Goal: Transaction & Acquisition: Purchase product/service

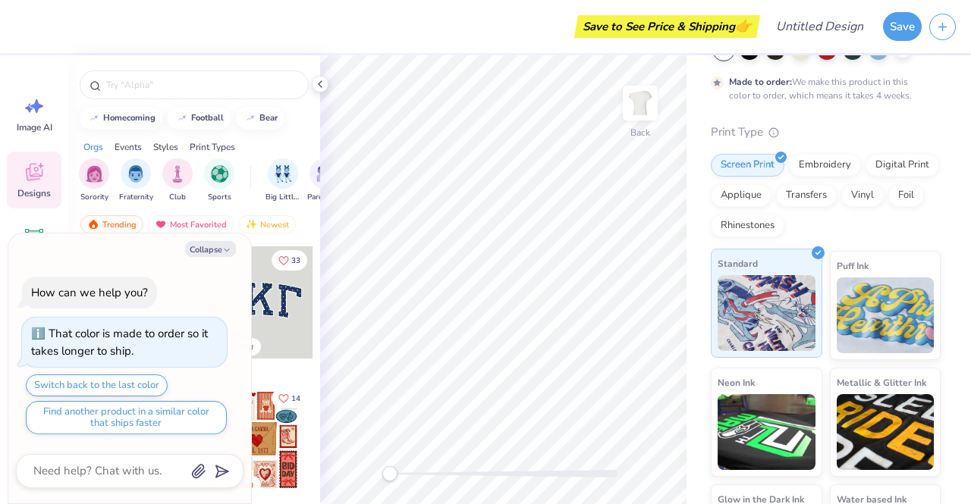
scroll to position [114, 0]
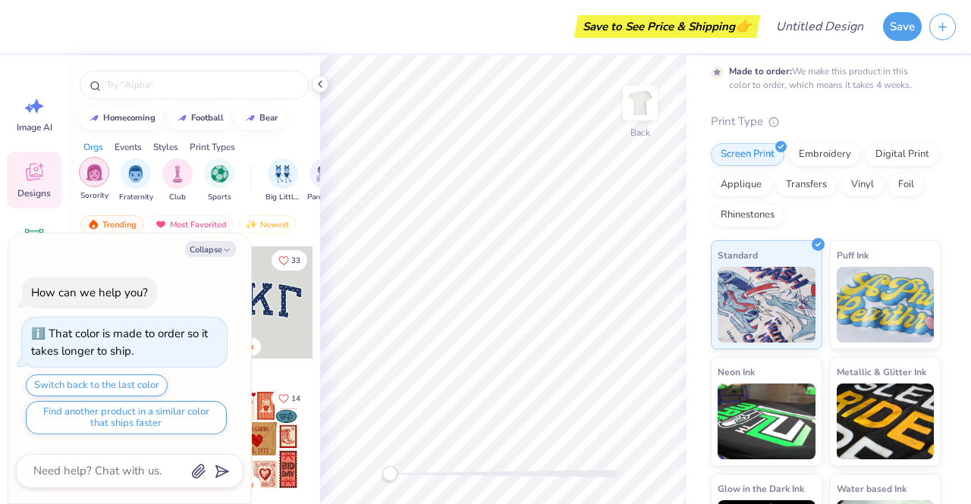
click at [94, 167] on img "filter for Sorority" at bounding box center [94, 172] width 17 height 17
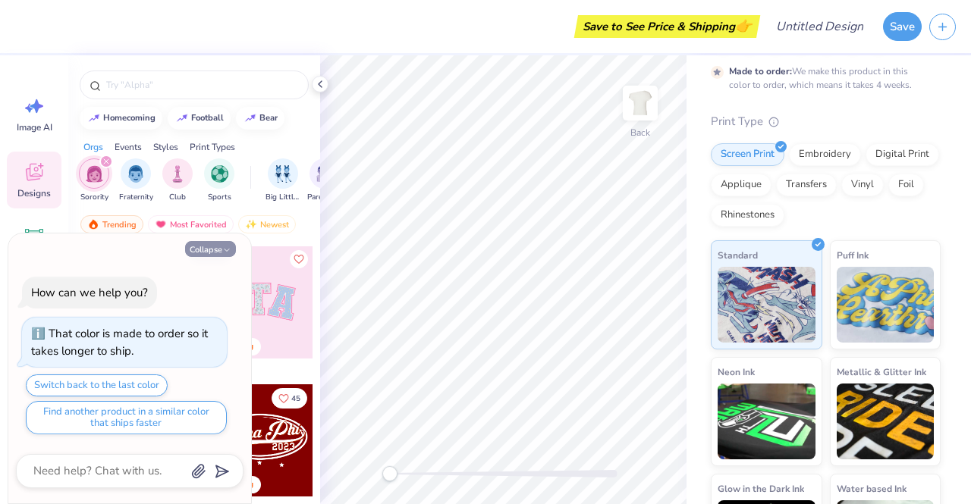
click at [221, 246] on button "Collapse" at bounding box center [210, 249] width 51 height 16
type textarea "x"
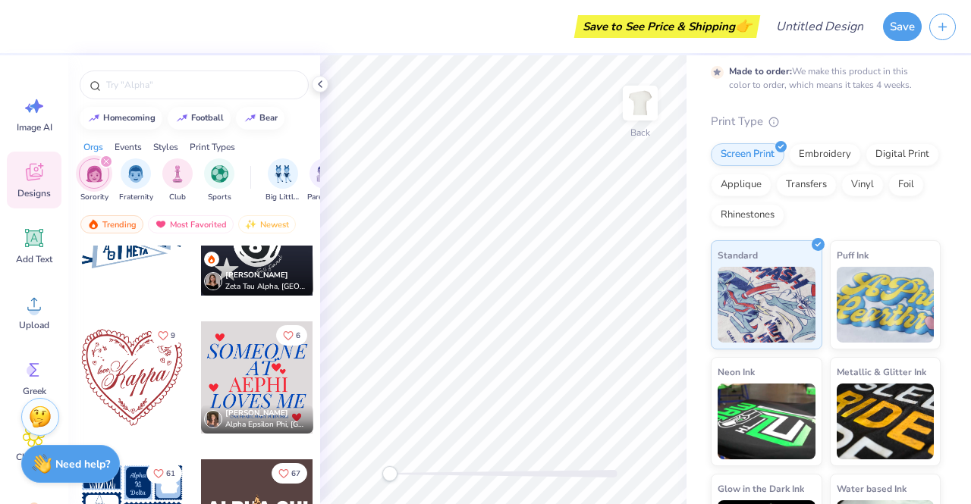
scroll to position [8347, 0]
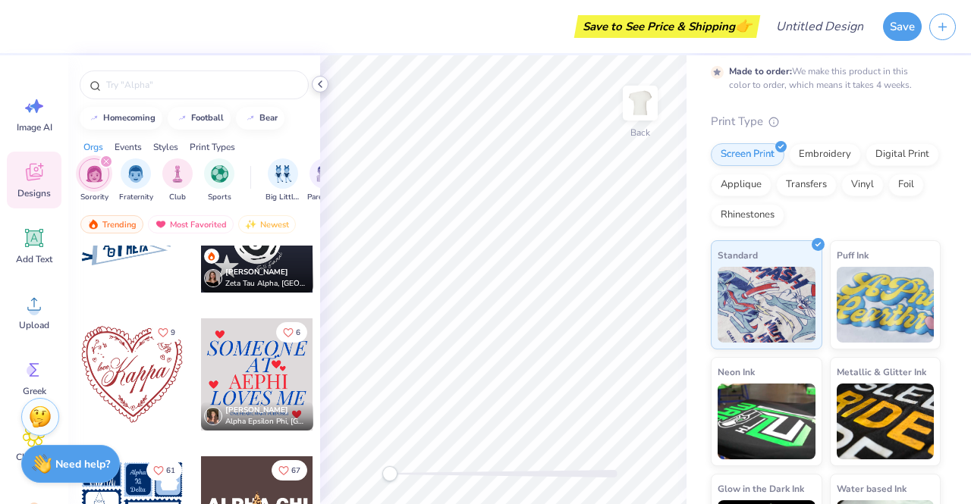
click at [323, 81] on icon at bounding box center [320, 84] width 12 height 12
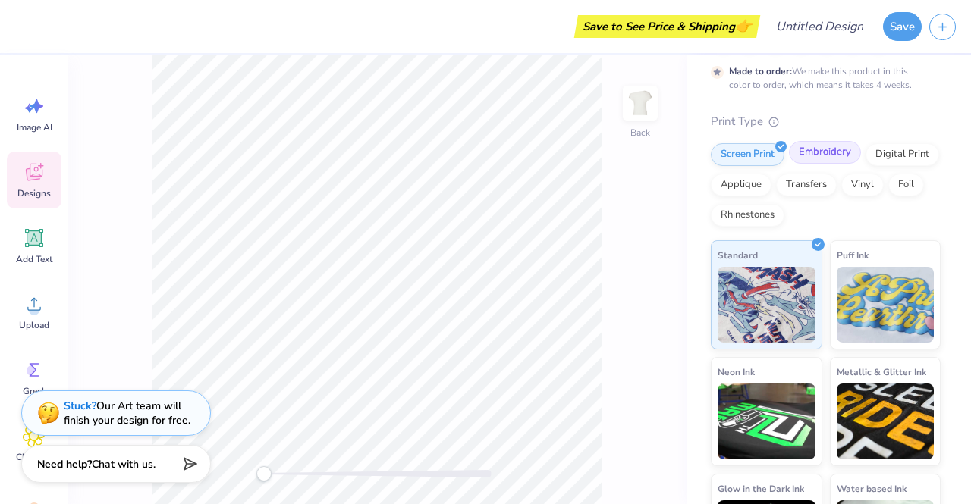
click at [813, 154] on div "Embroidery" at bounding box center [825, 152] width 72 height 23
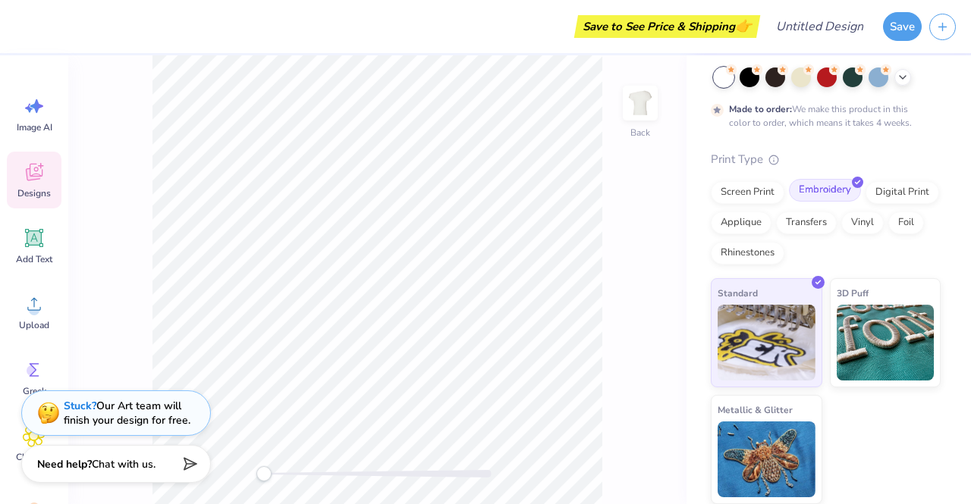
scroll to position [75, 0]
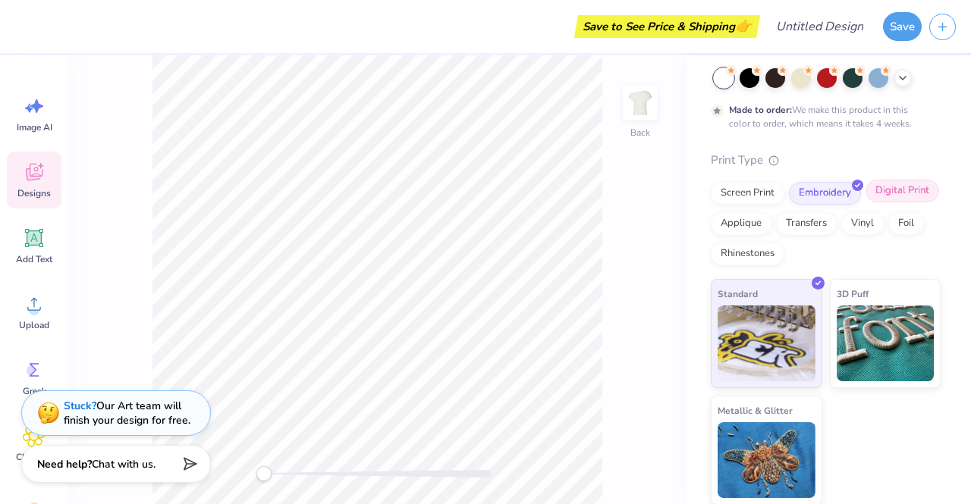
click at [865, 202] on div "Digital Print" at bounding box center [902, 191] width 74 height 23
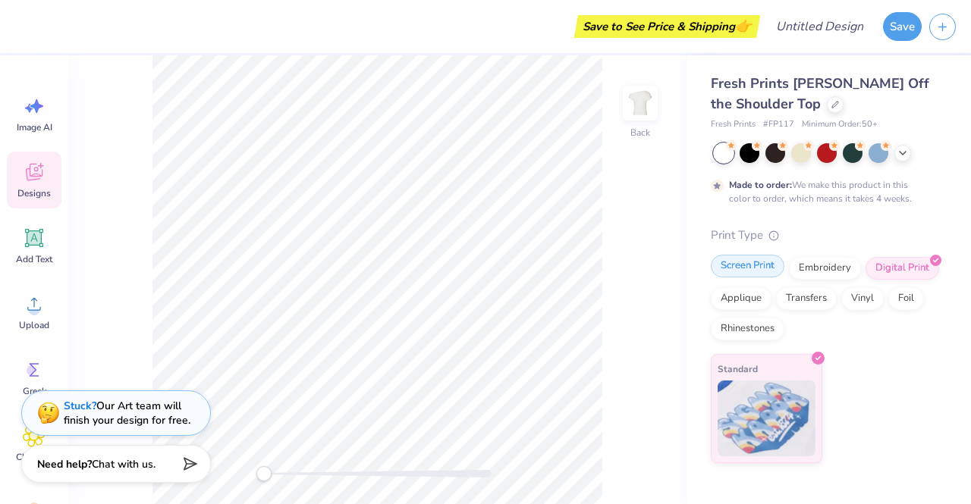
click at [758, 265] on div "Screen Print" at bounding box center [748, 266] width 74 height 23
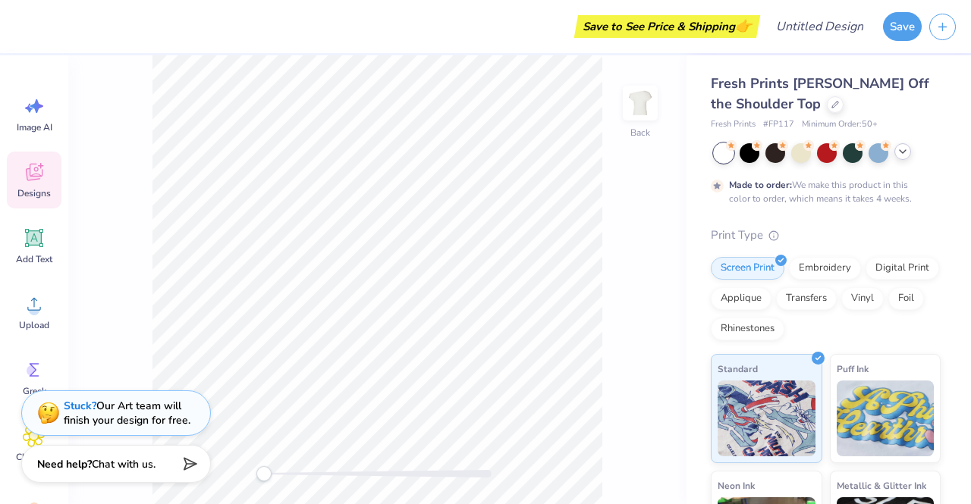
click at [907, 152] on icon at bounding box center [902, 152] width 12 height 12
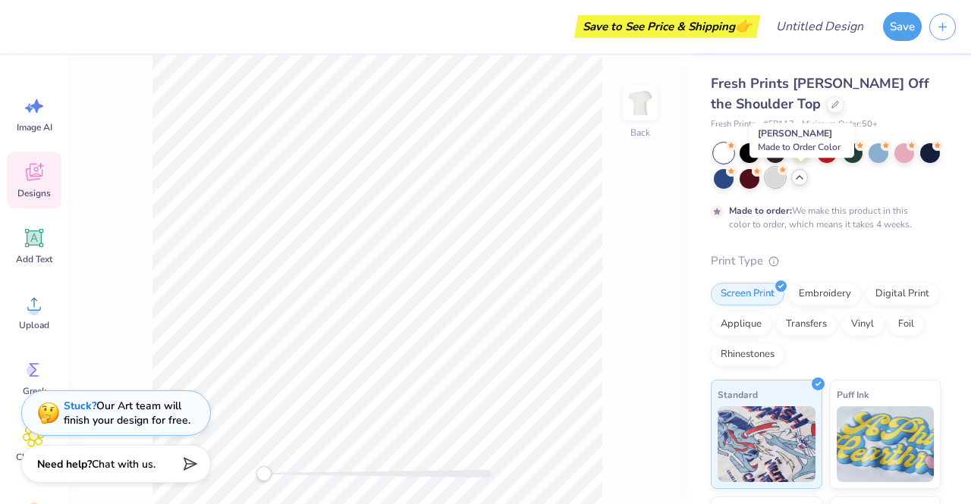
click at [785, 185] on div at bounding box center [775, 178] width 20 height 20
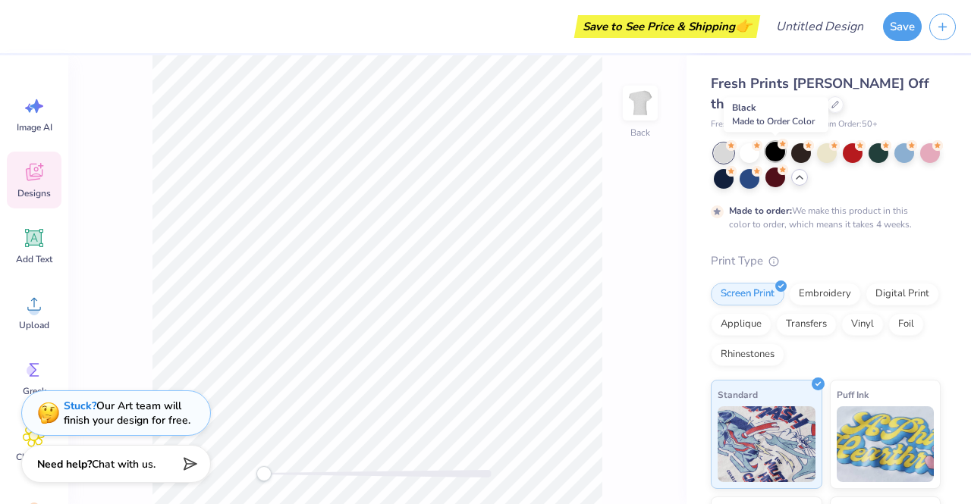
click at [778, 157] on div at bounding box center [775, 152] width 20 height 20
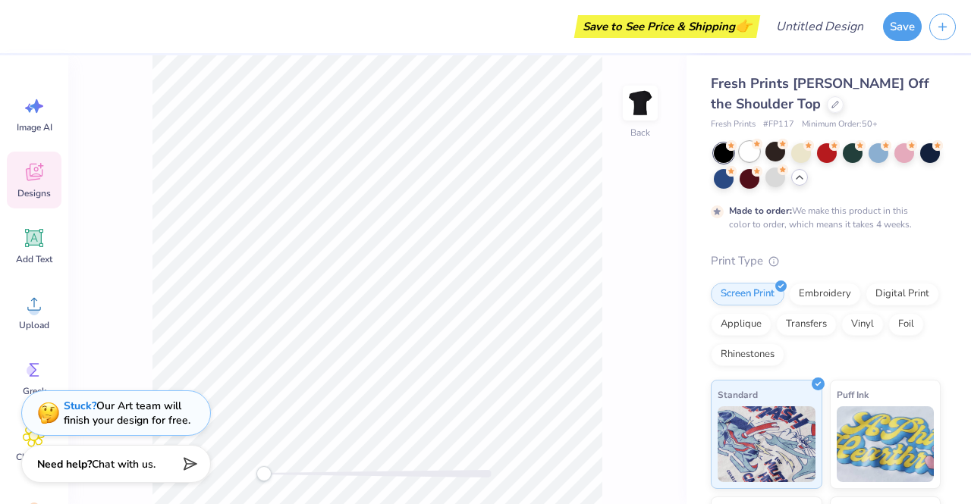
click at [754, 155] on div at bounding box center [749, 152] width 20 height 20
click at [747, 152] on div at bounding box center [749, 152] width 20 height 20
click at [897, 163] on div at bounding box center [827, 165] width 227 height 45
click at [907, 158] on div at bounding box center [904, 152] width 20 height 20
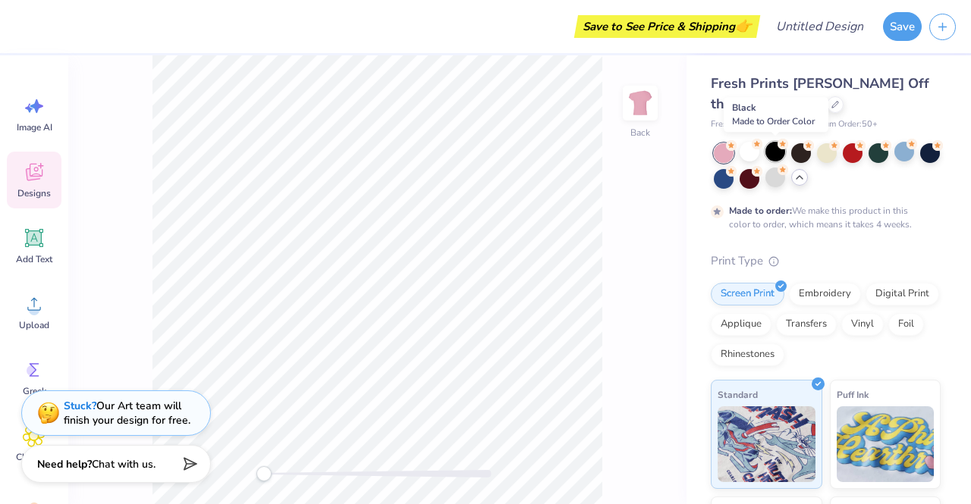
click at [773, 149] on div at bounding box center [775, 152] width 20 height 20
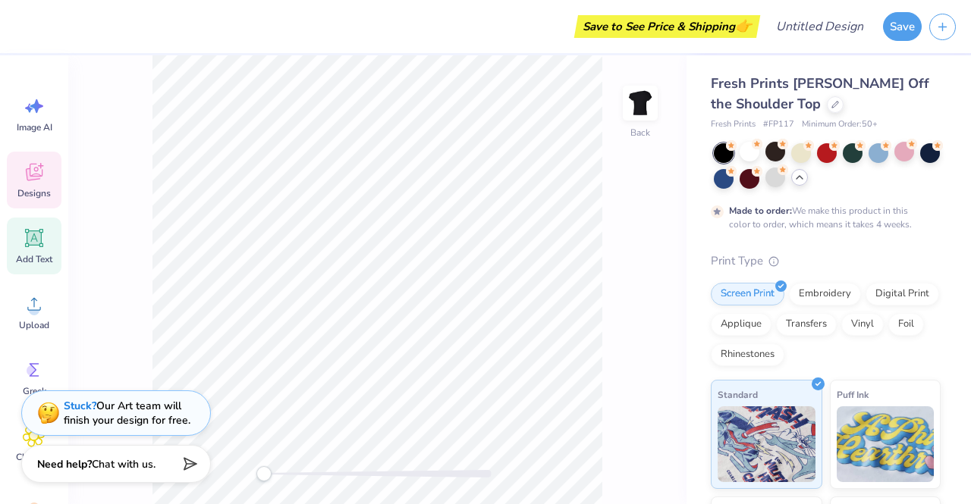
click at [27, 252] on div "Add Text" at bounding box center [34, 246] width 55 height 57
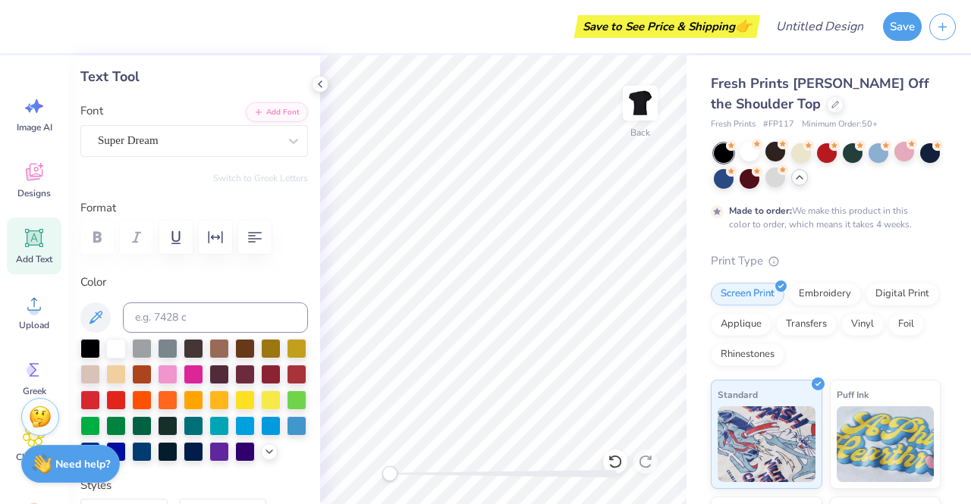
scroll to position [73, 0]
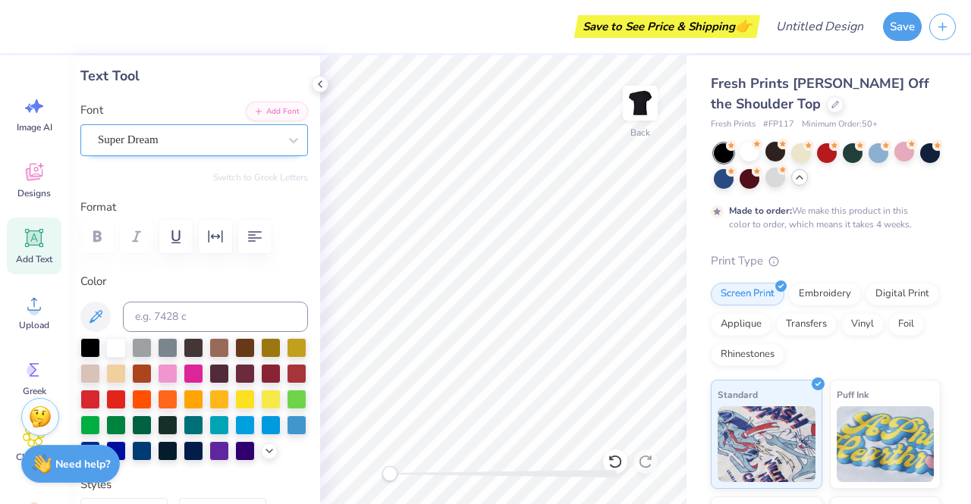
click at [184, 140] on div "Super Dream" at bounding box center [188, 140] width 184 height 24
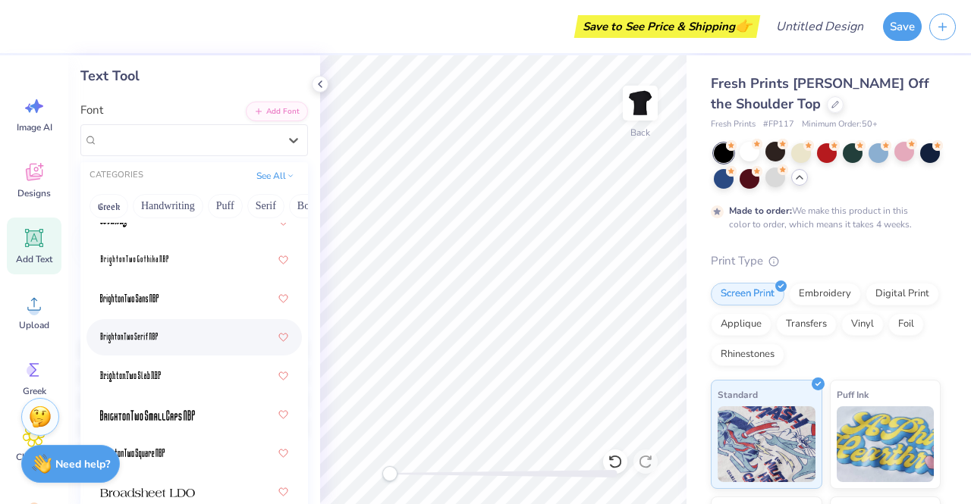
scroll to position [1592, 0]
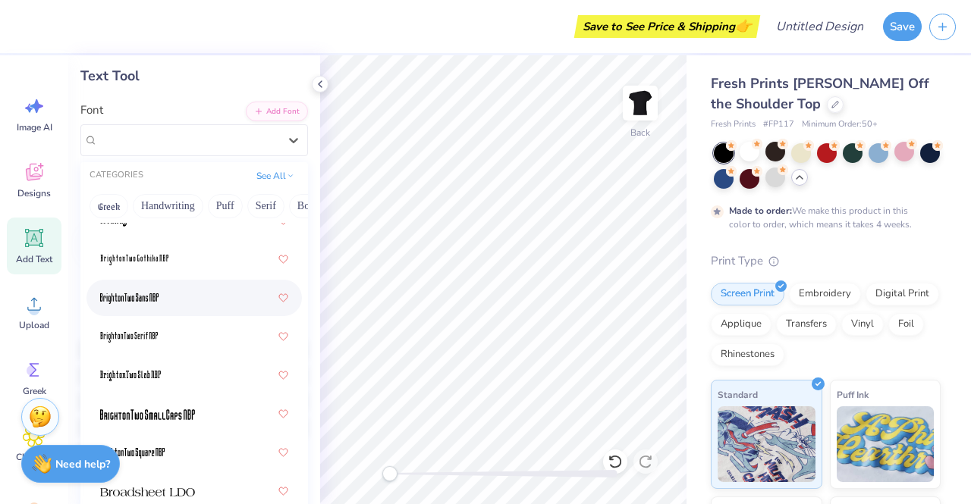
click at [146, 300] on img at bounding box center [129, 298] width 58 height 11
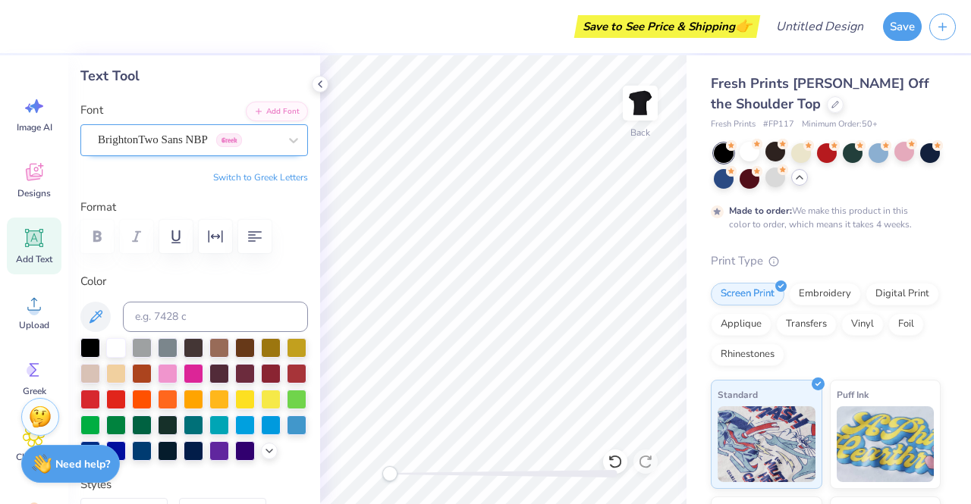
click at [165, 130] on div at bounding box center [188, 140] width 180 height 20
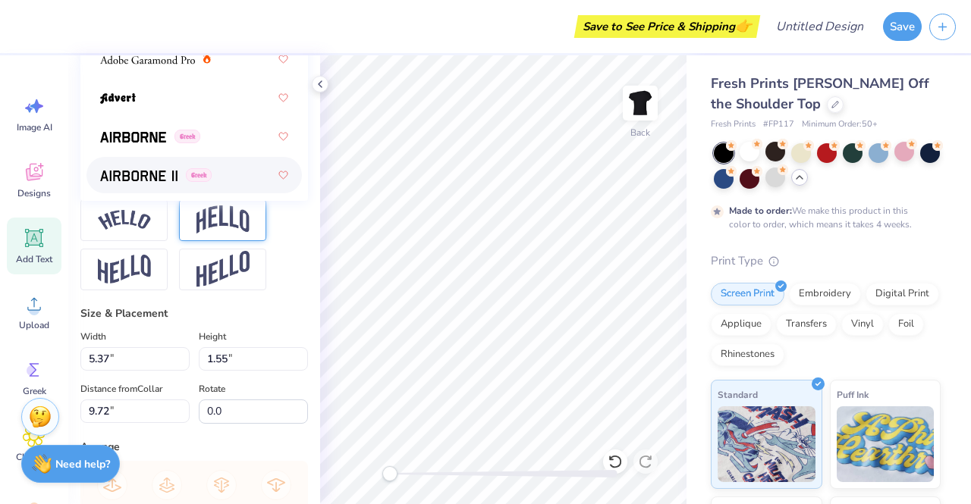
scroll to position [541, 0]
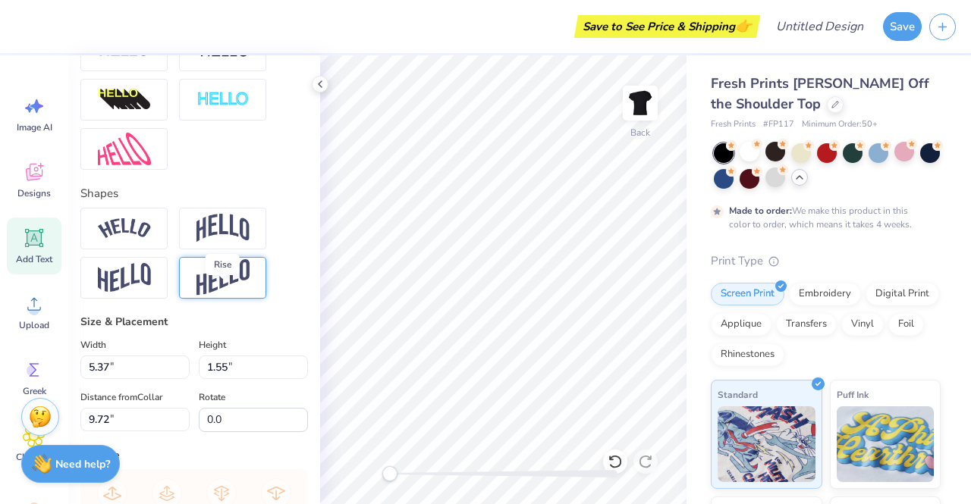
click at [216, 296] on img at bounding box center [222, 277] width 53 height 37
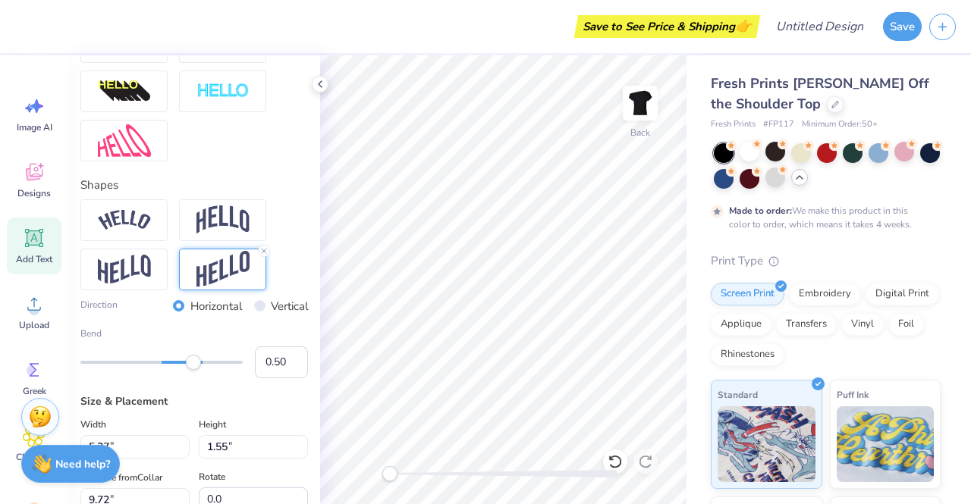
scroll to position [551, 0]
click at [205, 234] on img at bounding box center [222, 219] width 53 height 29
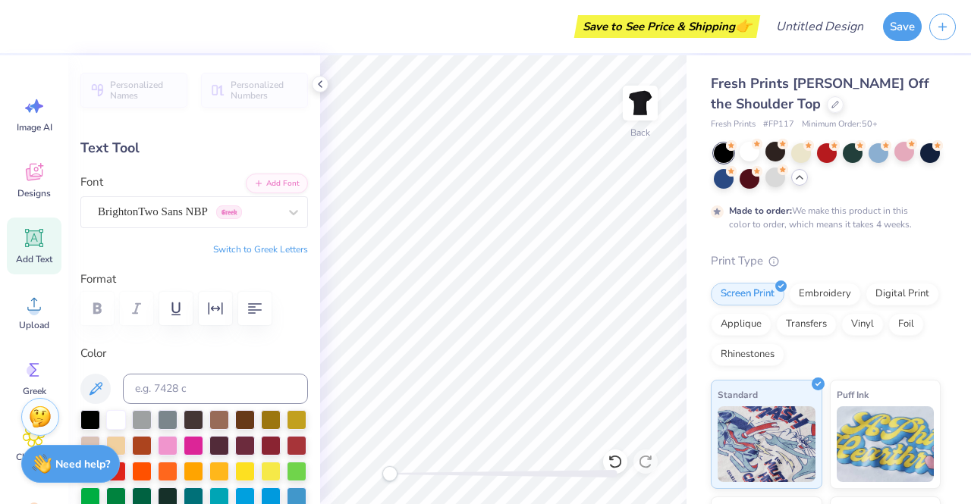
scroll to position [0, 0]
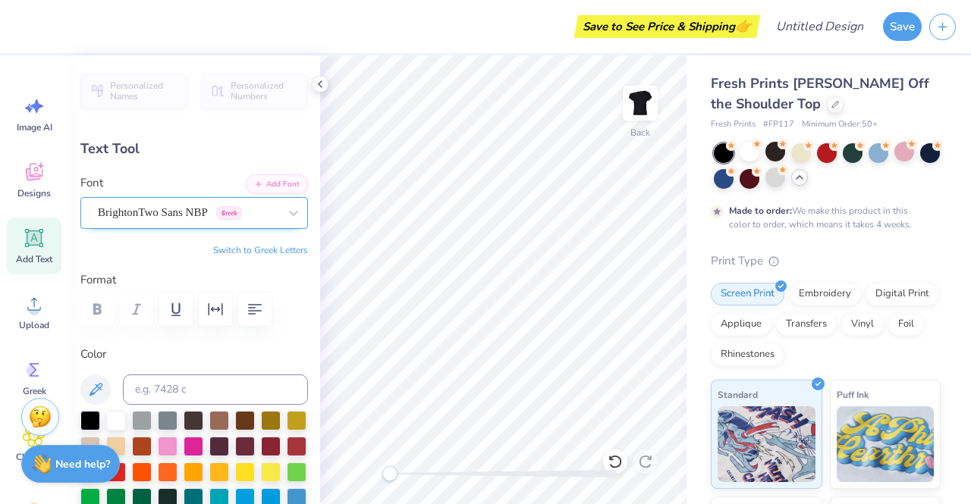
click at [206, 222] on div at bounding box center [188, 212] width 180 height 20
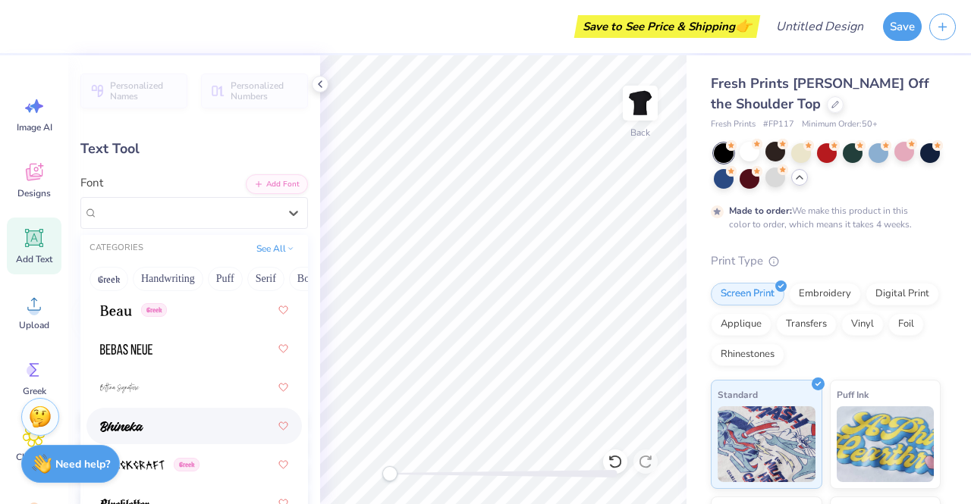
scroll to position [918, 0]
click at [146, 421] on img at bounding box center [126, 426] width 52 height 11
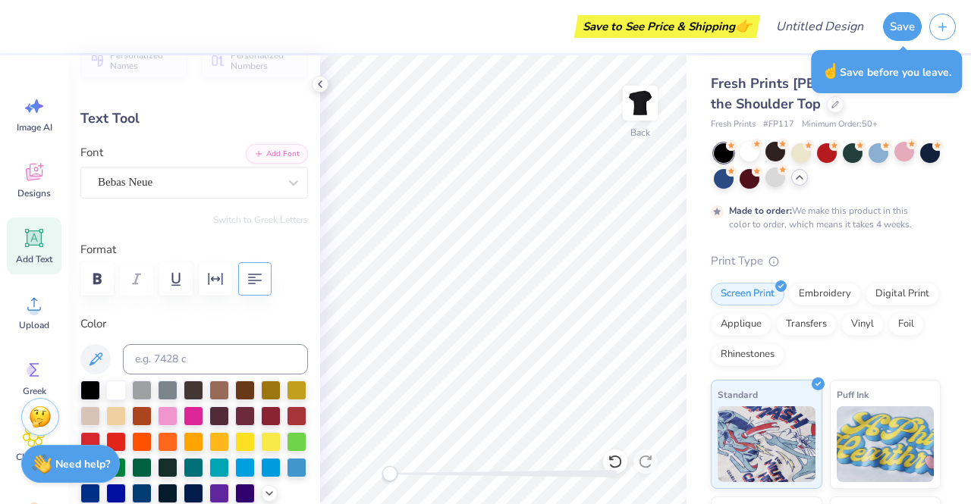
scroll to position [38, 0]
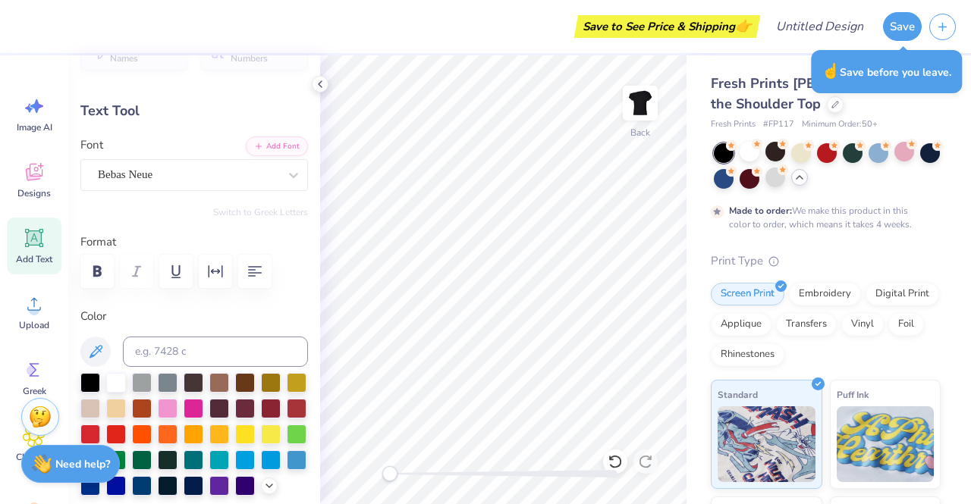
click at [11, 234] on div "Add Text" at bounding box center [34, 246] width 55 height 57
click at [188, 172] on div "Super Dream" at bounding box center [188, 175] width 184 height 24
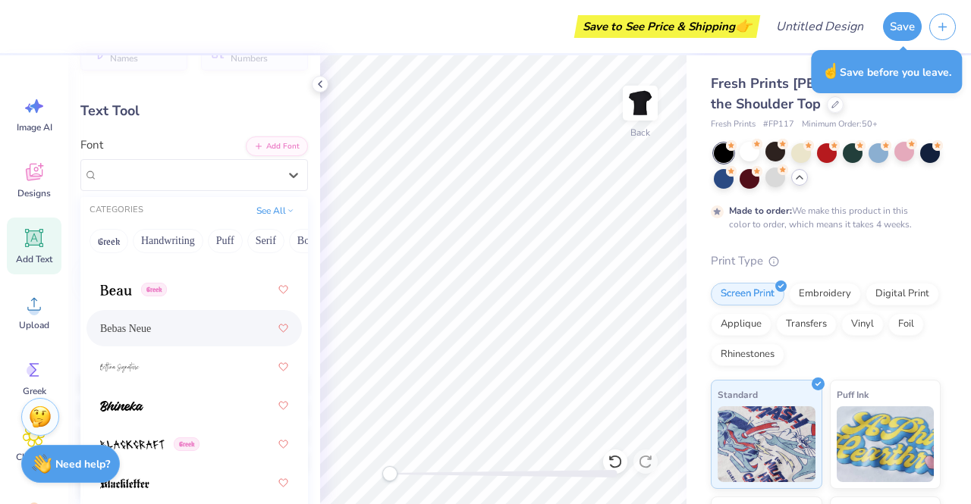
scroll to position [985, 0]
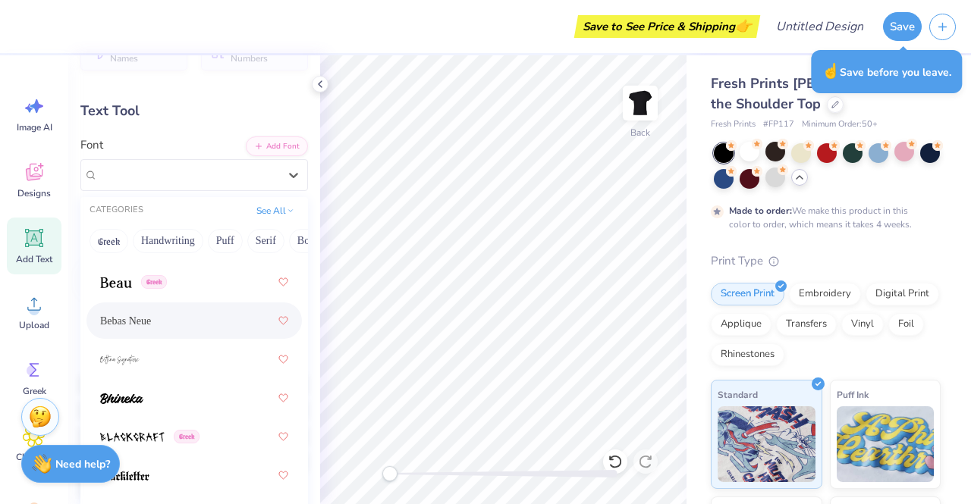
click at [132, 328] on div "Bebas Neue" at bounding box center [194, 320] width 188 height 27
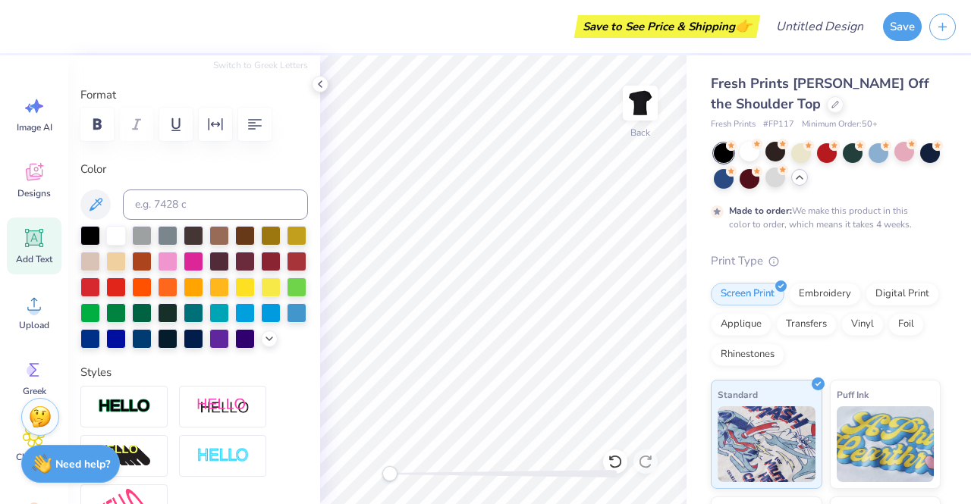
scroll to position [12, 3]
type textarea "T"
type textarea "ZETA"
type input "5.77"
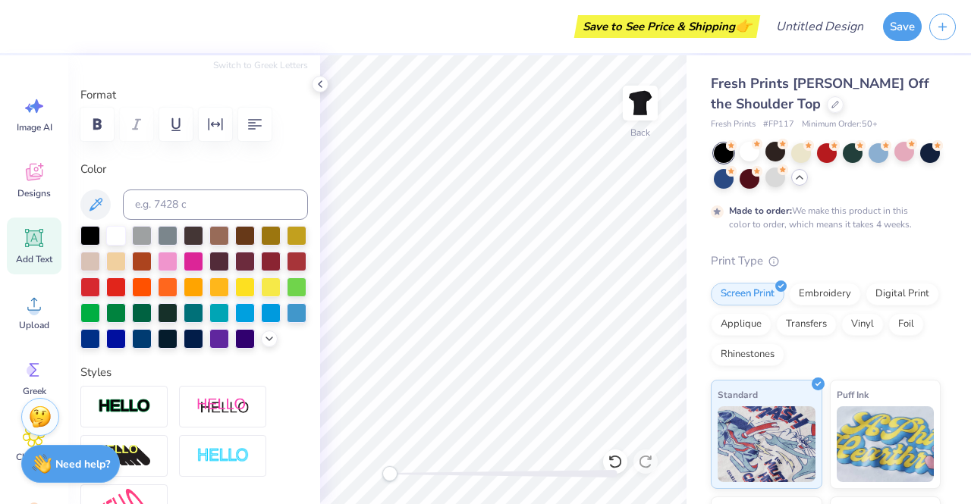
type input "2.81"
type input "5.55"
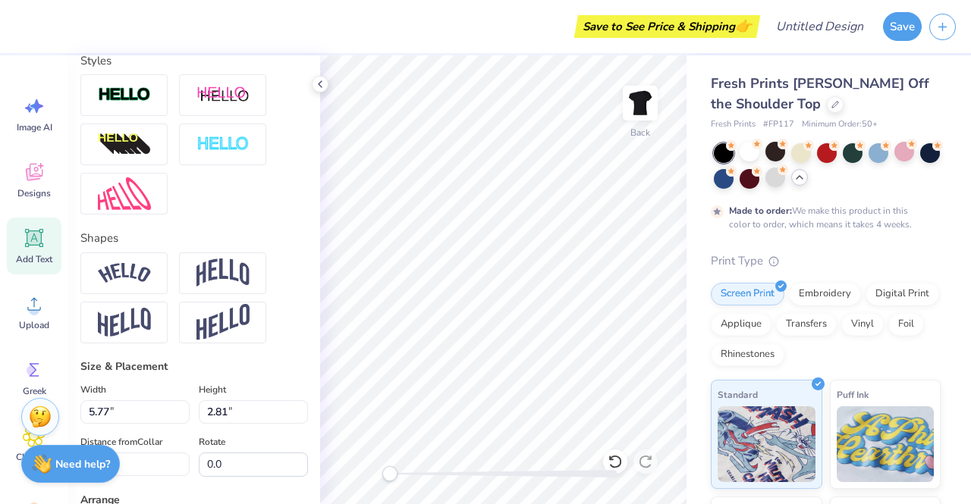
scroll to position [499, 0]
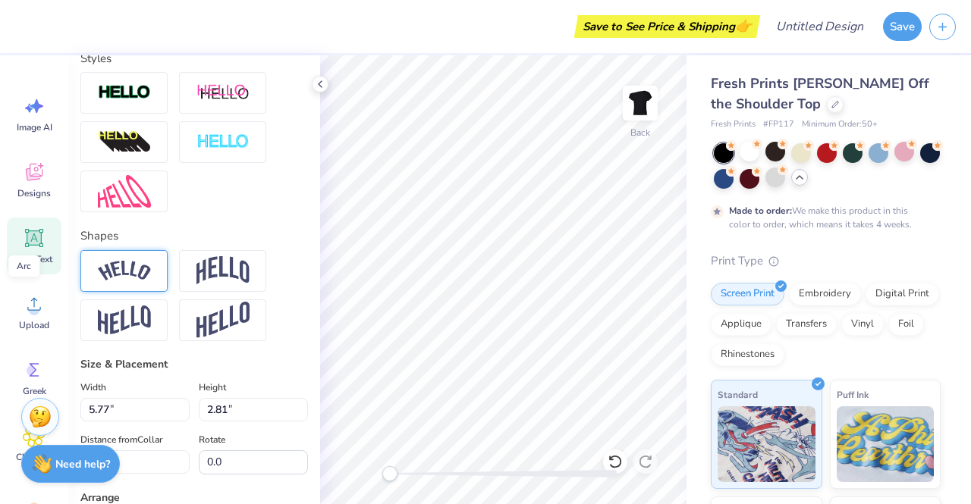
click at [131, 281] on img at bounding box center [124, 271] width 53 height 20
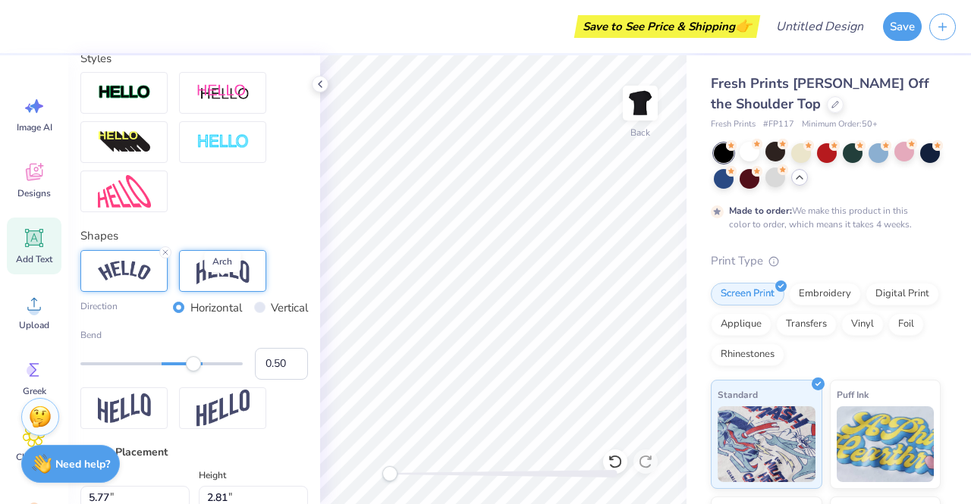
click at [214, 285] on img at bounding box center [222, 270] width 53 height 29
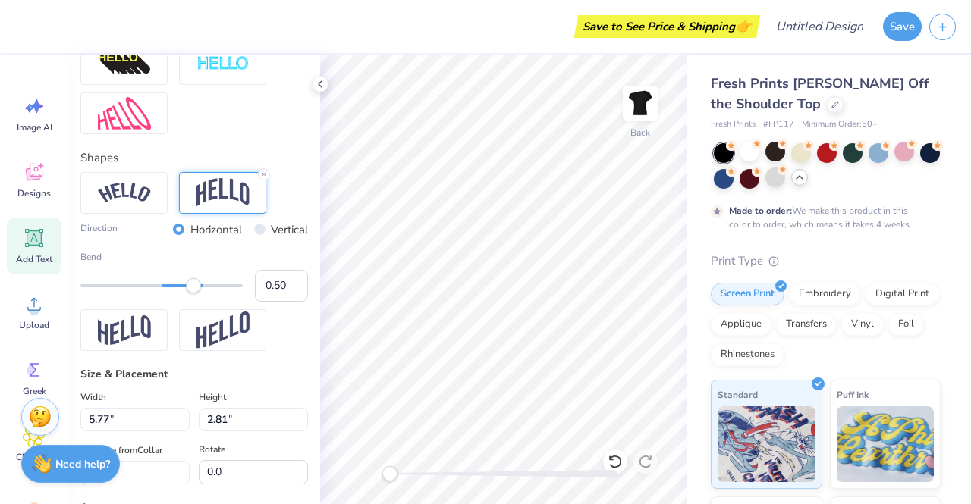
scroll to position [579, 0]
type input "1.00"
drag, startPoint x: 196, startPoint y: 309, endPoint x: 251, endPoint y: 306, distance: 55.4
click at [251, 300] on div "Bend 1.00" at bounding box center [193, 275] width 227 height 52
type input "-0.06"
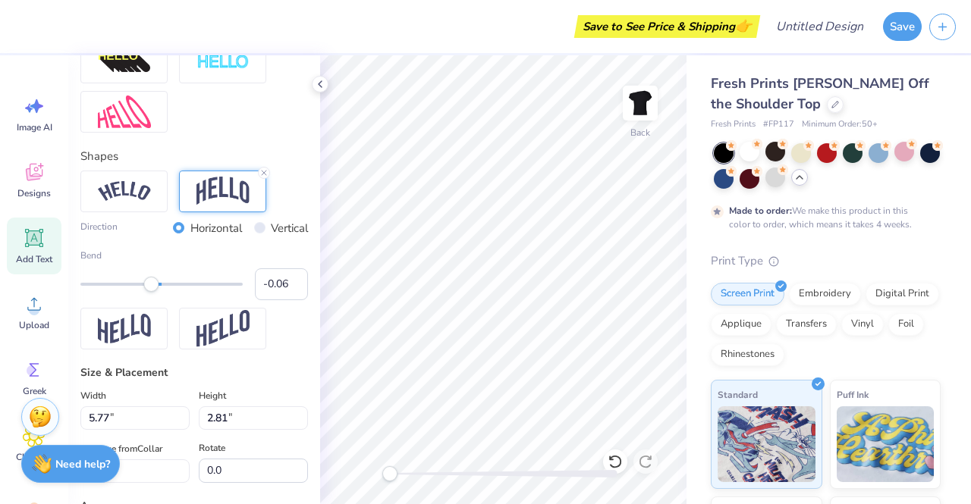
drag, startPoint x: 235, startPoint y: 310, endPoint x: 151, endPoint y: 309, distance: 84.2
click at [151, 292] on div "Accessibility label" at bounding box center [150, 284] width 15 height 15
type input "0.11"
drag, startPoint x: 155, startPoint y: 312, endPoint x: 164, endPoint y: 312, distance: 8.3
click at [164, 292] on div "Accessibility label" at bounding box center [162, 284] width 15 height 15
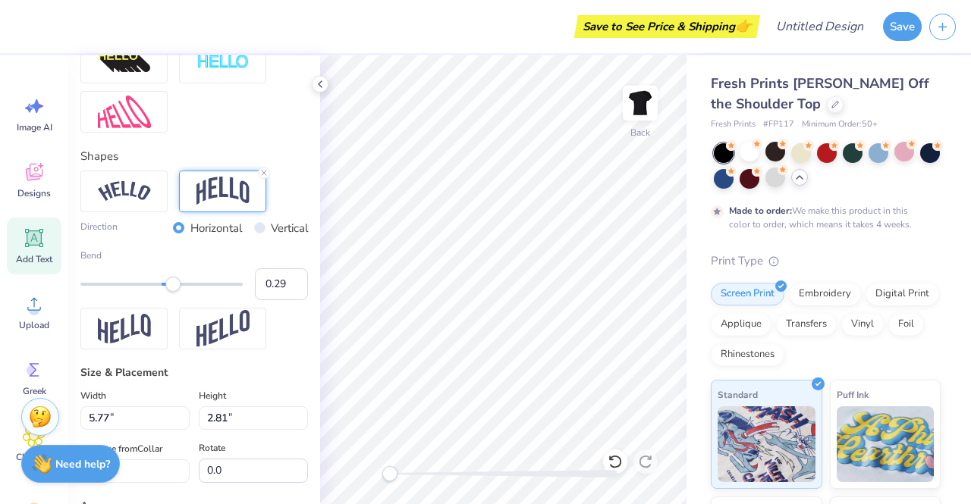
type input "0.30"
drag, startPoint x: 164, startPoint y: 312, endPoint x: 178, endPoint y: 312, distance: 14.4
click at [178, 292] on div "Accessibility label" at bounding box center [178, 284] width 15 height 15
type input "0.39"
click at [185, 292] on div "Accessibility label" at bounding box center [184, 284] width 15 height 15
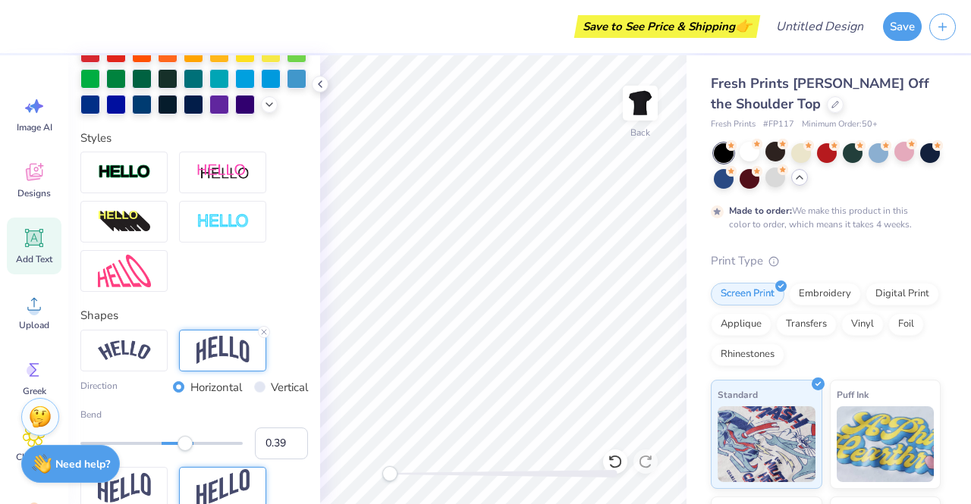
scroll to position [419, 0]
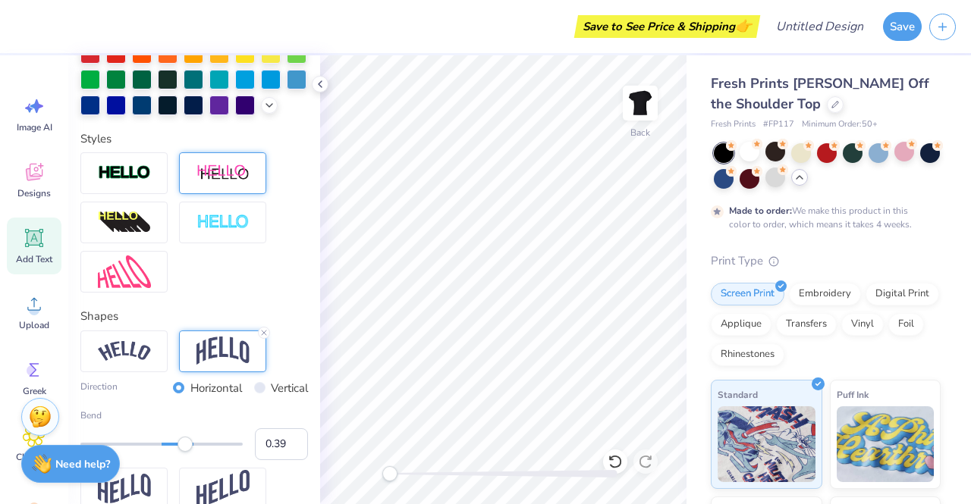
click at [206, 194] on div at bounding box center [222, 173] width 87 height 42
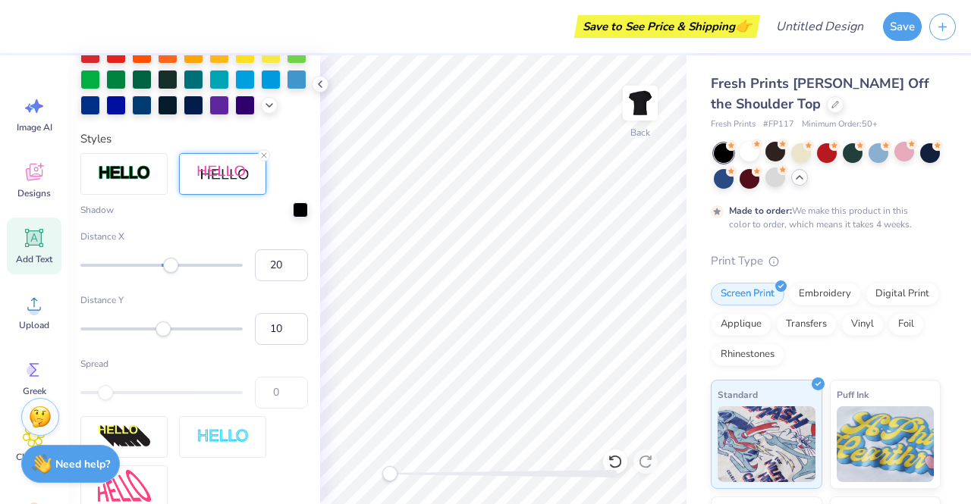
click at [265, 186] on div at bounding box center [222, 174] width 87 height 42
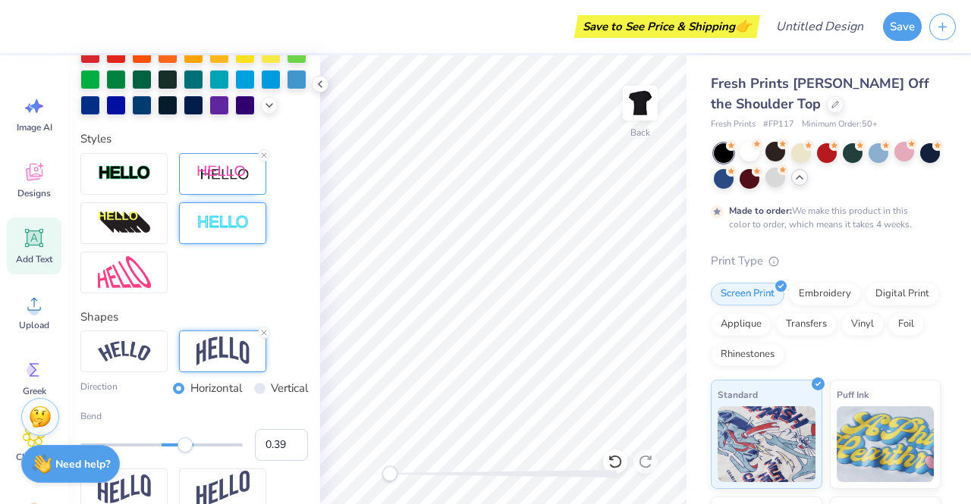
click at [215, 232] on img at bounding box center [222, 223] width 53 height 17
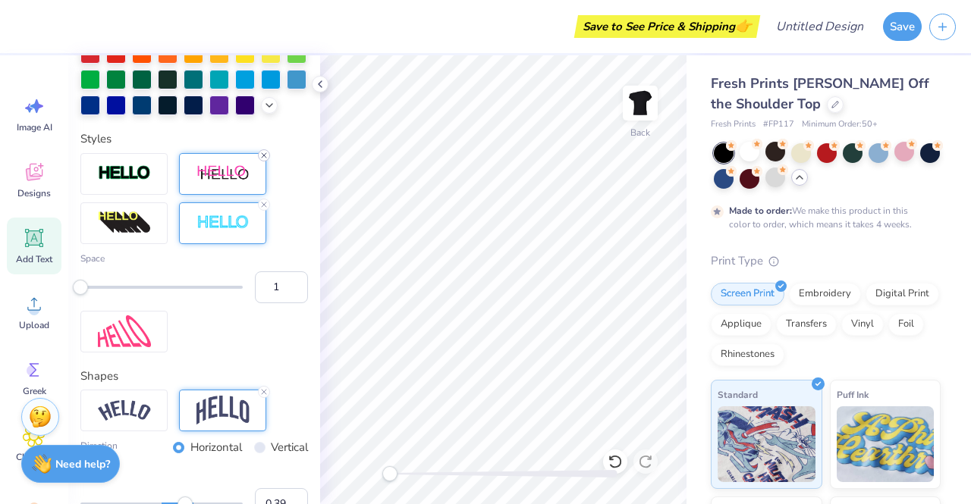
click at [264, 160] on icon at bounding box center [263, 155] width 9 height 9
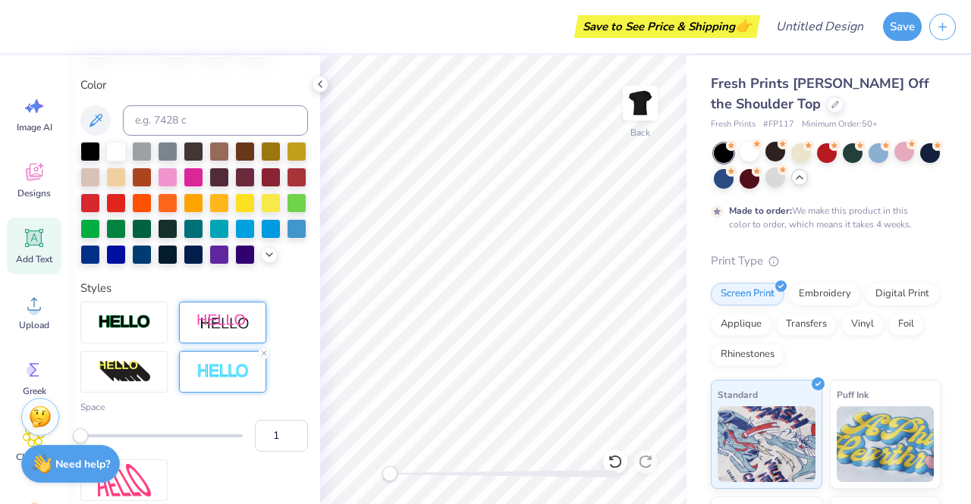
scroll to position [268, 0]
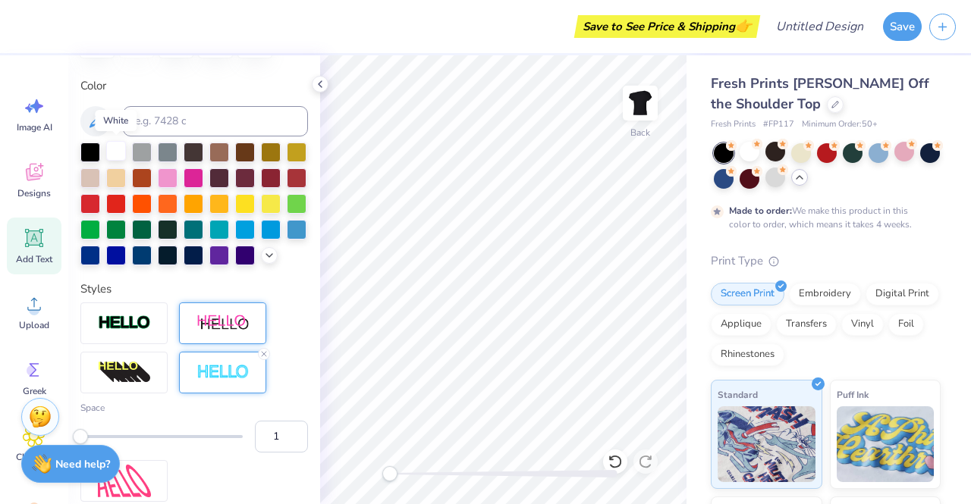
click at [115, 157] on div at bounding box center [116, 151] width 20 height 20
click at [115, 149] on div at bounding box center [116, 151] width 20 height 20
click at [265, 359] on icon at bounding box center [263, 354] width 9 height 9
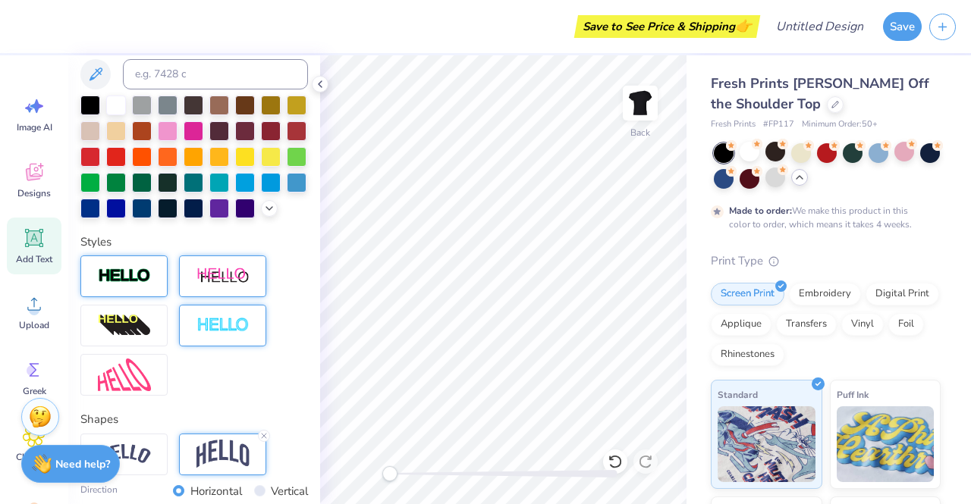
scroll to position [315, 0]
click at [149, 338] on img at bounding box center [124, 326] width 53 height 24
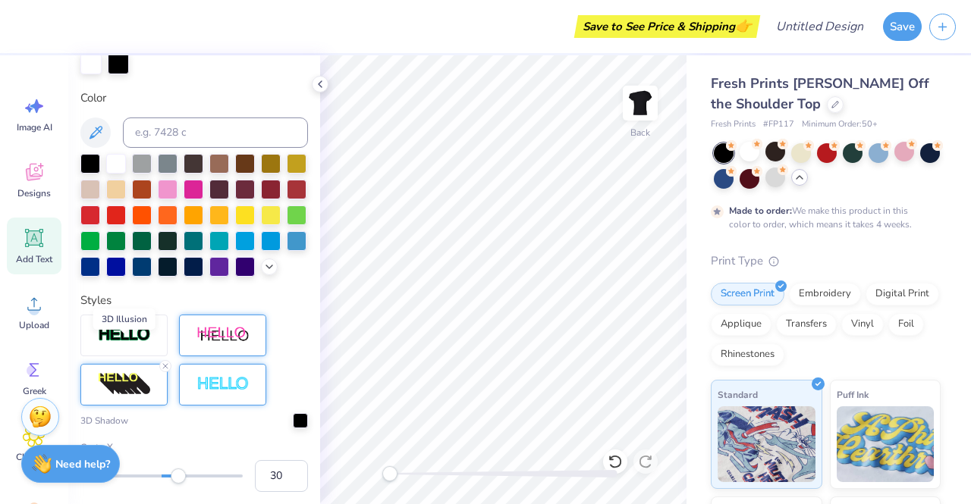
scroll to position [374, 0]
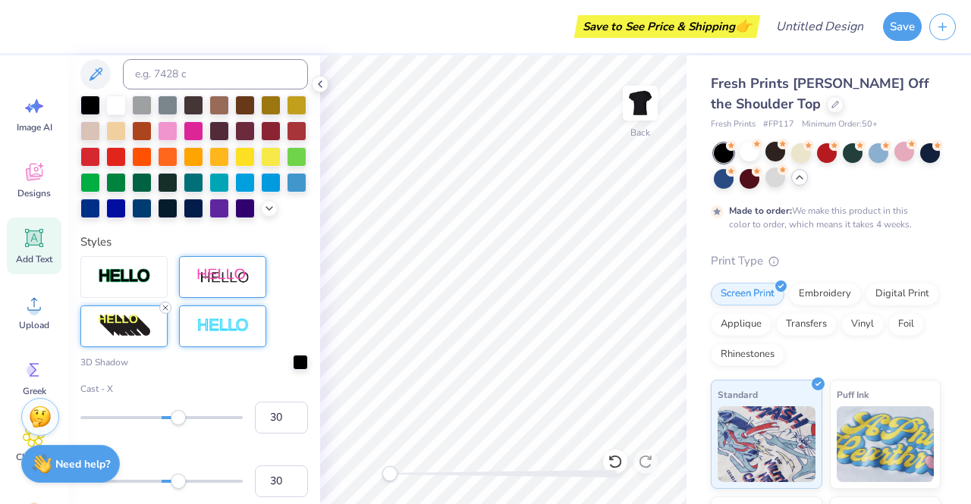
click at [165, 312] on icon at bounding box center [165, 307] width 9 height 9
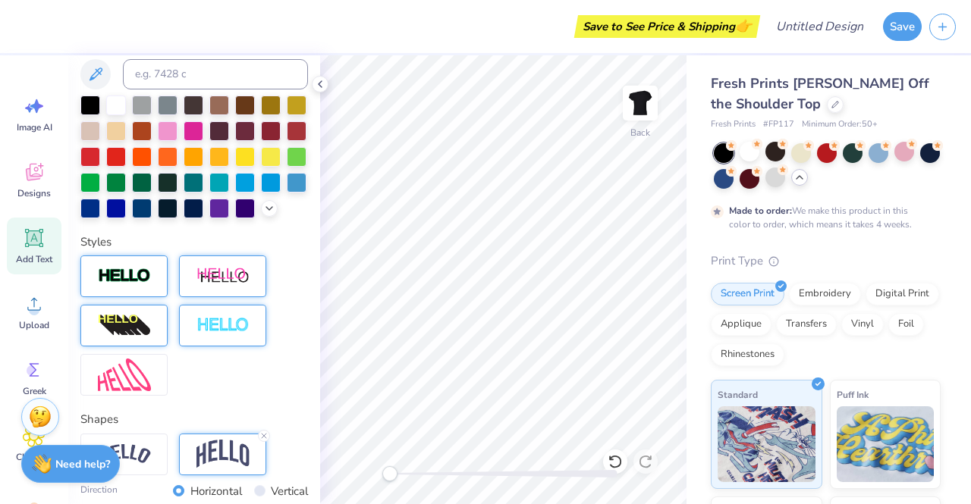
click at [136, 285] on img at bounding box center [124, 276] width 53 height 17
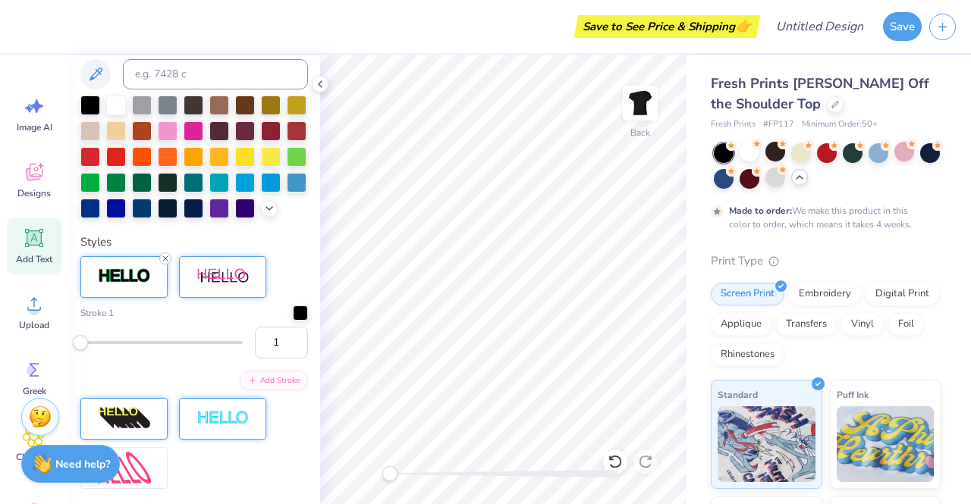
click at [165, 263] on icon at bounding box center [165, 258] width 9 height 9
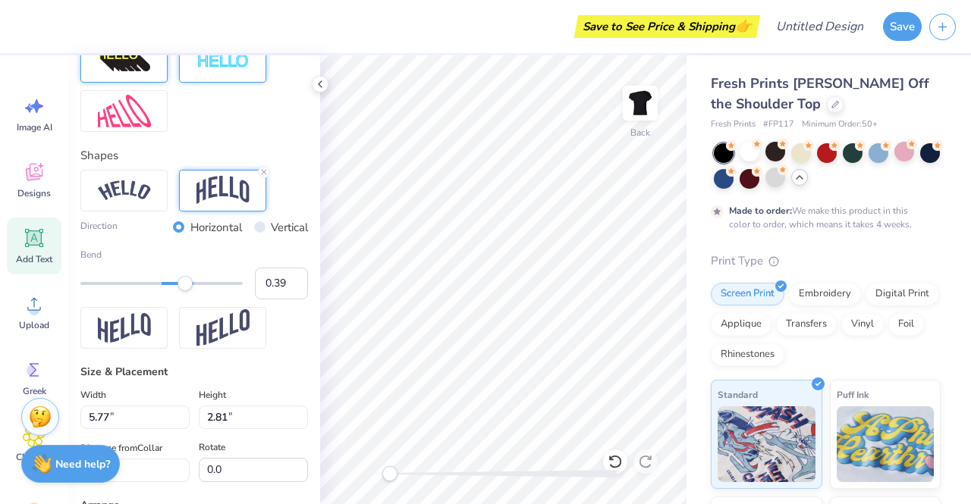
scroll to position [607, 0]
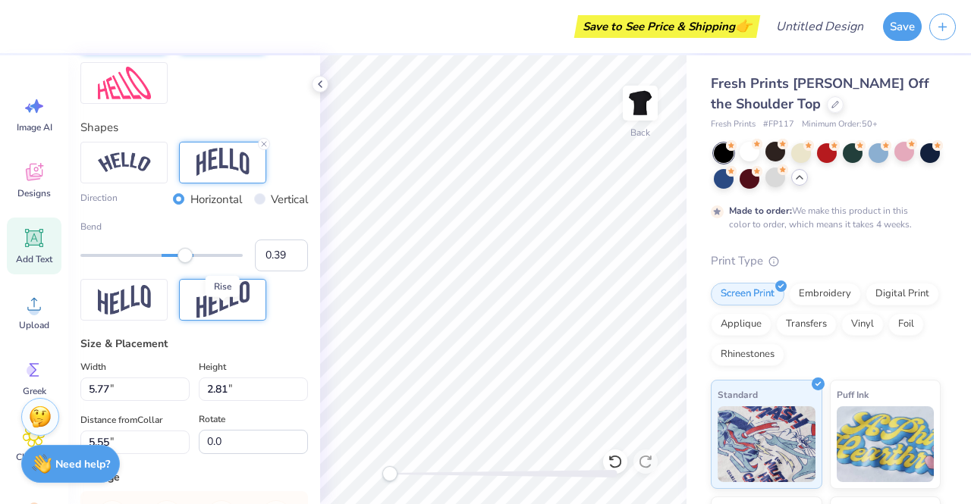
click at [211, 309] on img at bounding box center [222, 299] width 53 height 37
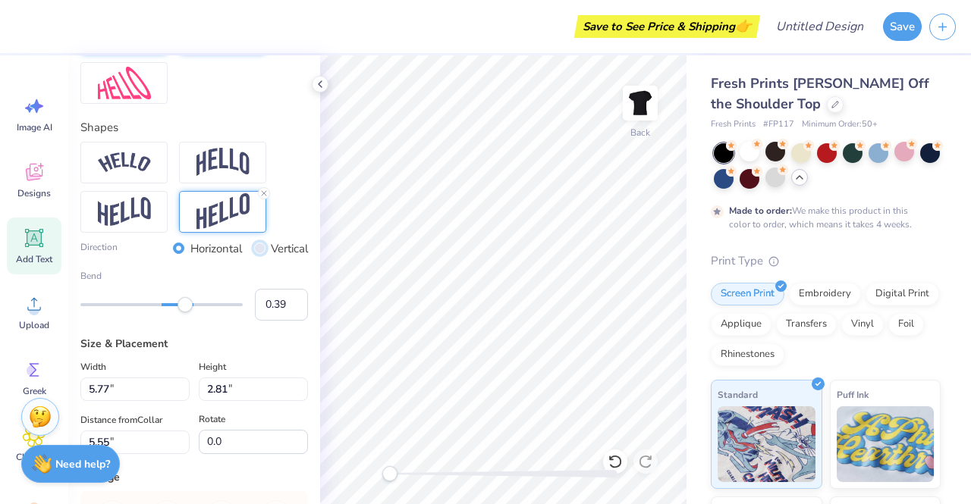
click at [254, 254] on input "Vertical" at bounding box center [259, 248] width 11 height 11
radio input "true"
drag, startPoint x: 186, startPoint y: 337, endPoint x: 77, endPoint y: 332, distance: 109.3
click at [77, 332] on div "Personalized Names Personalized Numbers Text Tool Add Font Font Bebas Neue Swit…" at bounding box center [194, 279] width 252 height 449
type input "-0.77"
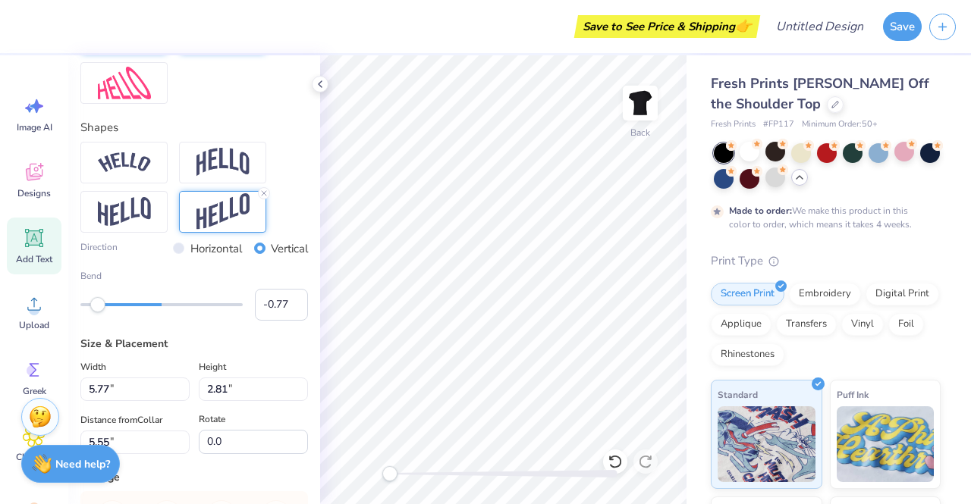
drag, startPoint x: 180, startPoint y: 329, endPoint x: 97, endPoint y: 327, distance: 83.4
click at [97, 312] on div "Accessibility label" at bounding box center [97, 304] width 15 height 15
click at [97, 312] on div "Accessibility label" at bounding box center [96, 304] width 15 height 15
click at [263, 196] on line at bounding box center [264, 193] width 5 height 5
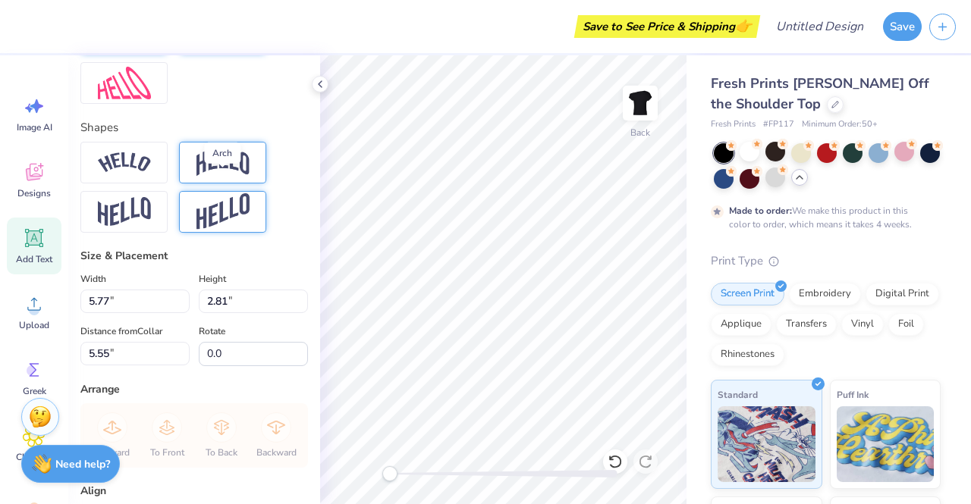
click at [226, 177] on img at bounding box center [222, 162] width 53 height 29
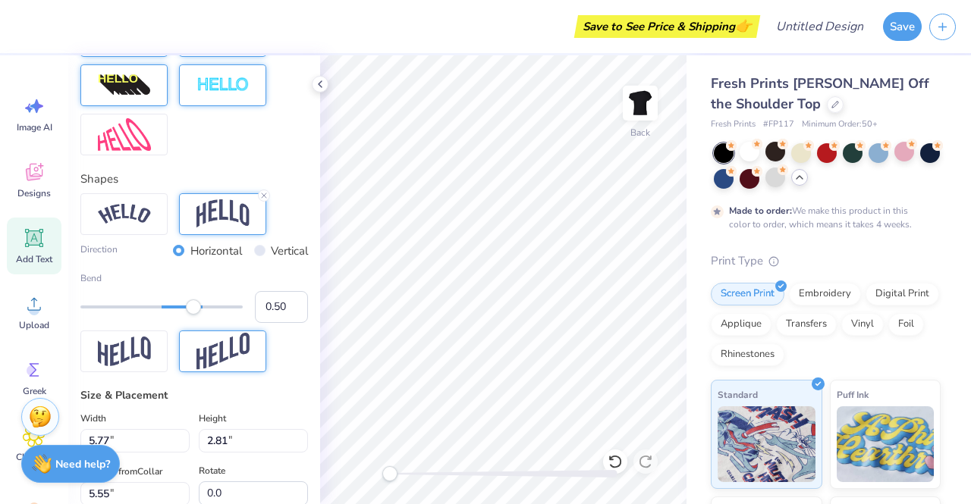
scroll to position [560, 0]
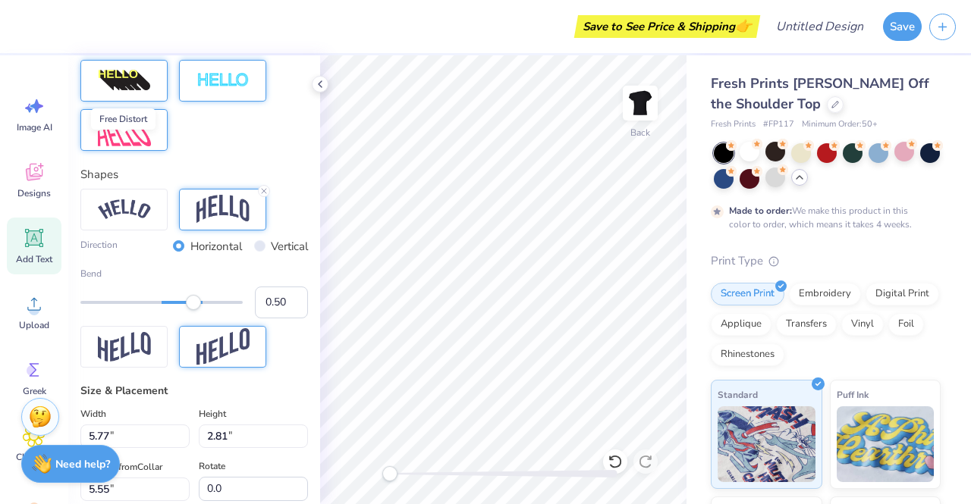
click at [136, 146] on img at bounding box center [124, 130] width 53 height 33
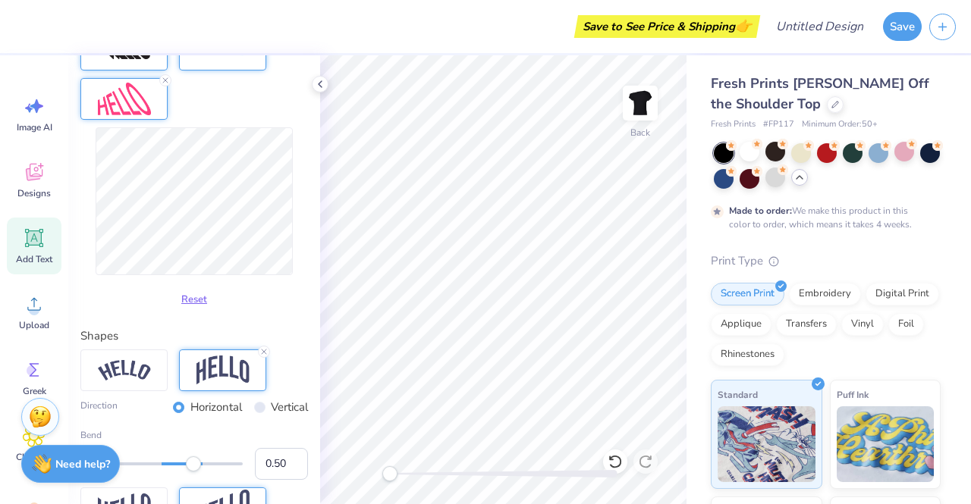
scroll to position [595, 0]
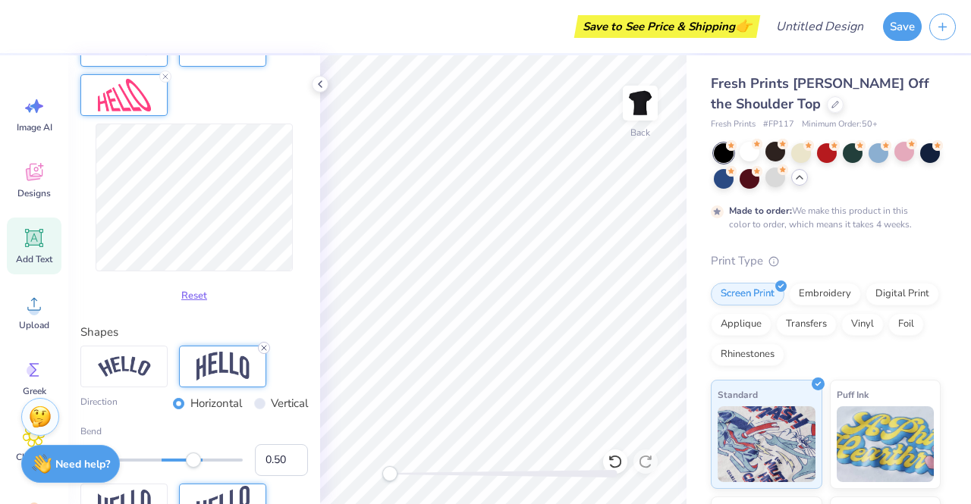
click at [264, 353] on icon at bounding box center [263, 348] width 9 height 9
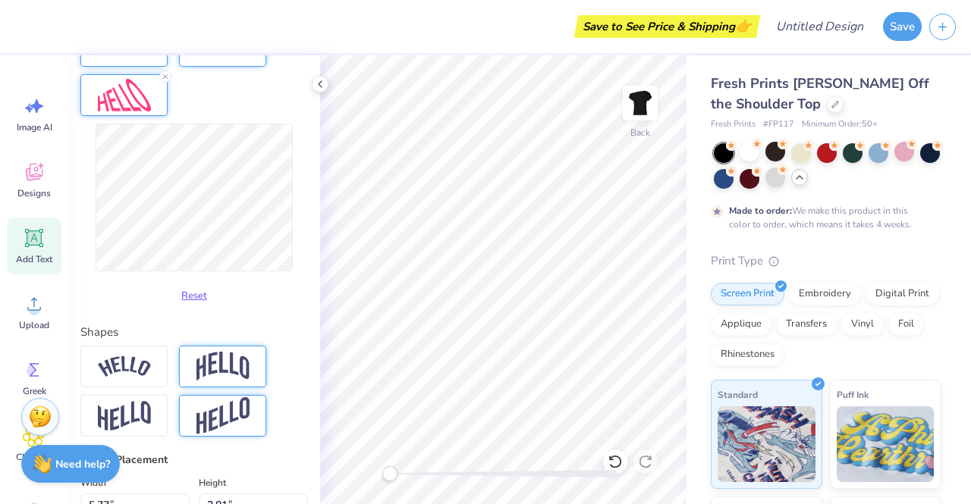
click at [138, 111] on img at bounding box center [124, 95] width 53 height 33
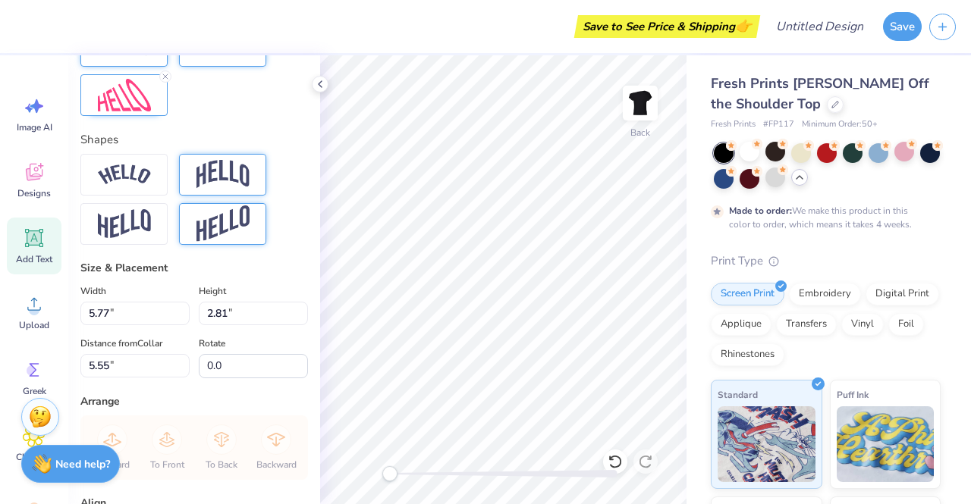
click at [133, 143] on div "Personalized Names Personalized Numbers Text Tool Add Font Font Bebas Neue Swit…" at bounding box center [194, 279] width 252 height 449
click at [48, 234] on div "Add Text" at bounding box center [34, 246] width 55 height 57
type input "5.37"
type input "1.55"
type input "9.72"
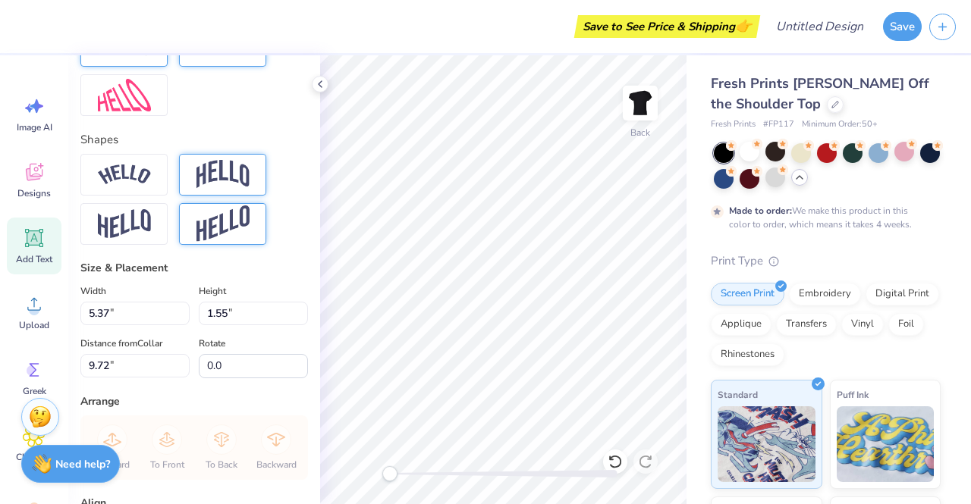
scroll to position [12, 3]
type textarea "T"
click at [121, 111] on img at bounding box center [124, 95] width 53 height 33
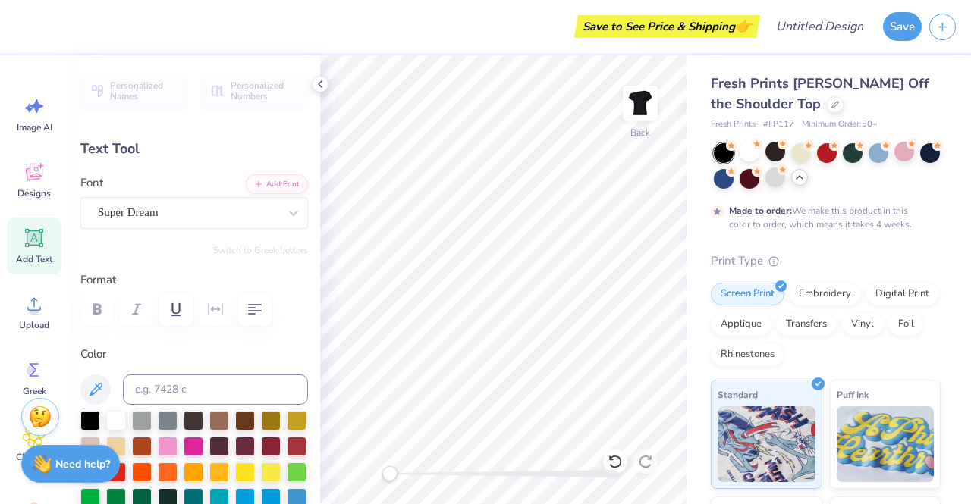
scroll to position [2, 0]
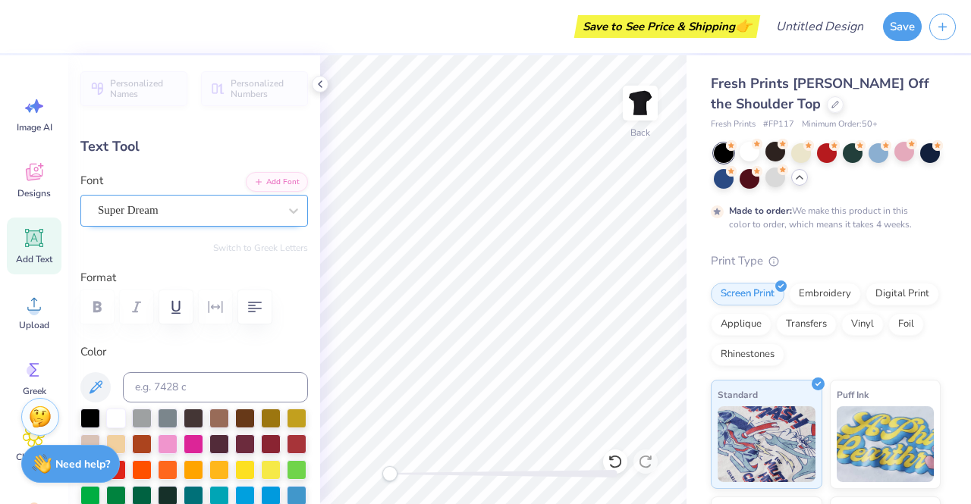
click at [163, 207] on div "Super Dream" at bounding box center [188, 211] width 184 height 24
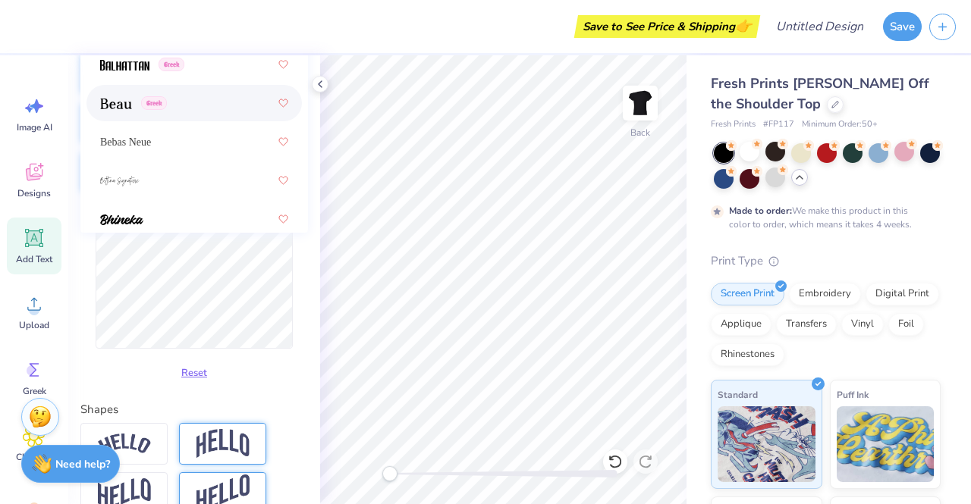
scroll to position [685, 0]
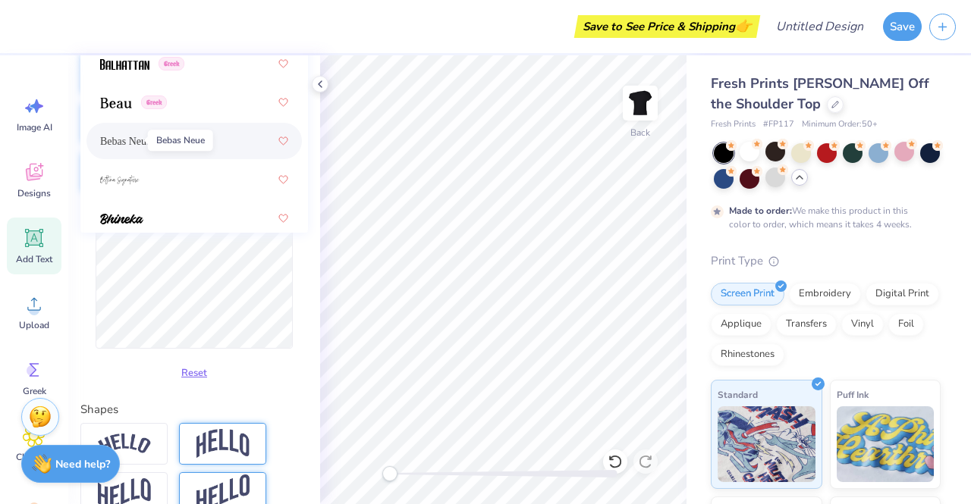
click at [130, 144] on span "Bebas Neue" at bounding box center [125, 141] width 51 height 16
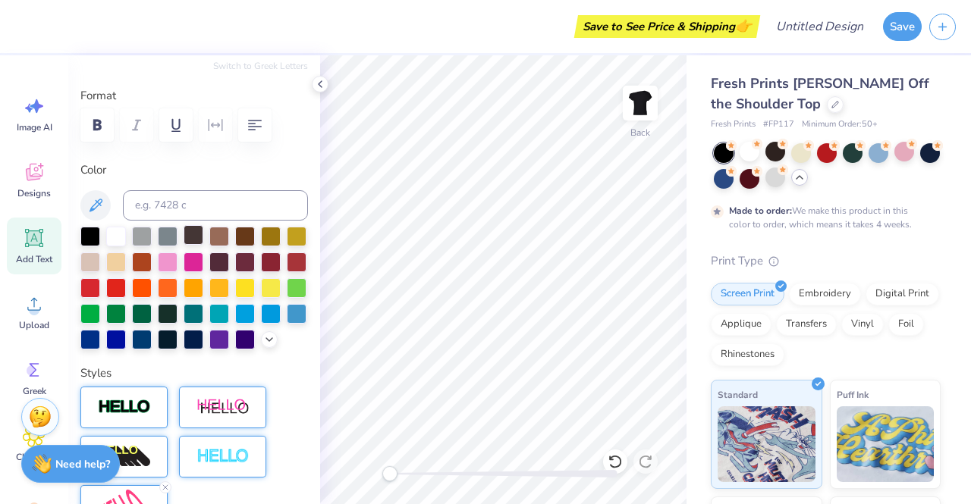
scroll to position [0, 0]
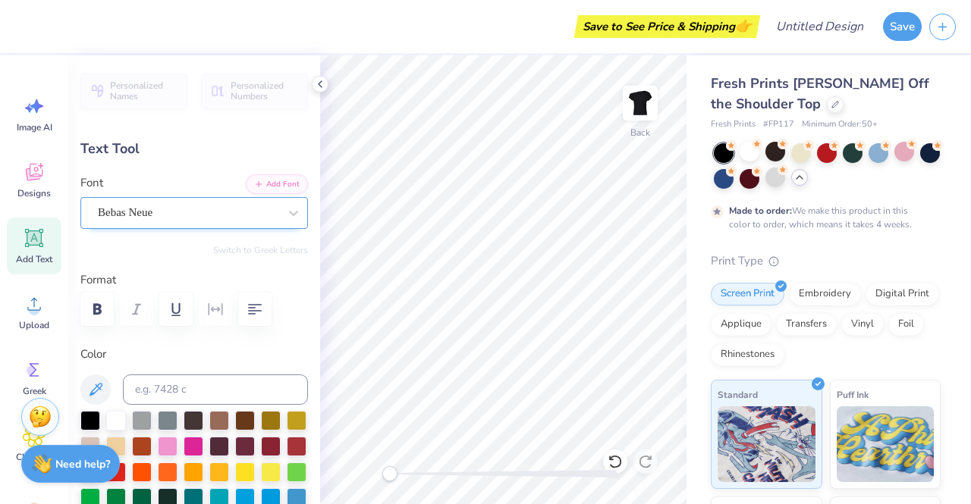
click at [174, 209] on div "Bebas Neue" at bounding box center [188, 213] width 184 height 24
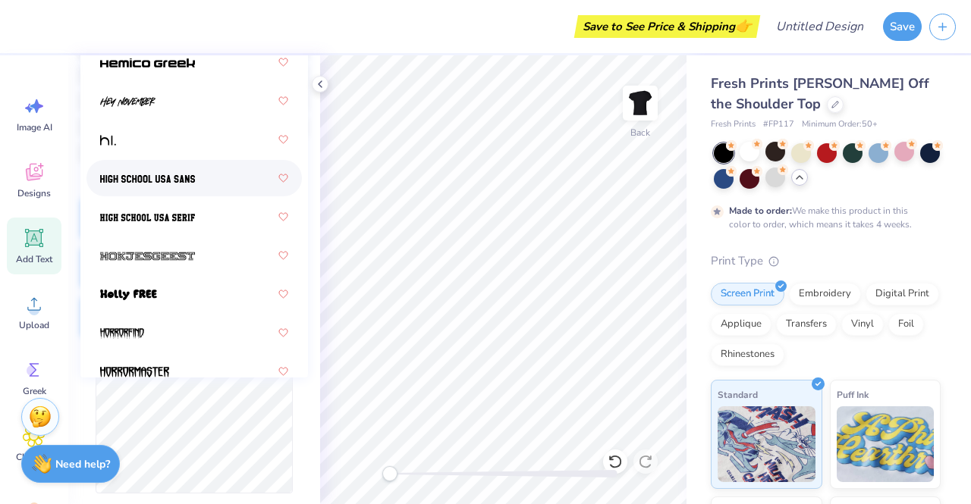
scroll to position [5205, 0]
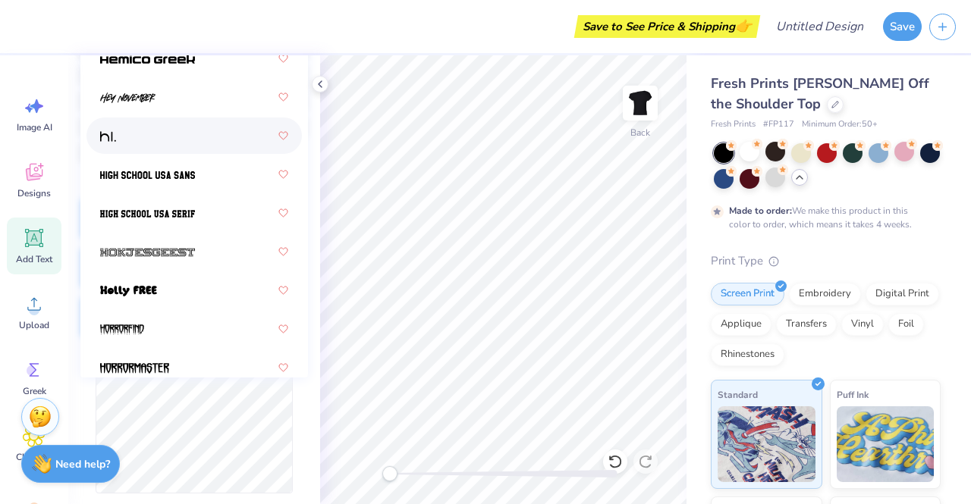
click at [108, 143] on span at bounding box center [108, 136] width 16 height 16
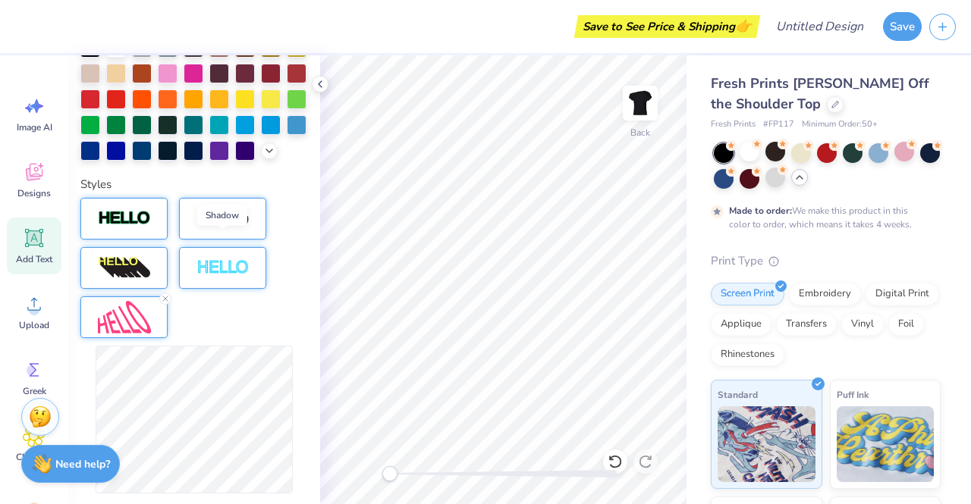
scroll to position [0, 0]
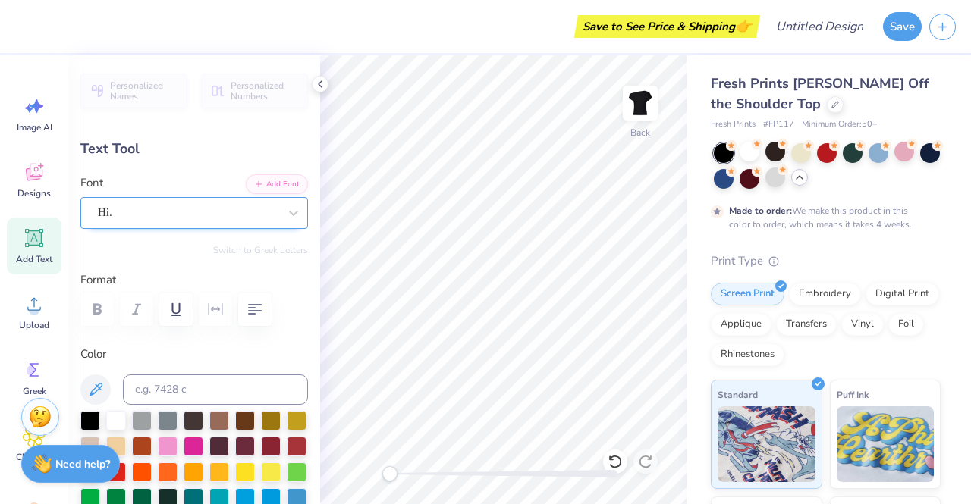
click at [148, 212] on div "Hi." at bounding box center [188, 213] width 184 height 24
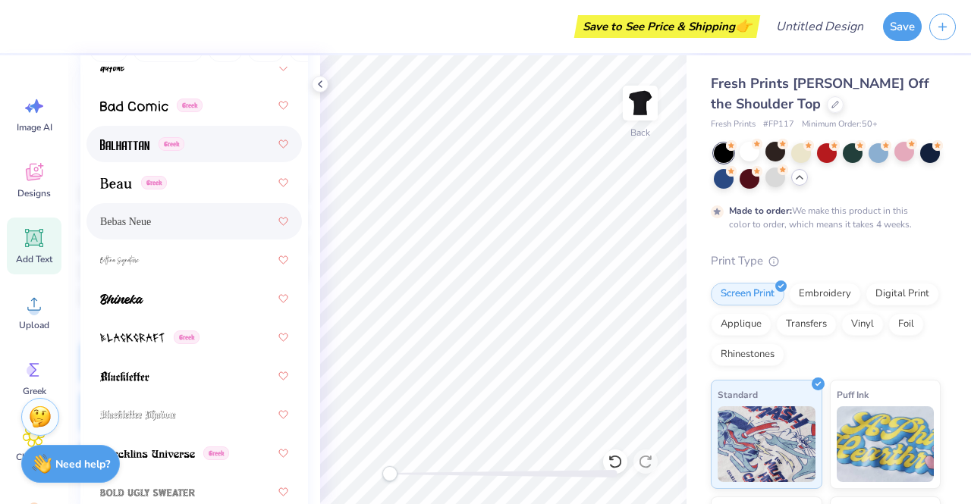
scroll to position [898, 0]
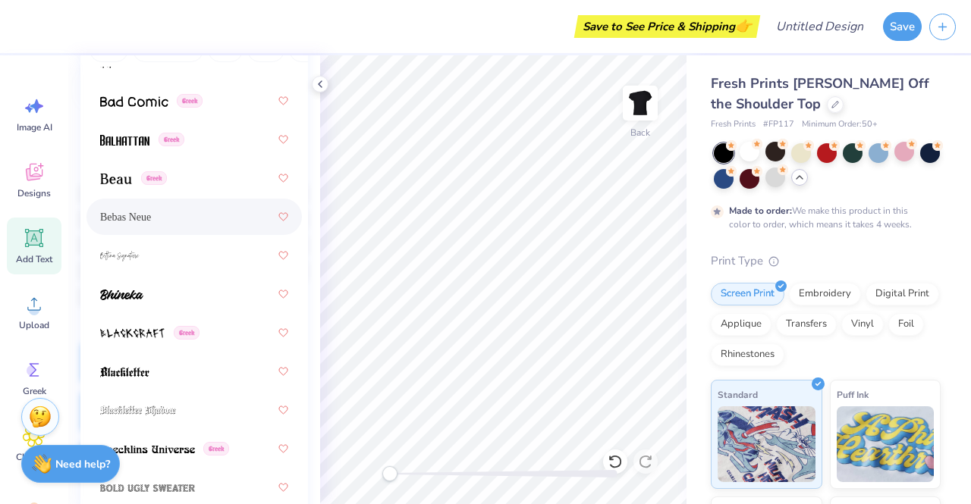
click at [124, 209] on span "Bebas Neue" at bounding box center [125, 217] width 51 height 16
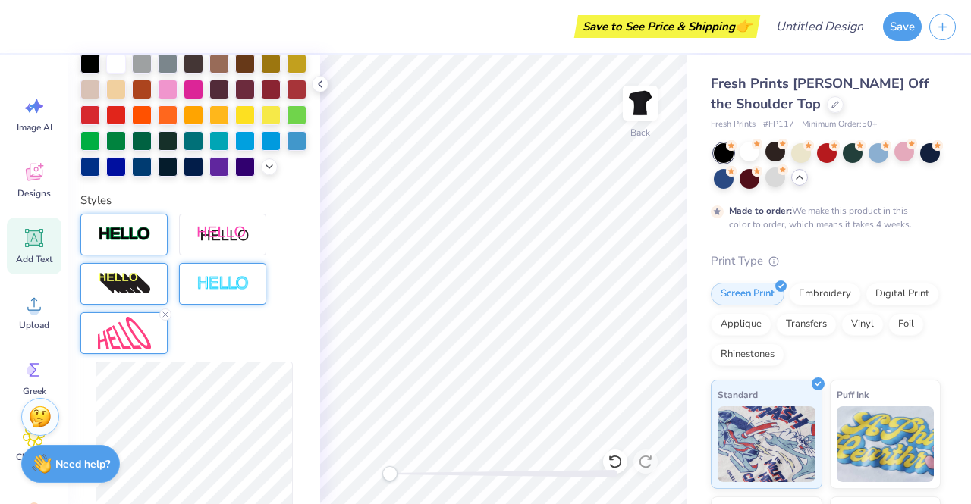
scroll to position [366, 0]
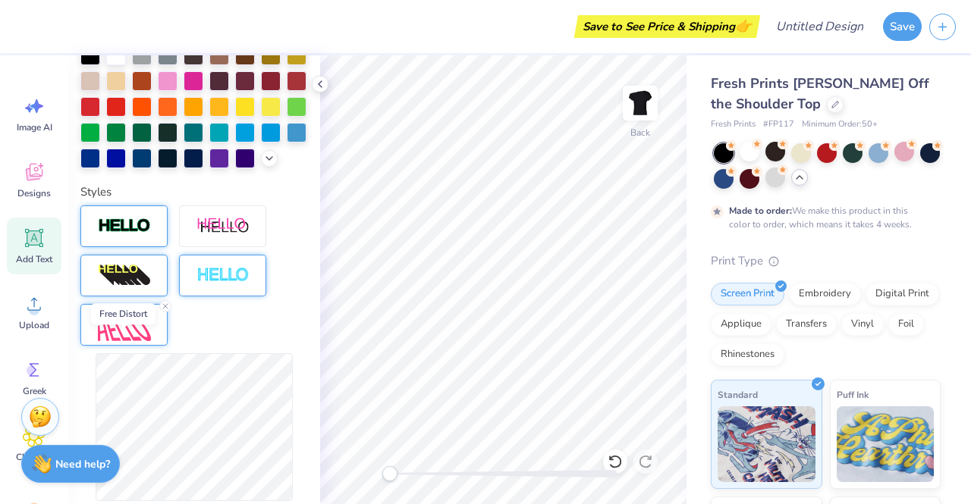
click at [140, 341] on img at bounding box center [124, 325] width 53 height 33
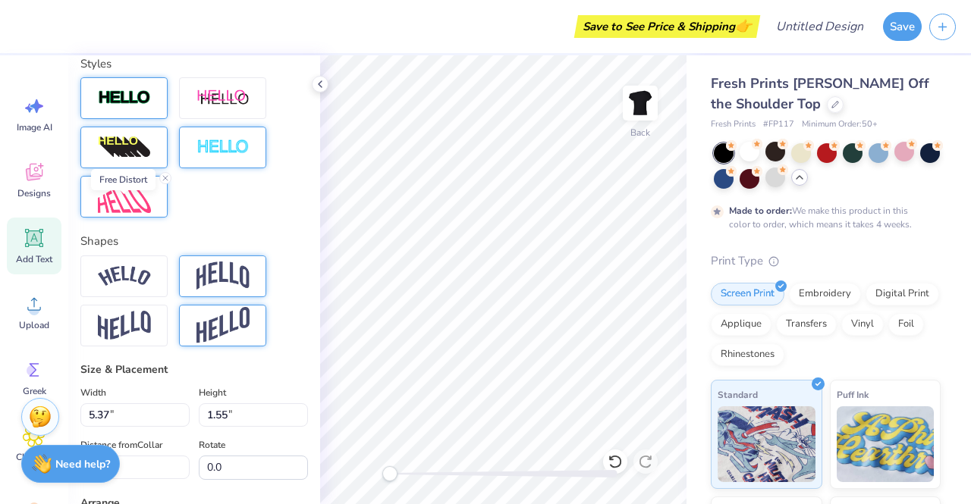
scroll to position [504, 0]
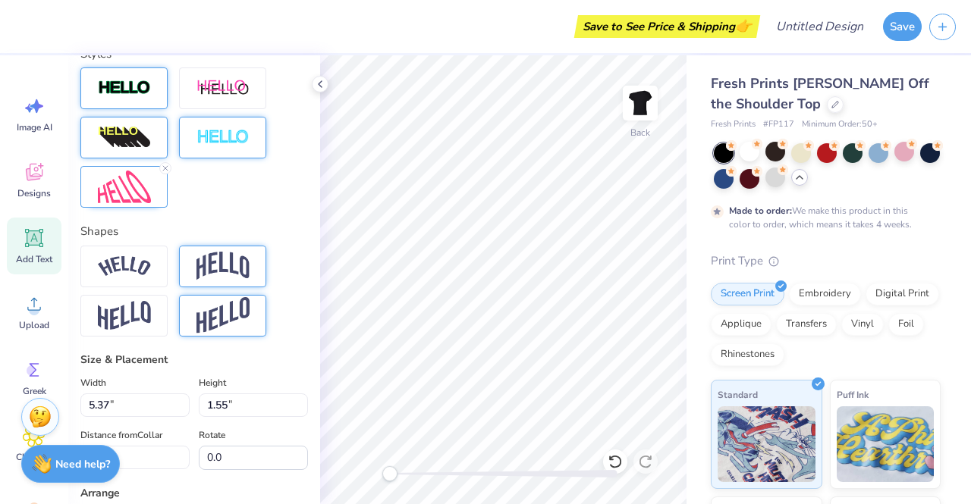
click at [221, 281] on img at bounding box center [222, 266] width 53 height 29
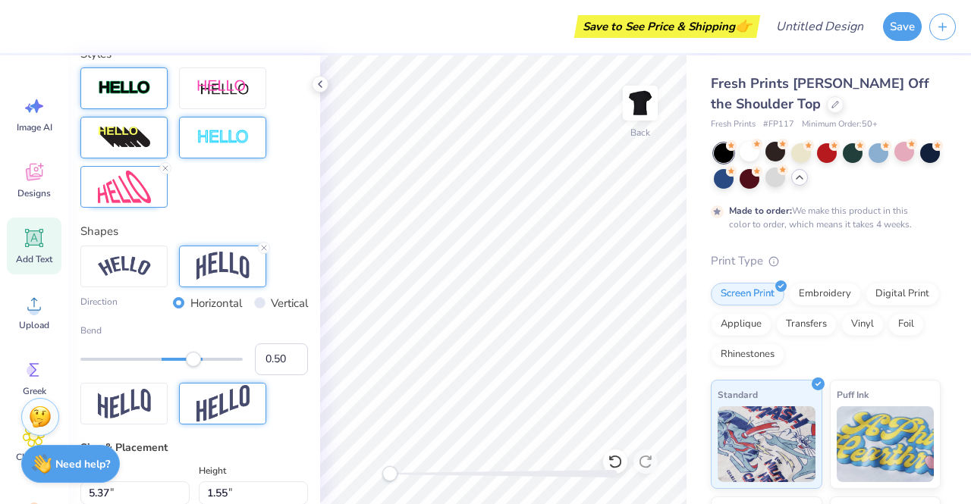
scroll to position [12, 4]
type textarea "Zeta tau Alpha"
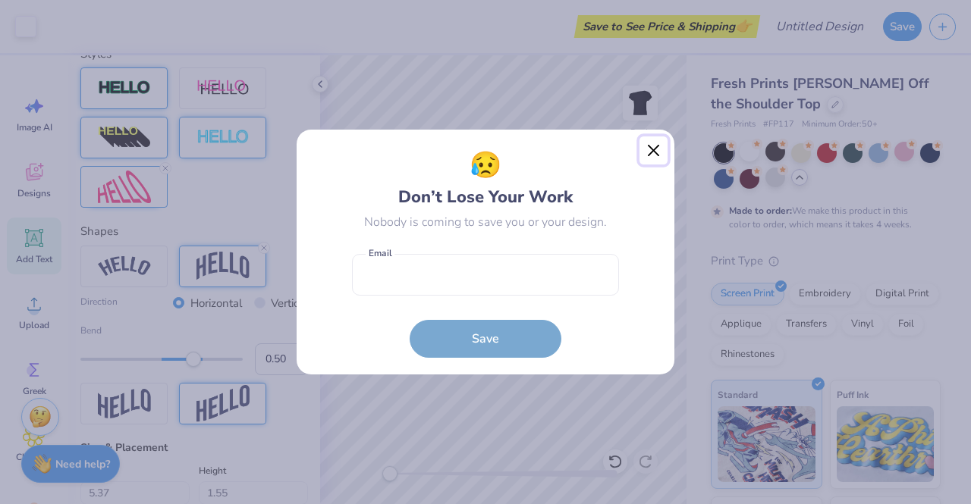
click at [652, 155] on button "Close" at bounding box center [653, 150] width 29 height 29
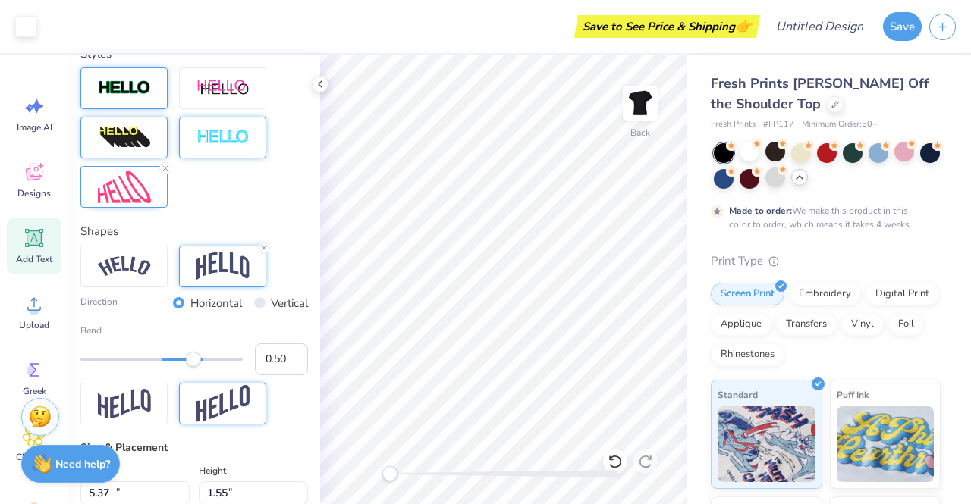
type input "10.73"
type input "3.77"
type input "8.61"
type textarea "Zeta"
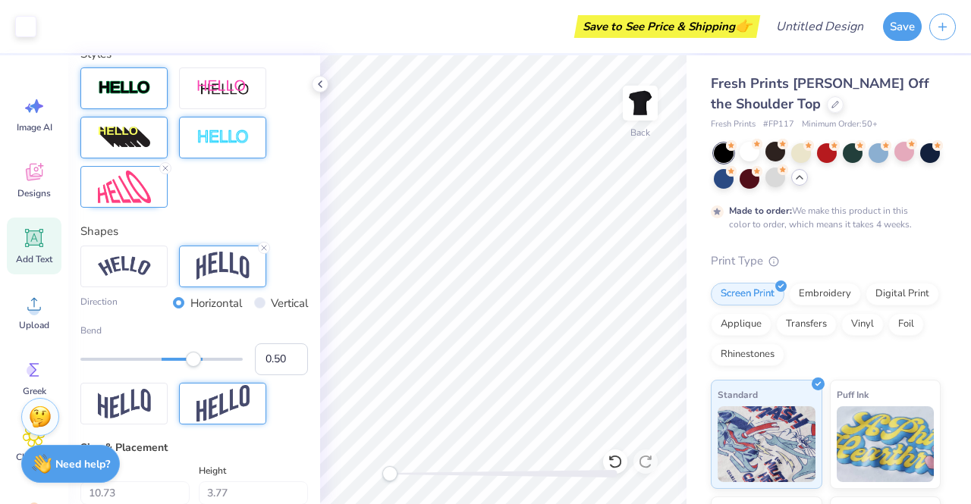
type input "3.18"
type input "2.21"
type input "4.17"
type input "6.41"
type input "4.46"
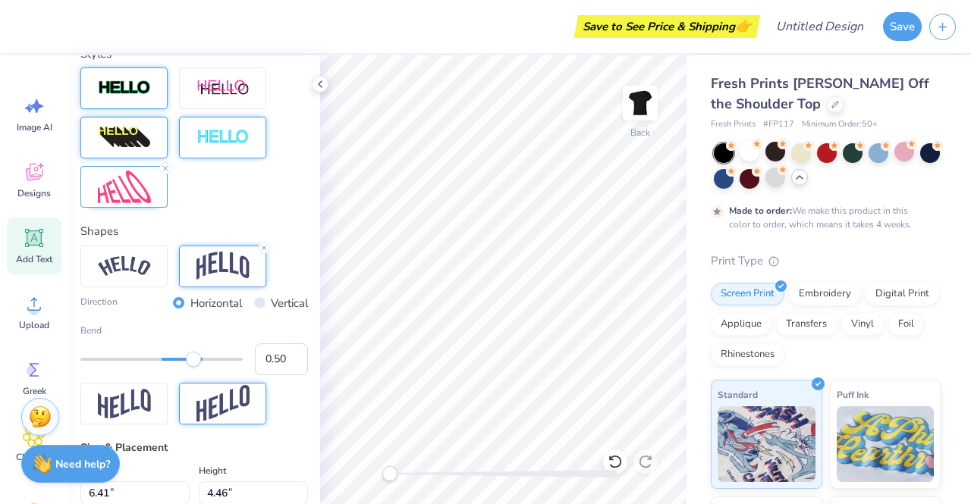
scroll to position [12, 2]
type input "0.45"
click at [190, 367] on div "Accessibility label" at bounding box center [189, 359] width 15 height 15
type input "0.40"
click at [186, 367] on div "Accessibility label" at bounding box center [185, 359] width 15 height 15
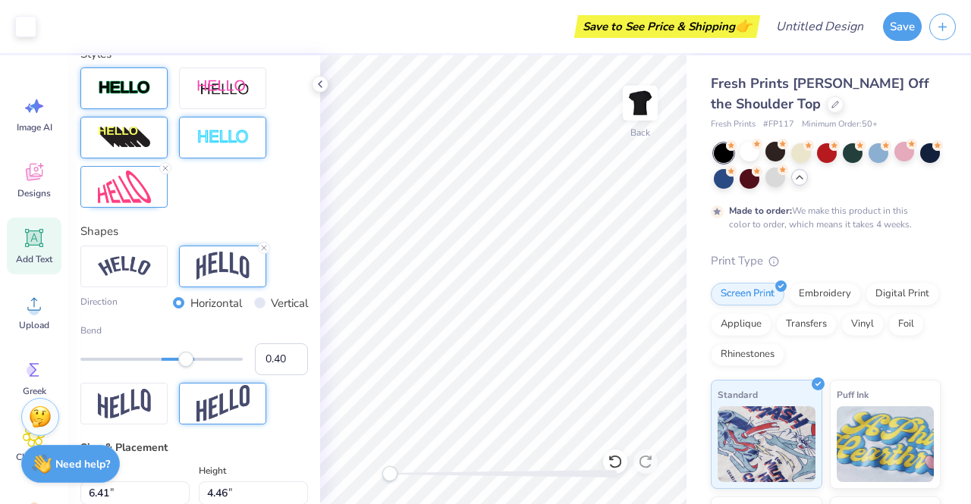
type input "4.18"
type input "3.14"
type input "7.99"
type input "5.20"
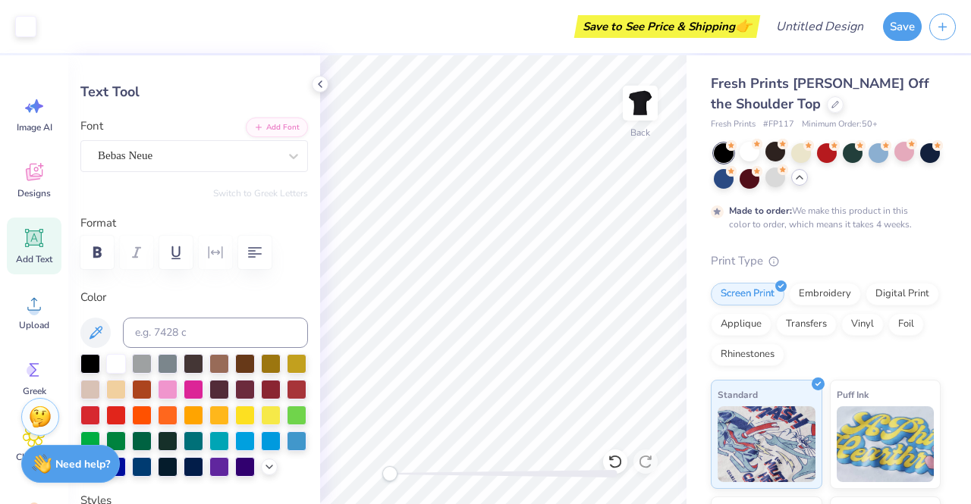
scroll to position [55, 0]
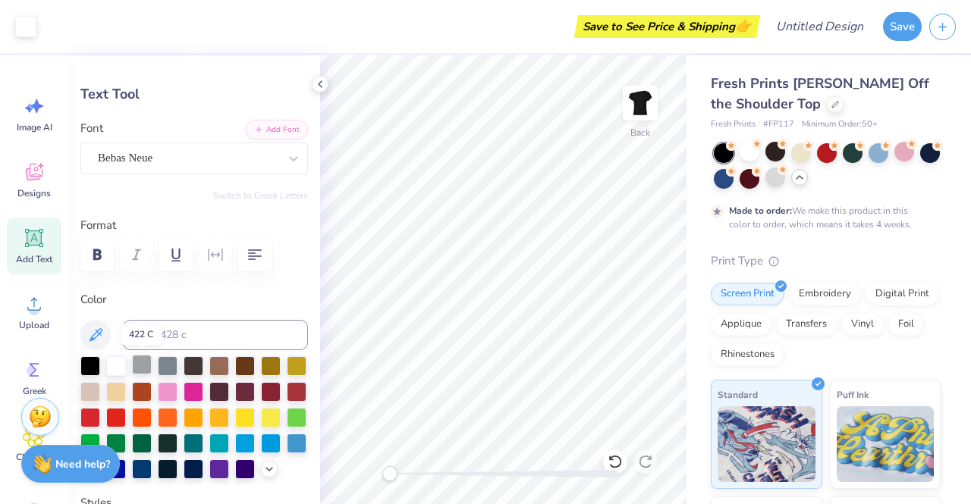
click at [146, 365] on div at bounding box center [142, 365] width 20 height 20
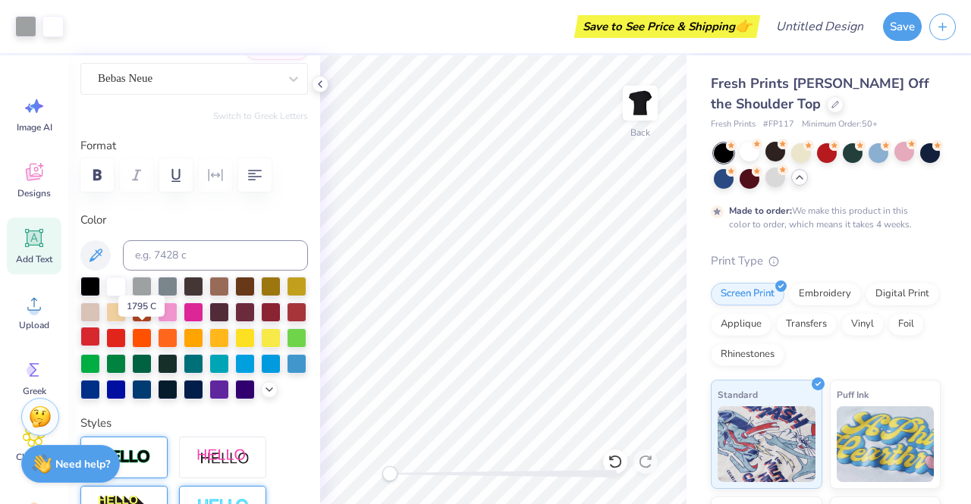
scroll to position [136, 0]
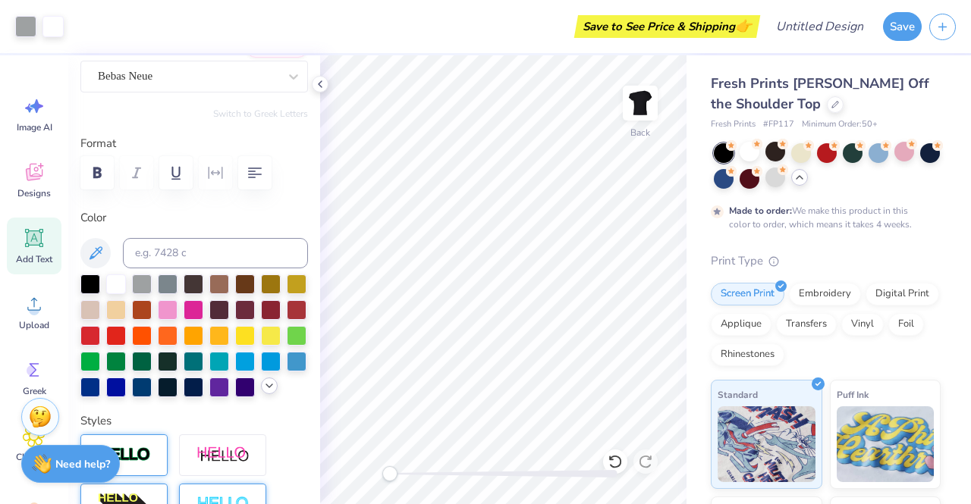
click at [261, 394] on div at bounding box center [269, 386] width 17 height 17
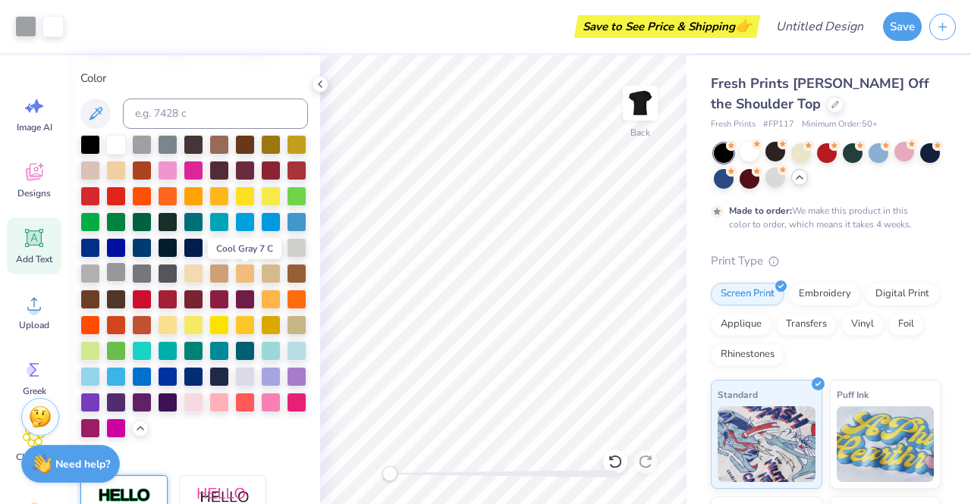
scroll to position [269, 0]
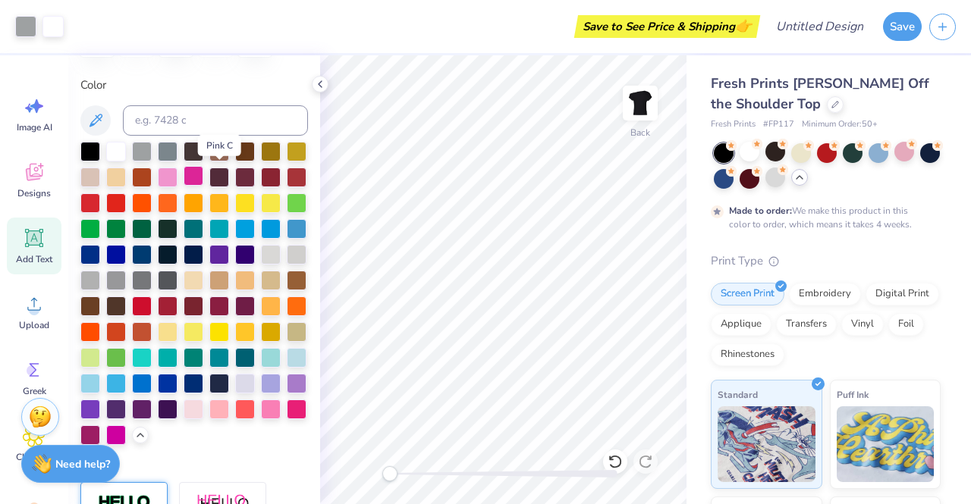
click at [203, 177] on div at bounding box center [194, 176] width 20 height 20
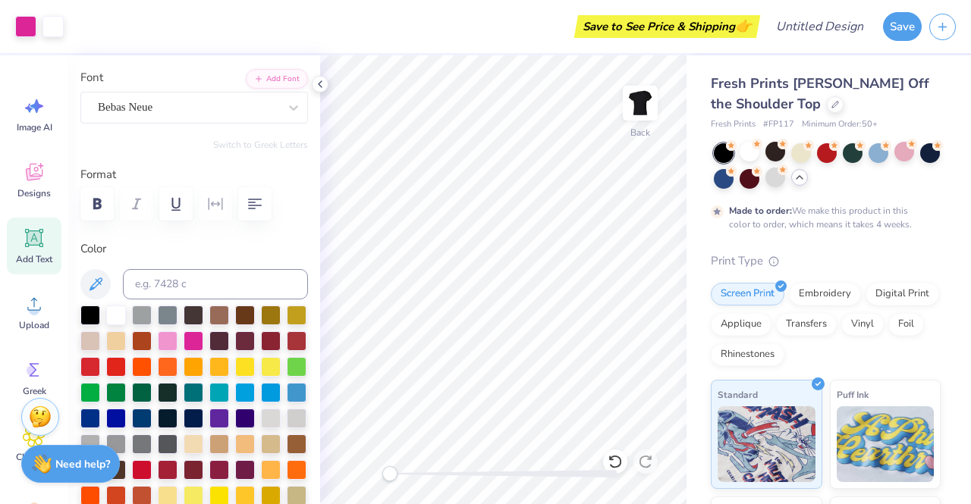
scroll to position [0, 0]
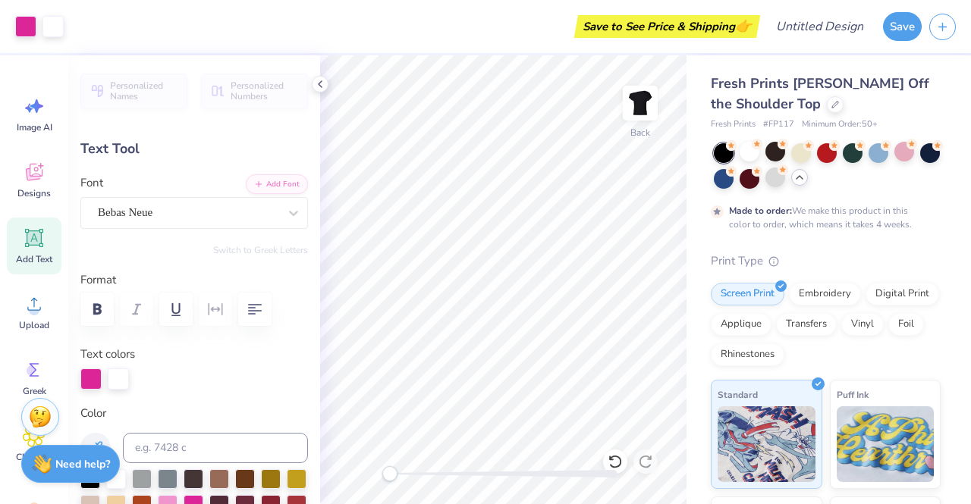
type input "3.00"
click at [33, 195] on span "Designs" at bounding box center [33, 193] width 33 height 12
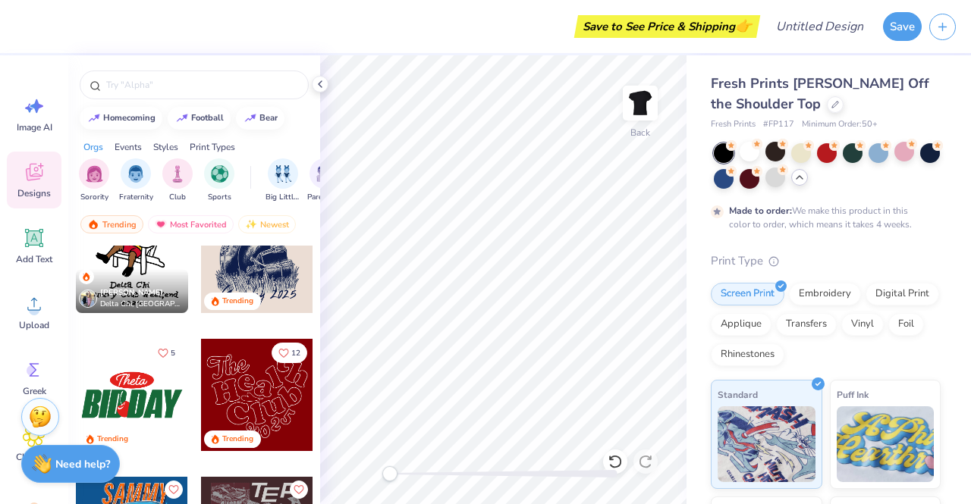
scroll to position [6338, 0]
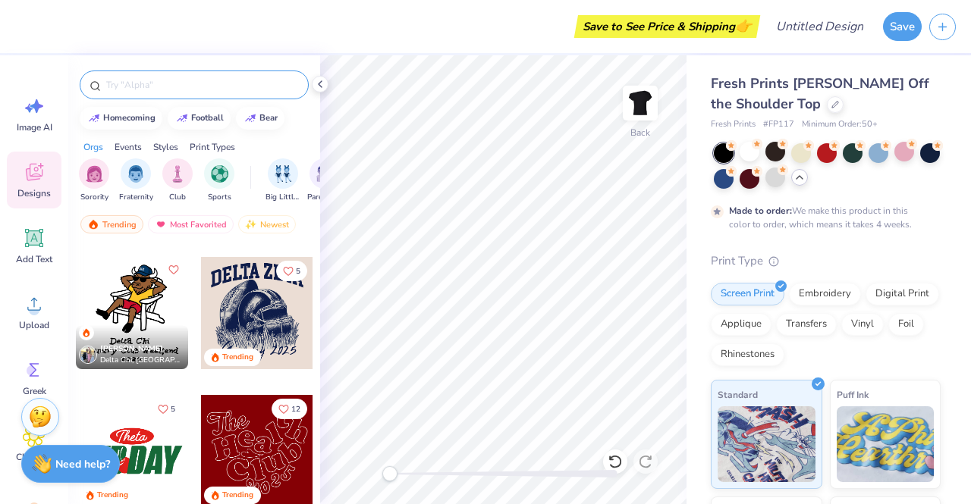
click at [153, 75] on div at bounding box center [194, 85] width 229 height 29
click at [136, 83] on input "text" at bounding box center [202, 84] width 194 height 15
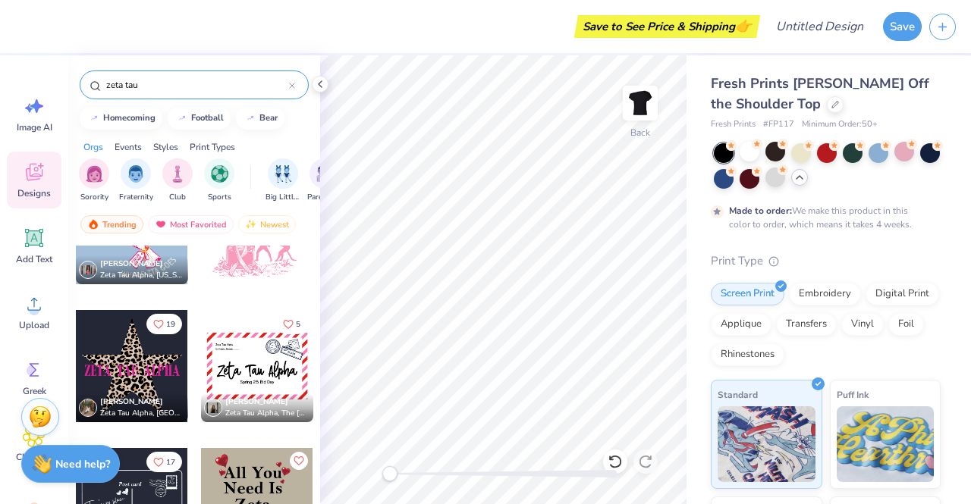
scroll to position [7967, 0]
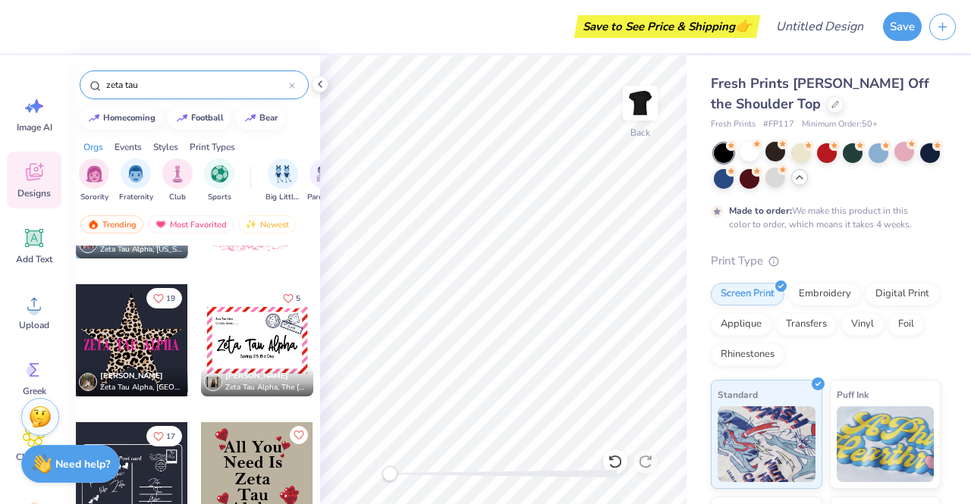
type input "zeta tau"
click at [128, 350] on div at bounding box center [19, 340] width 337 height 112
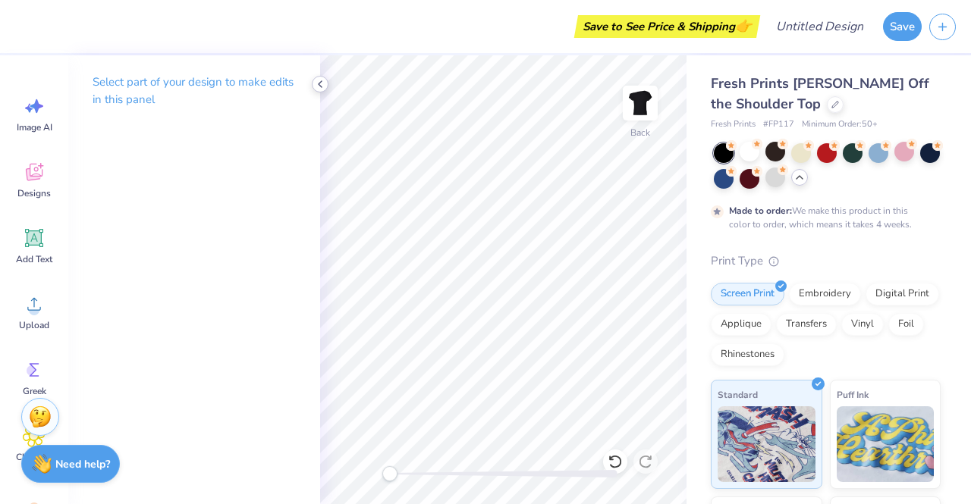
click at [319, 89] on icon at bounding box center [320, 84] width 12 height 12
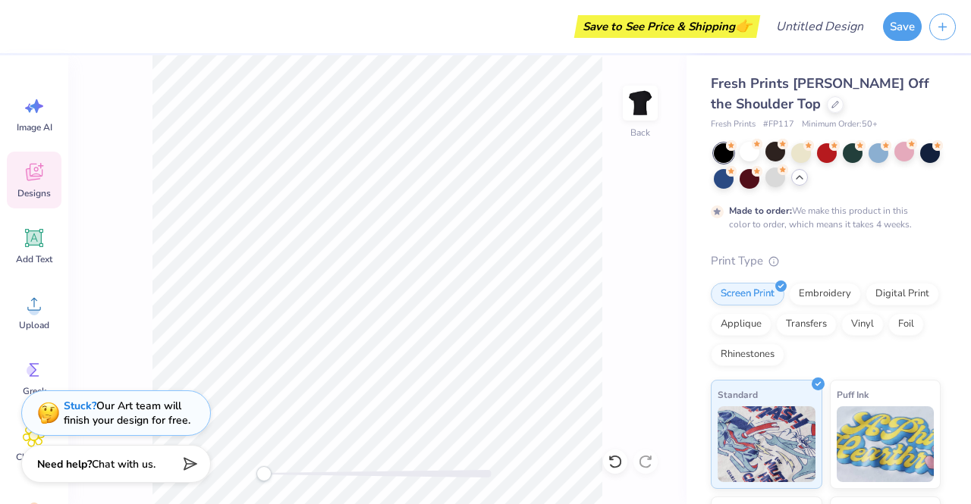
click at [33, 199] on div "Designs" at bounding box center [34, 180] width 55 height 57
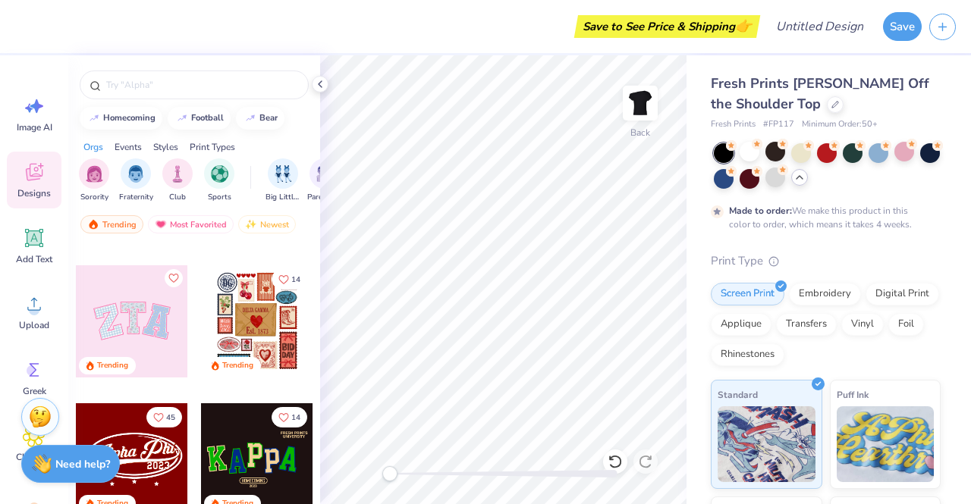
scroll to position [118, 0]
click at [130, 74] on div at bounding box center [194, 85] width 229 height 29
click at [129, 87] on input "text" at bounding box center [202, 84] width 194 height 15
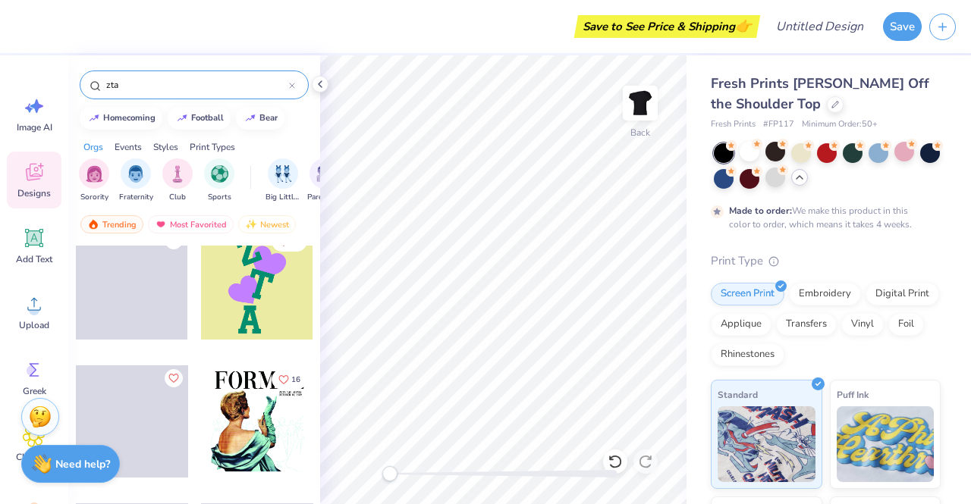
scroll to position [9843, 0]
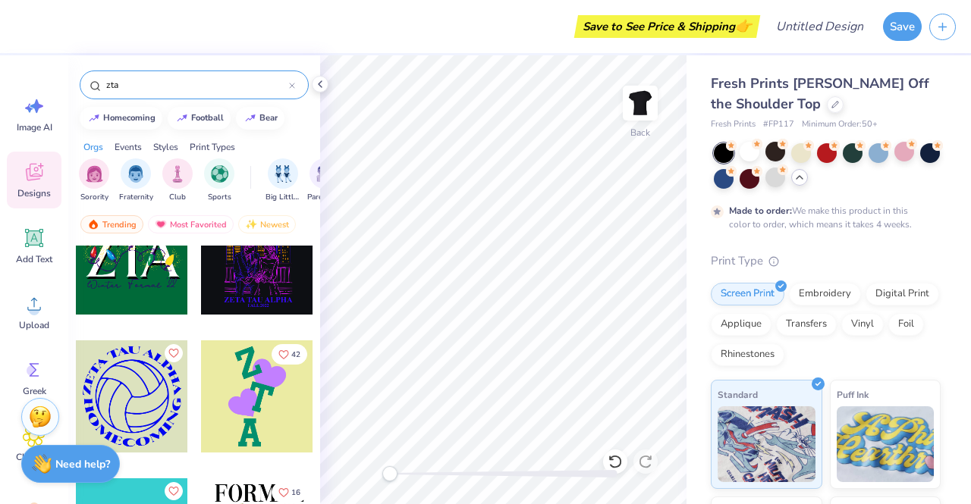
click at [133, 83] on input "zta" at bounding box center [197, 84] width 184 height 15
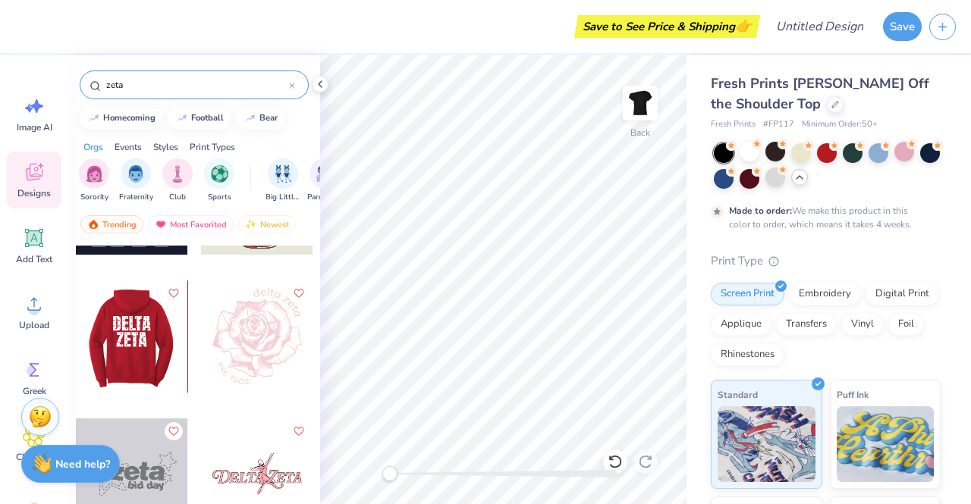
scroll to position [7567, 0]
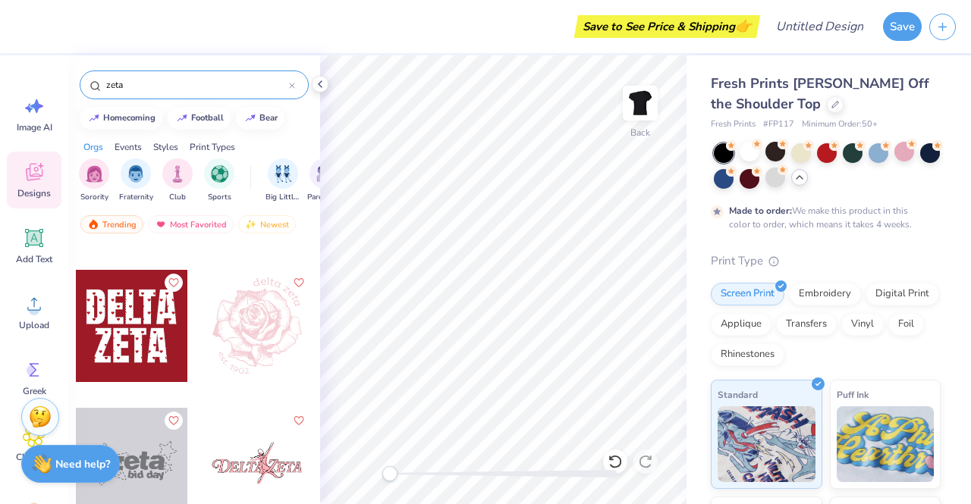
type input "zeta"
click at [140, 339] on div at bounding box center [244, 326] width 337 height 112
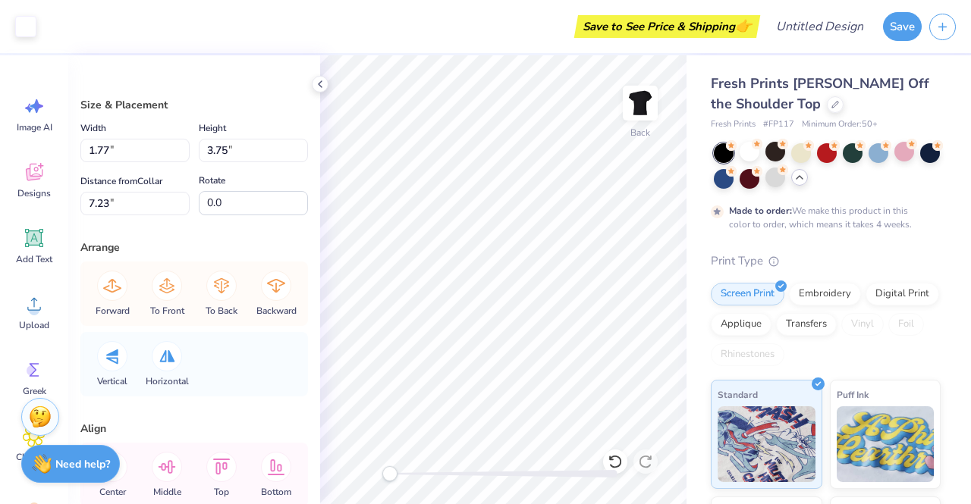
type input "0.09"
type input "0.23"
type input "8.96"
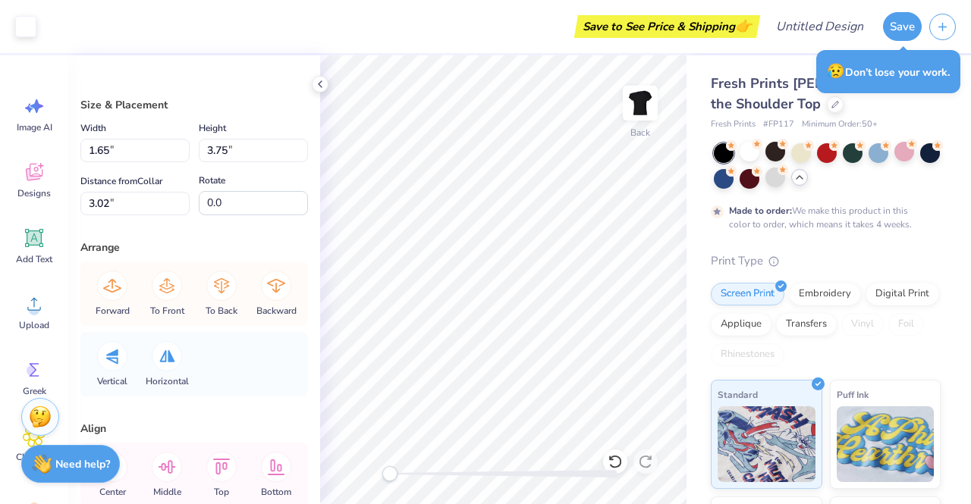
type input "1.65"
type input "3.75"
type input "3.02"
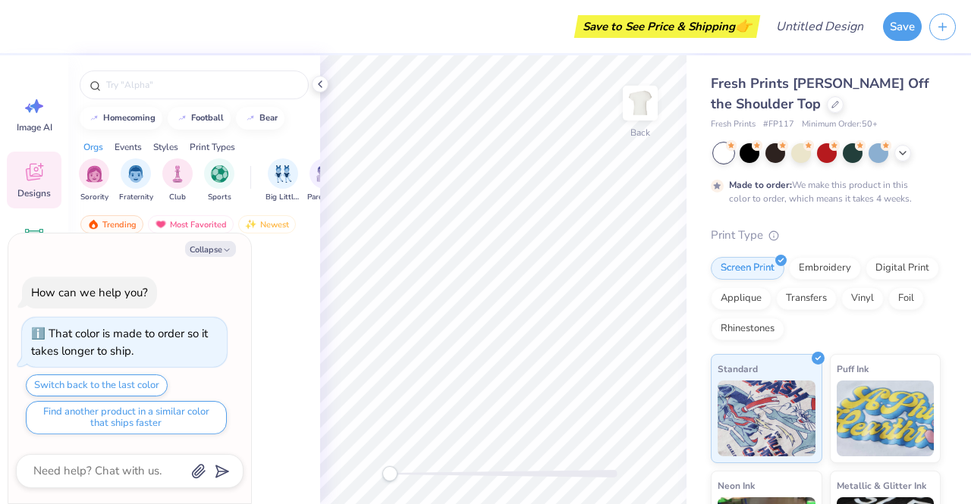
type textarea "x"
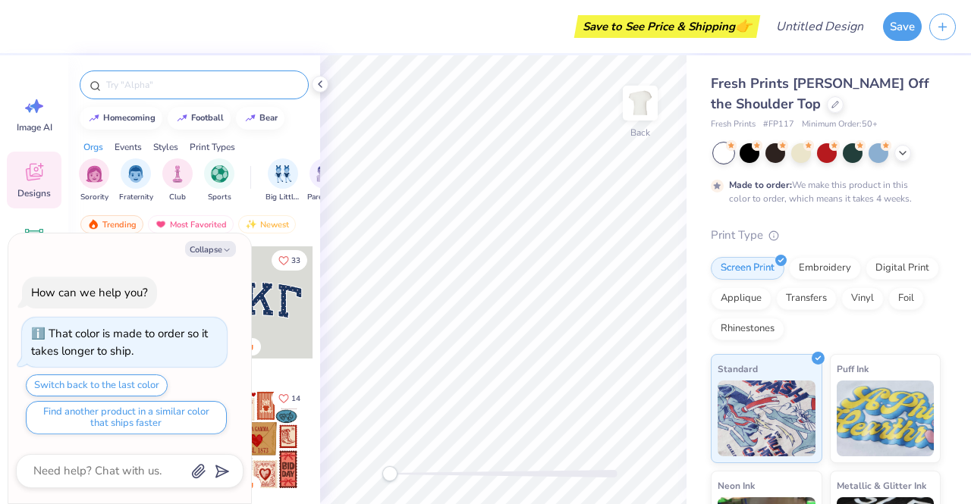
type textarea "x"
click at [146, 83] on input "text" at bounding box center [202, 84] width 194 height 15
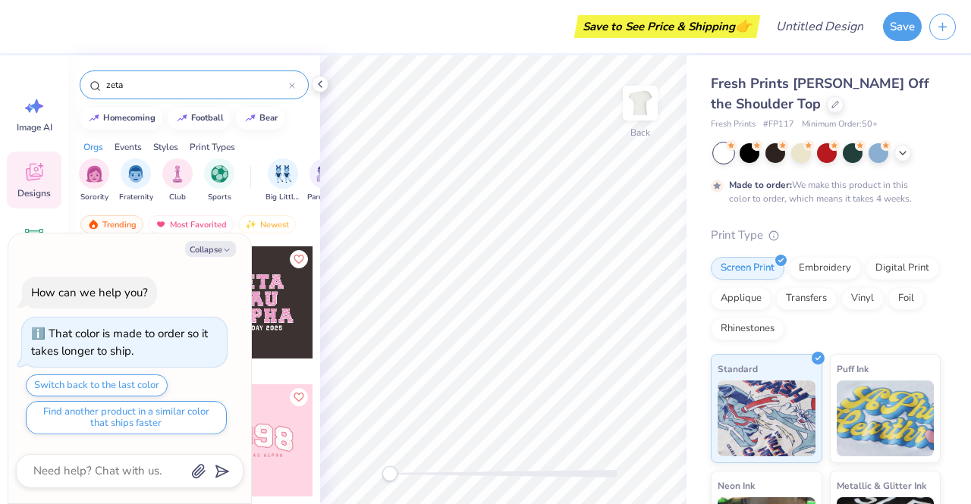
type input "zeta"
click at [289, 310] on div at bounding box center [257, 302] width 112 height 112
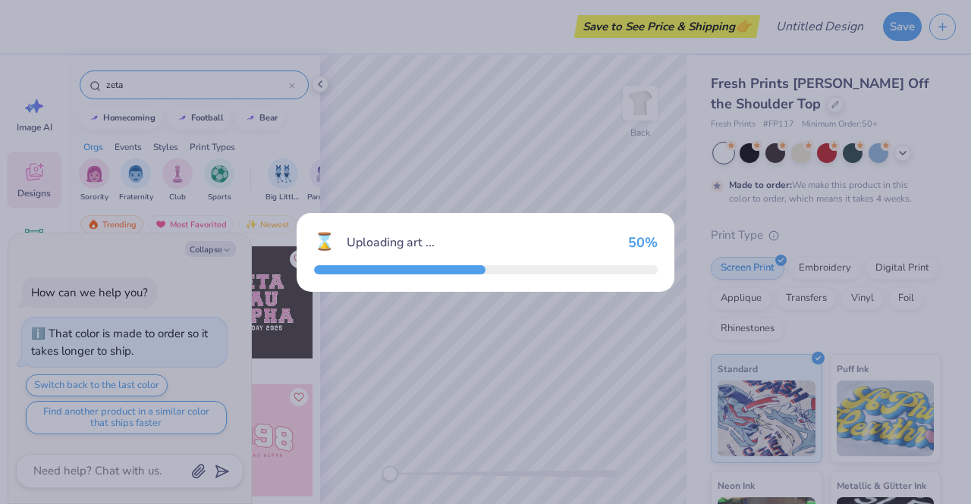
click at [595, 241] on div "Uploading art ..." at bounding box center [481, 243] width 269 height 18
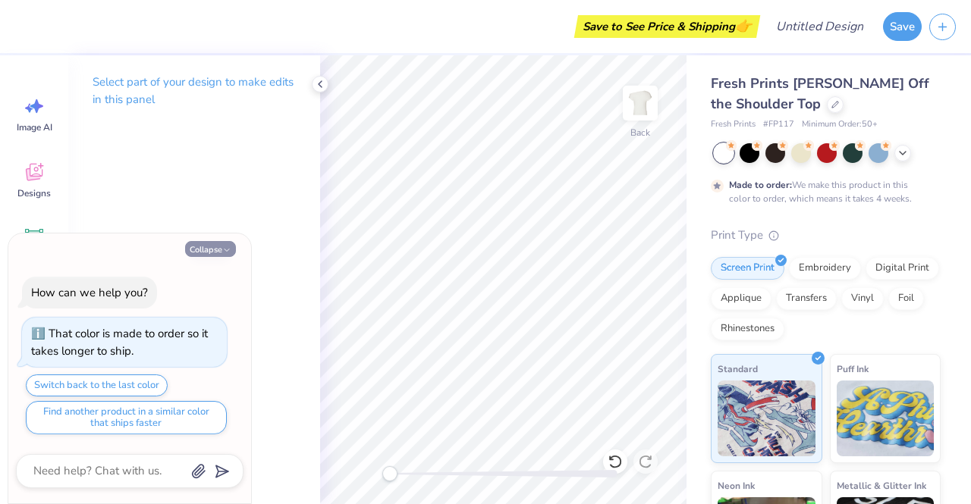
click at [213, 253] on button "Collapse" at bounding box center [210, 249] width 51 height 16
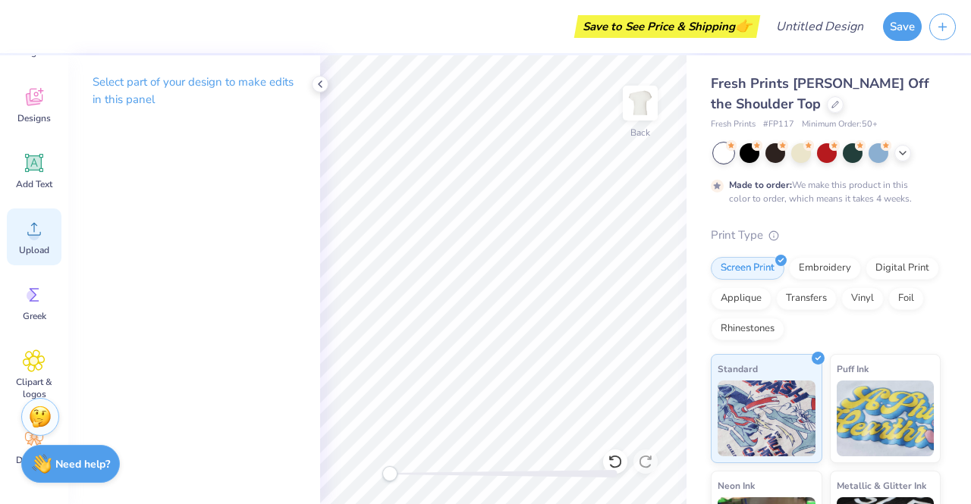
scroll to position [81, 0]
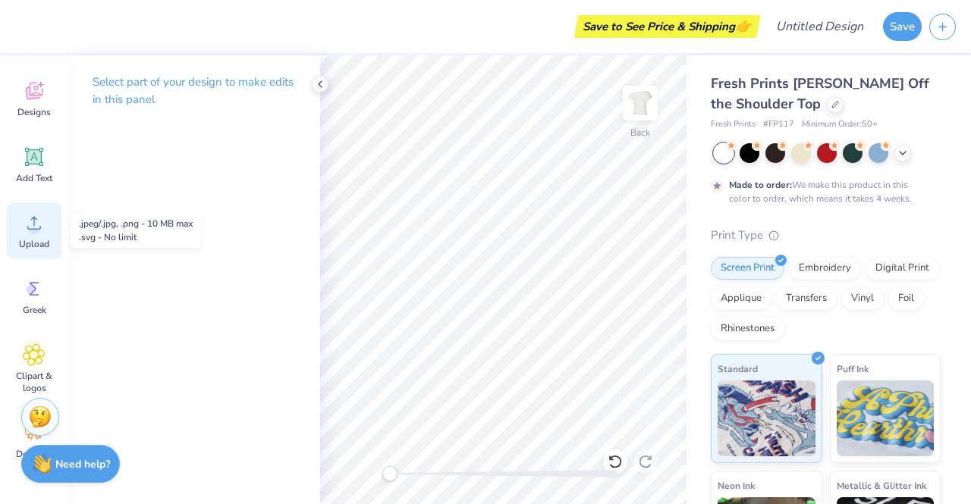
click at [28, 243] on span "Upload" at bounding box center [34, 244] width 30 height 12
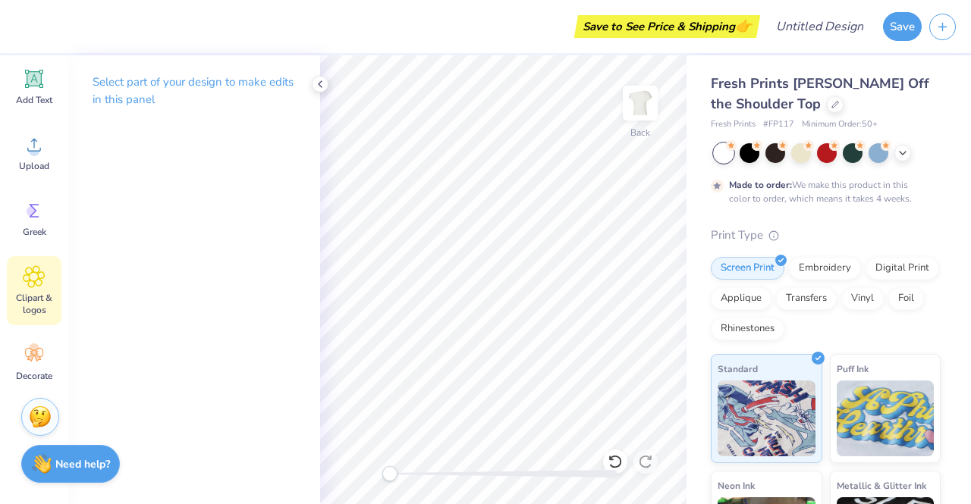
click at [30, 278] on icon at bounding box center [34, 276] width 9 height 9
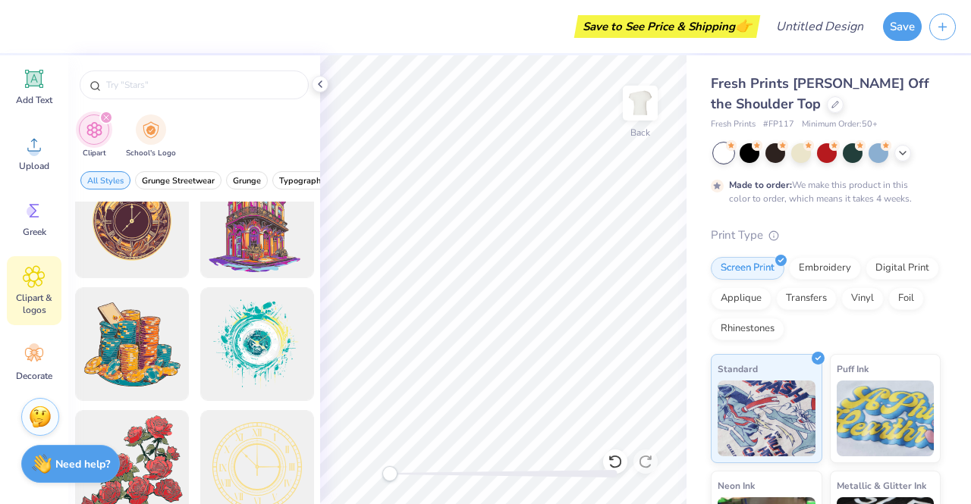
scroll to position [40, 0]
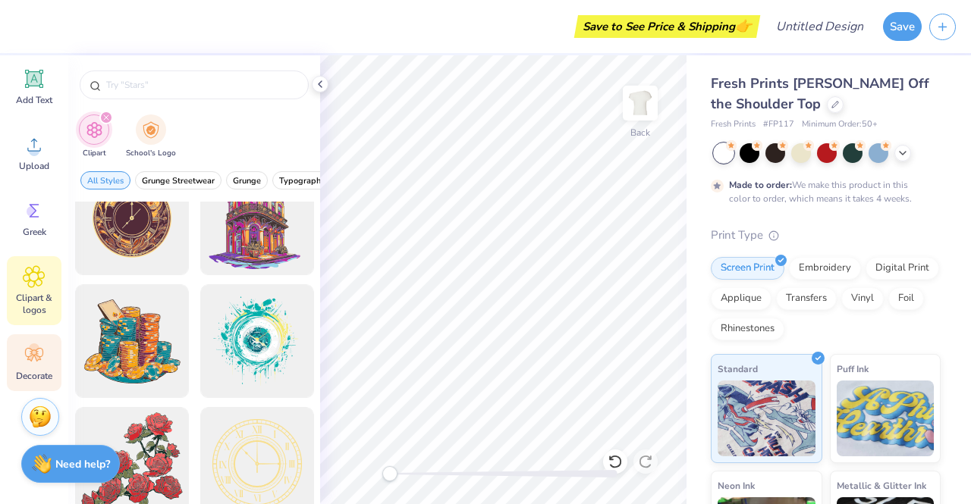
click at [36, 356] on icon at bounding box center [37, 358] width 7 height 7
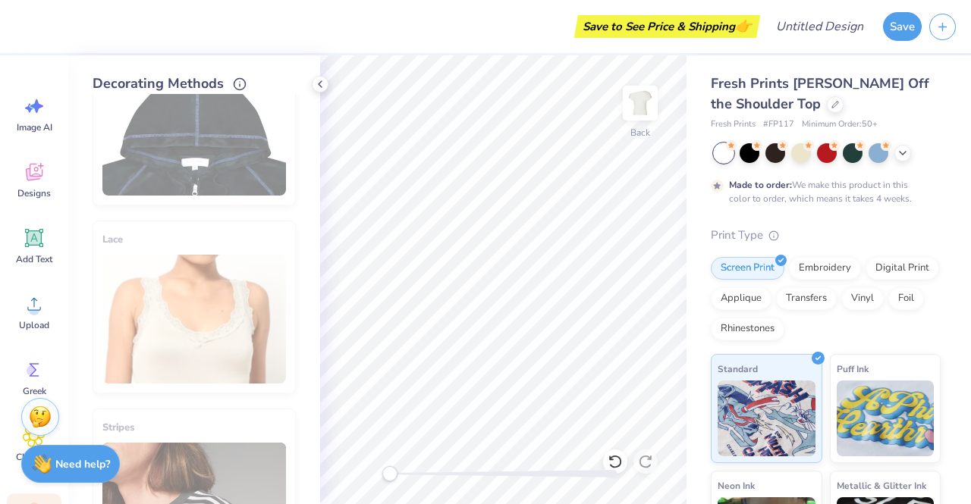
scroll to position [244, 0]
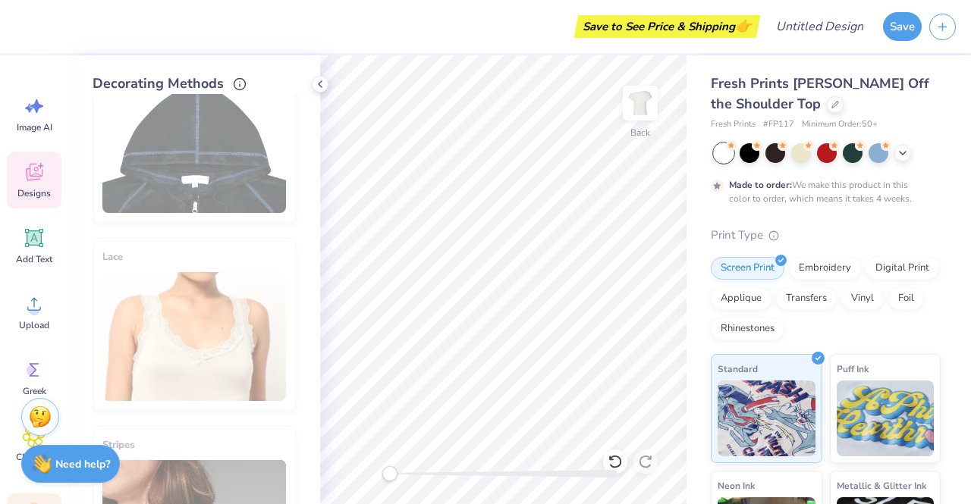
click at [36, 188] on span "Designs" at bounding box center [33, 193] width 33 height 12
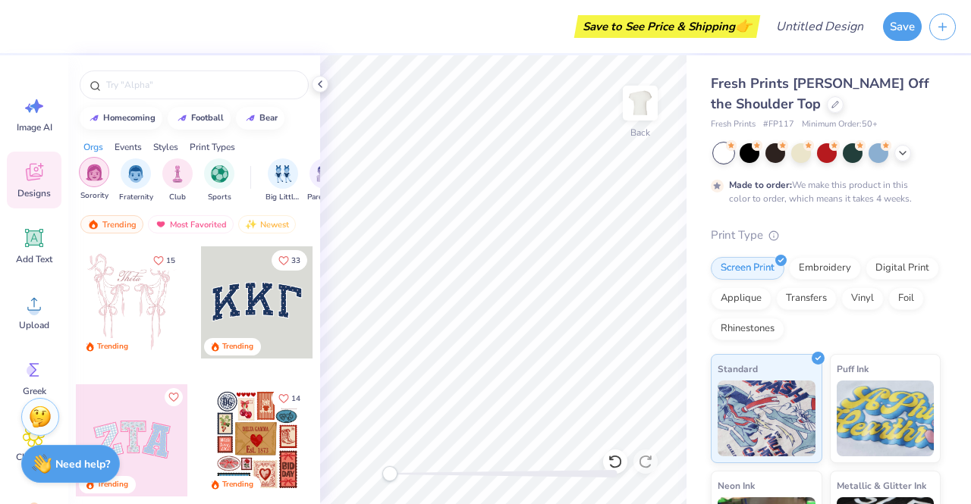
click at [99, 169] on img "filter for Sorority" at bounding box center [94, 172] width 17 height 17
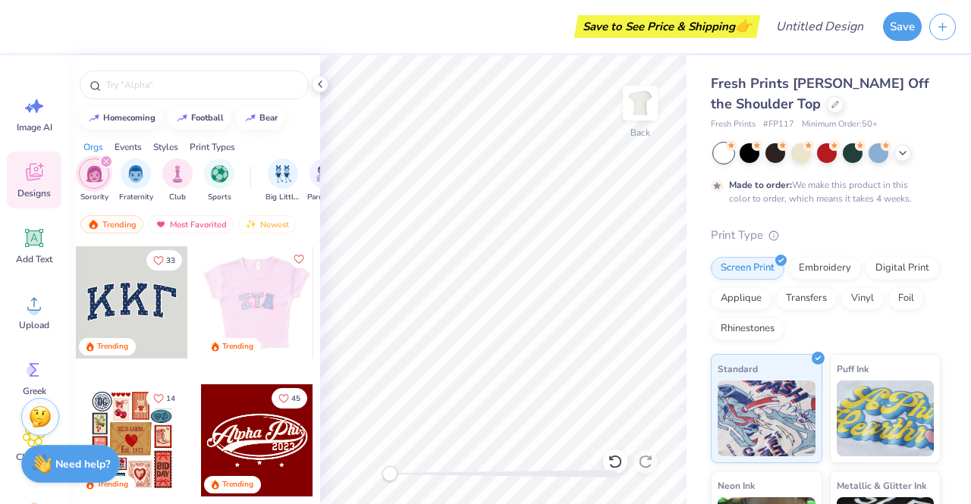
click at [201, 293] on div at bounding box center [145, 302] width 112 height 112
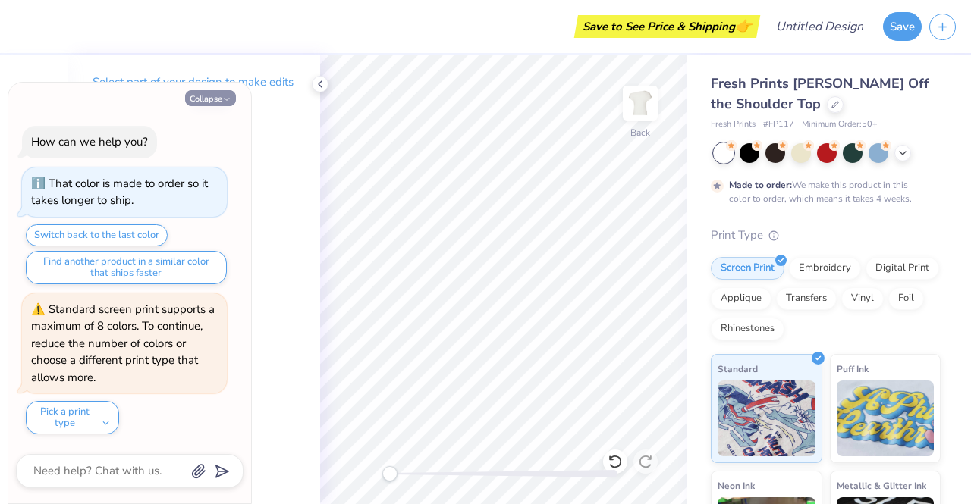
click at [228, 98] on icon "button" at bounding box center [226, 99] width 9 height 9
type textarea "x"
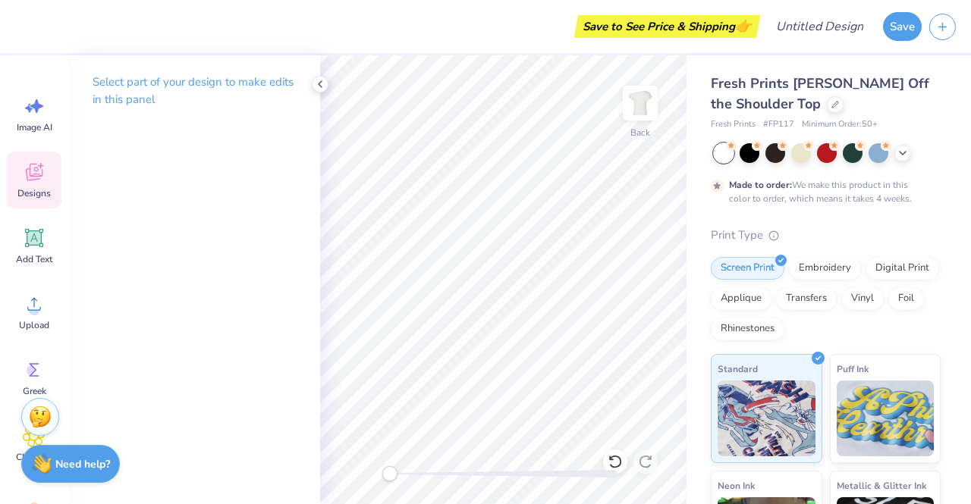
click at [27, 167] on icon at bounding box center [34, 172] width 23 height 23
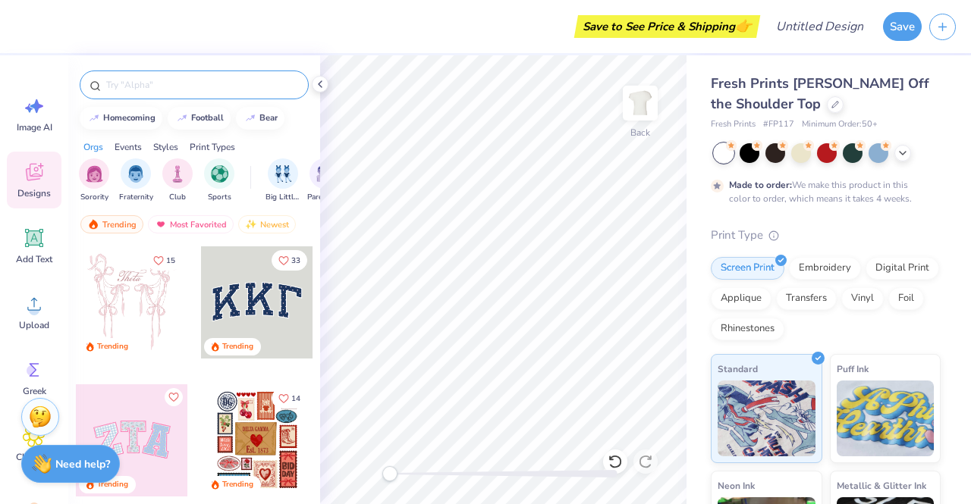
click at [138, 93] on div at bounding box center [194, 85] width 229 height 29
click at [132, 90] on input "text" at bounding box center [202, 84] width 194 height 15
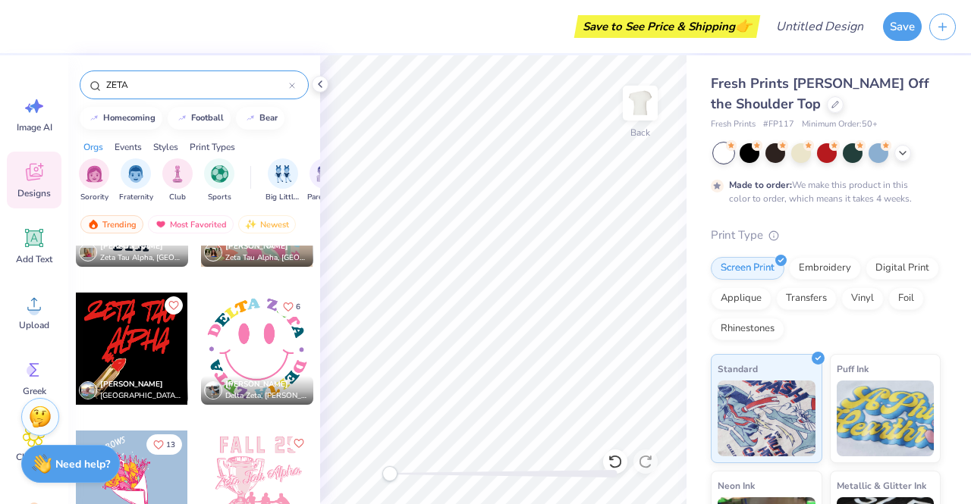
scroll to position [18450, 0]
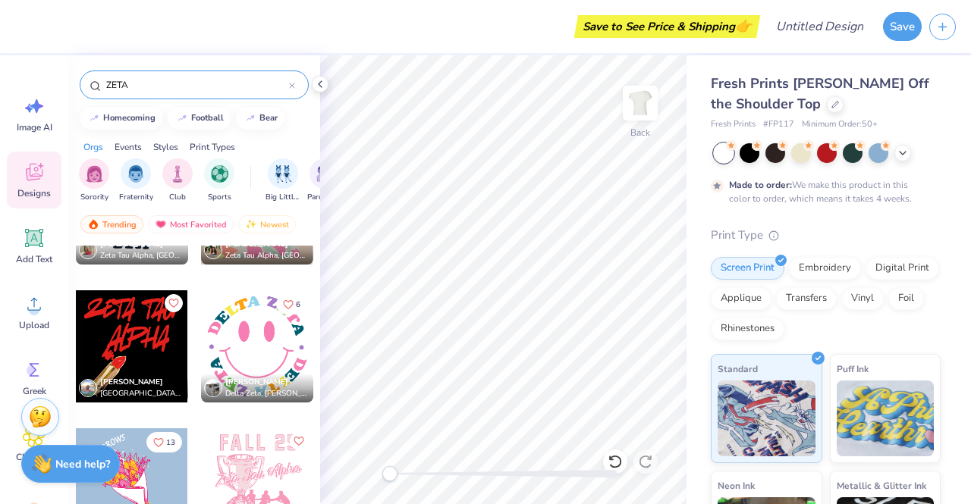
type input "ZETA"
click at [145, 339] on div at bounding box center [132, 346] width 112 height 112
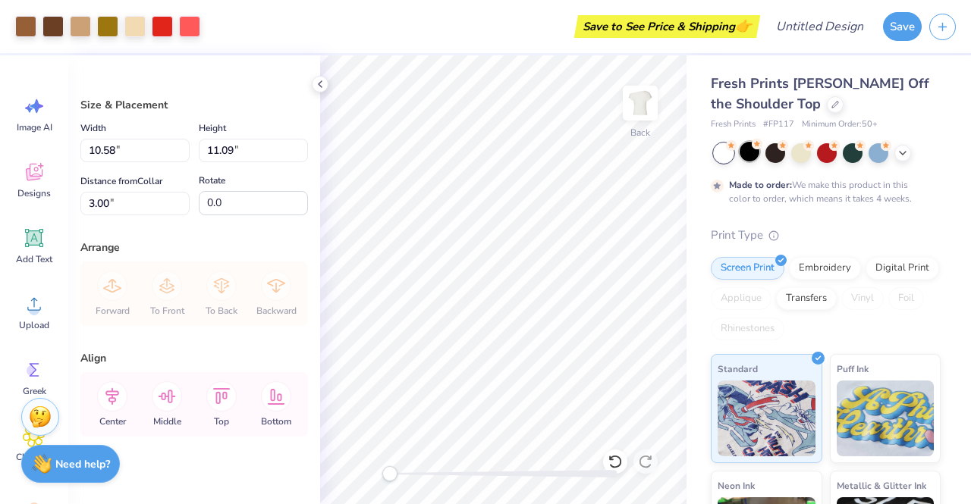
click at [755, 152] on div at bounding box center [749, 152] width 20 height 20
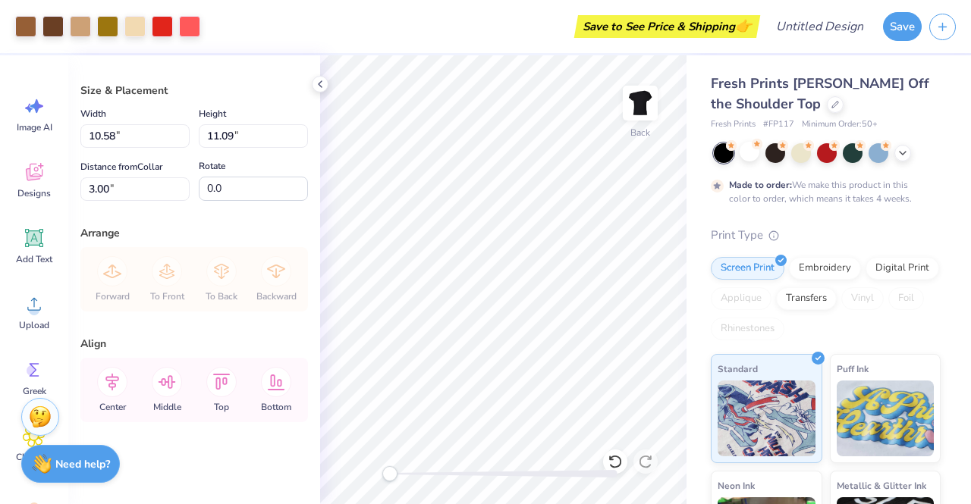
scroll to position [0, 0]
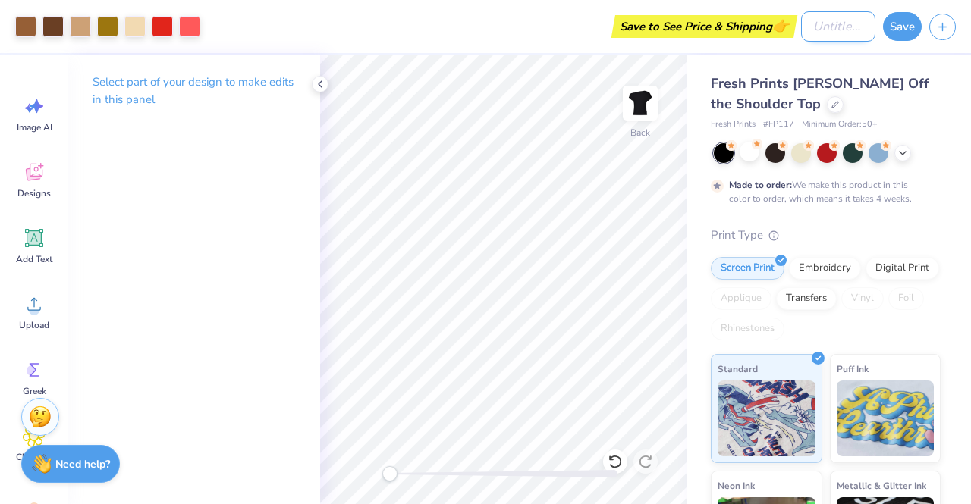
click at [824, 27] on input "Design Title" at bounding box center [838, 26] width 74 height 30
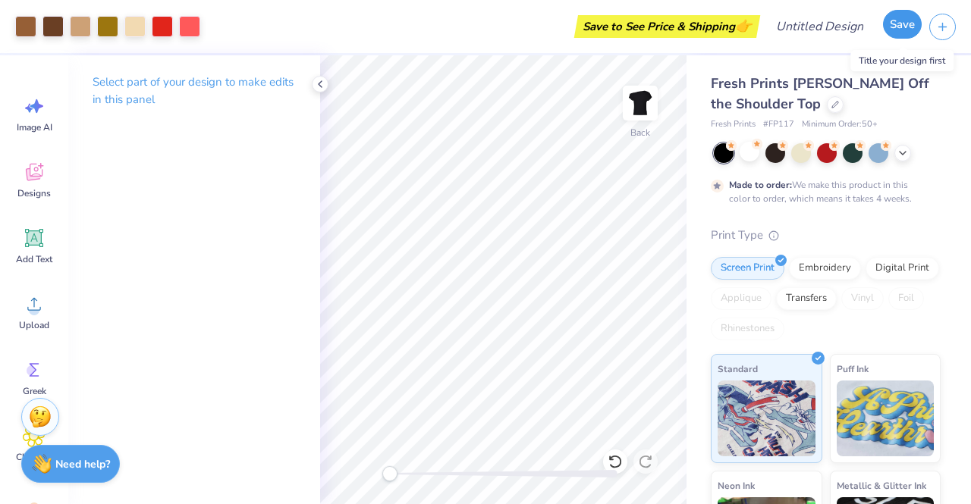
click at [895, 22] on button "Save" at bounding box center [902, 24] width 39 height 29
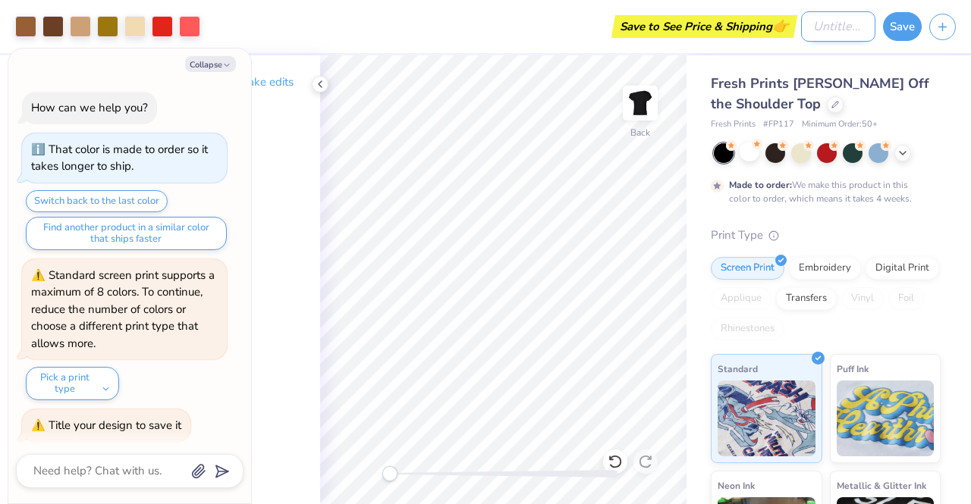
click at [839, 33] on input "Design Title" at bounding box center [838, 26] width 74 height 30
type textarea "x"
type input "z"
type textarea "x"
type input "ze"
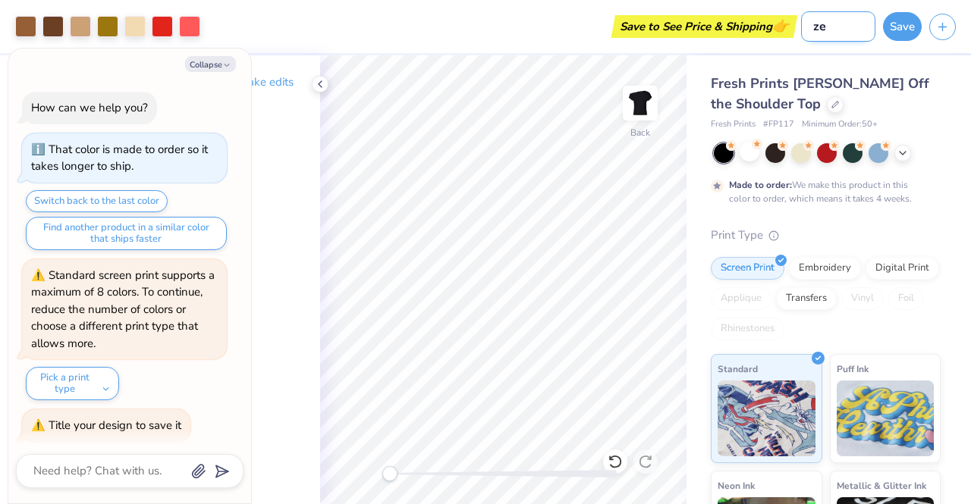
type textarea "x"
type input "zet"
type textarea "x"
type input "zeta"
type textarea "x"
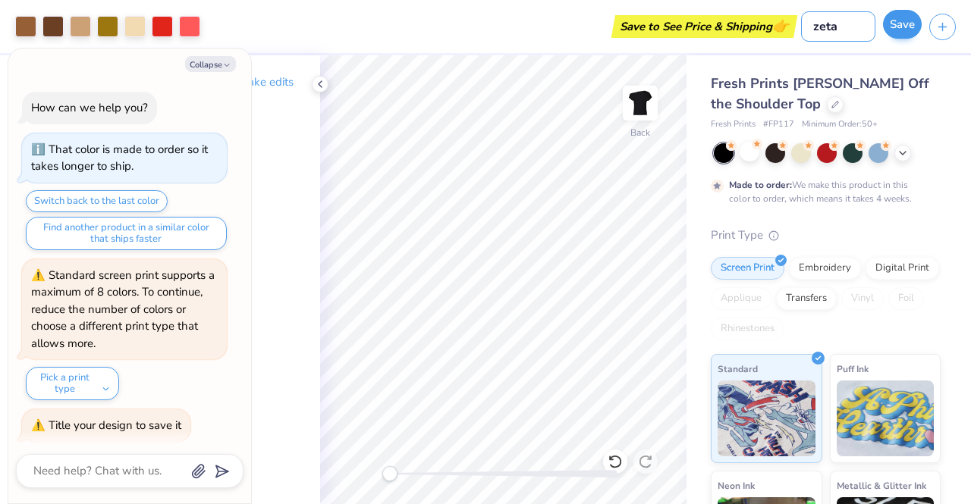
type input "zeta"
click at [893, 33] on button "Save" at bounding box center [902, 24] width 39 height 29
type textarea "x"
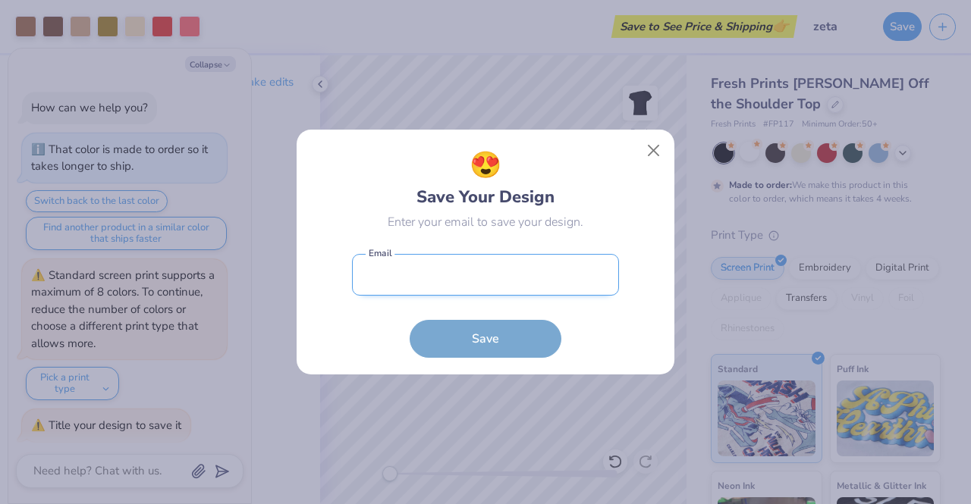
click at [460, 281] on input "email" at bounding box center [485, 275] width 267 height 42
type input "ryleedelligatta@gmail.com"
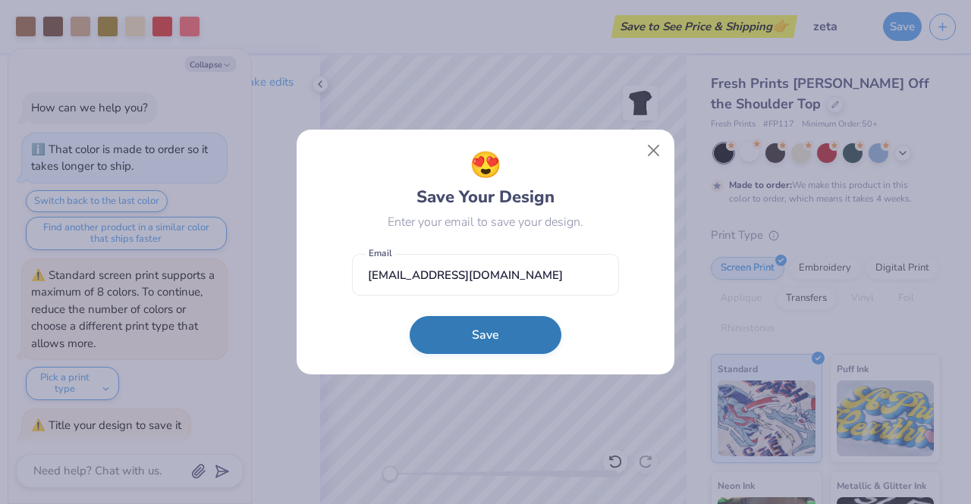
click at [475, 344] on button "Save" at bounding box center [485, 335] width 152 height 38
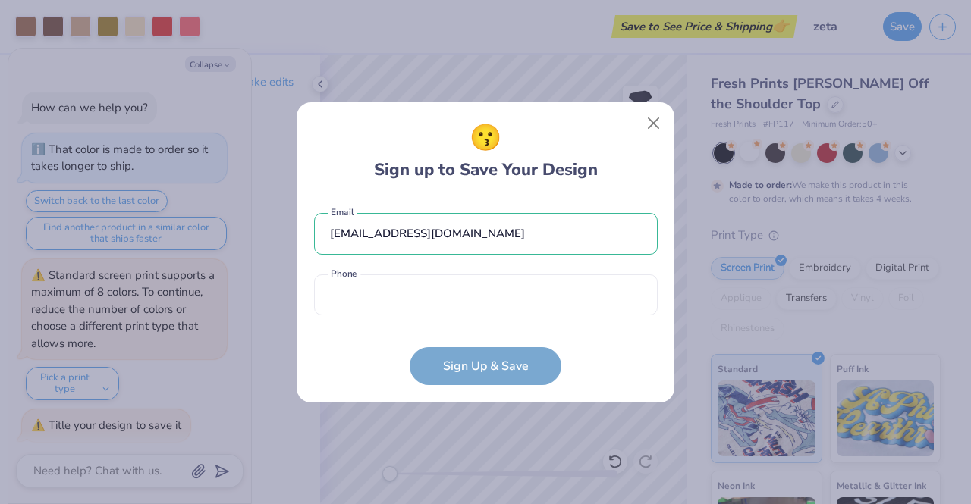
type textarea "x"
click at [357, 287] on input "tel" at bounding box center [486, 296] width 344 height 42
type input "(714) 598-7111"
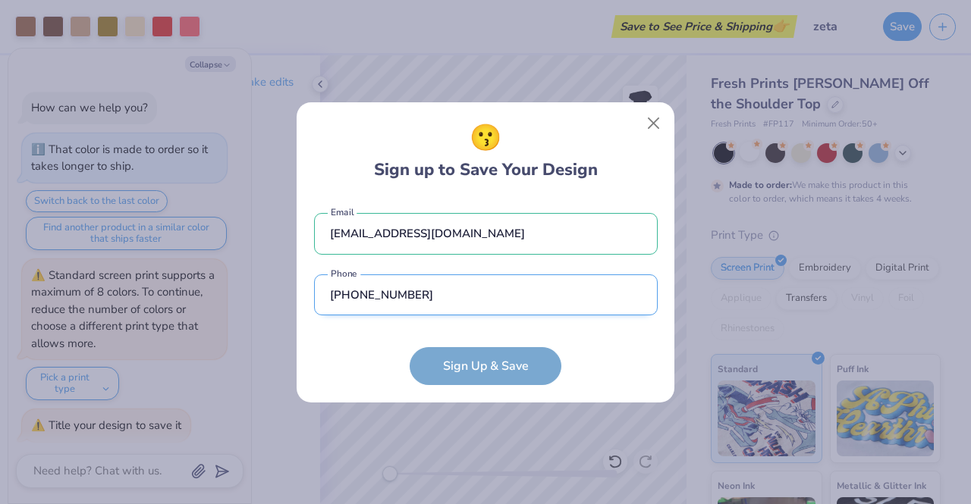
type textarea "x"
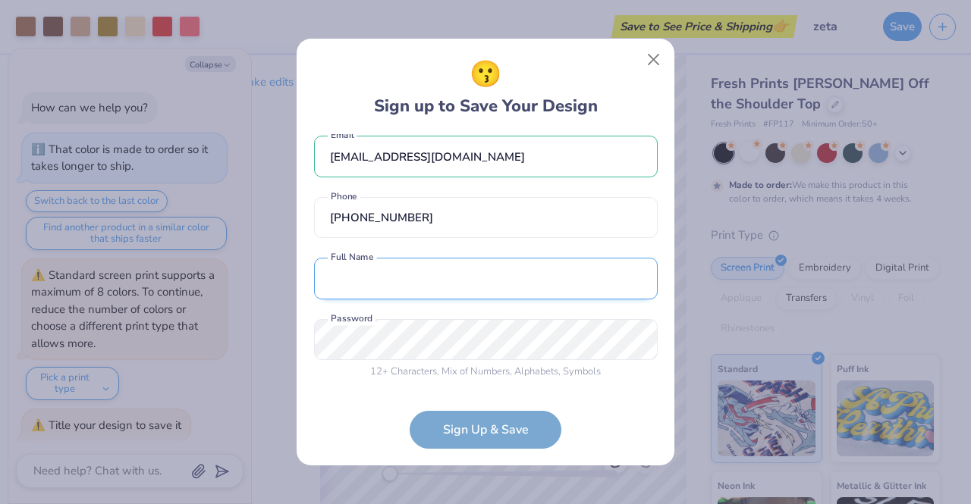
click at [366, 287] on input "text" at bounding box center [486, 279] width 344 height 42
type input "Rylee Delligatta"
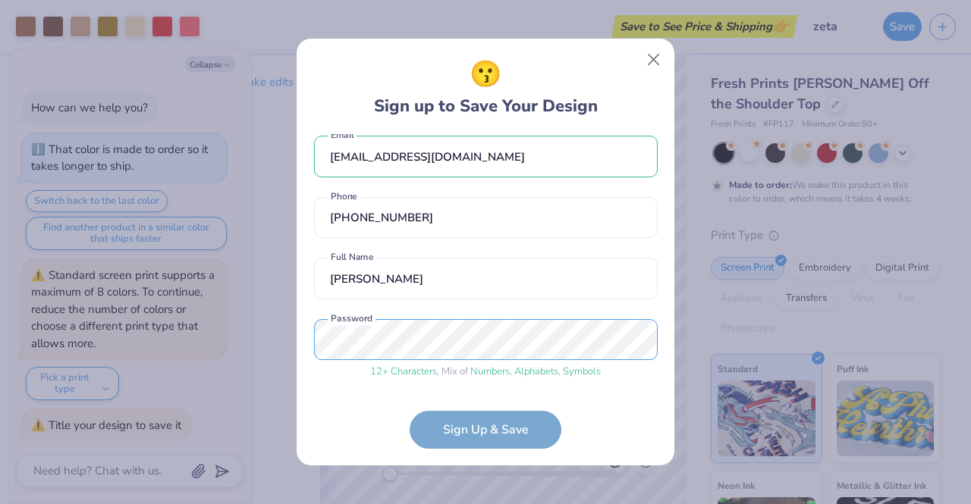
scroll to position [71, 0]
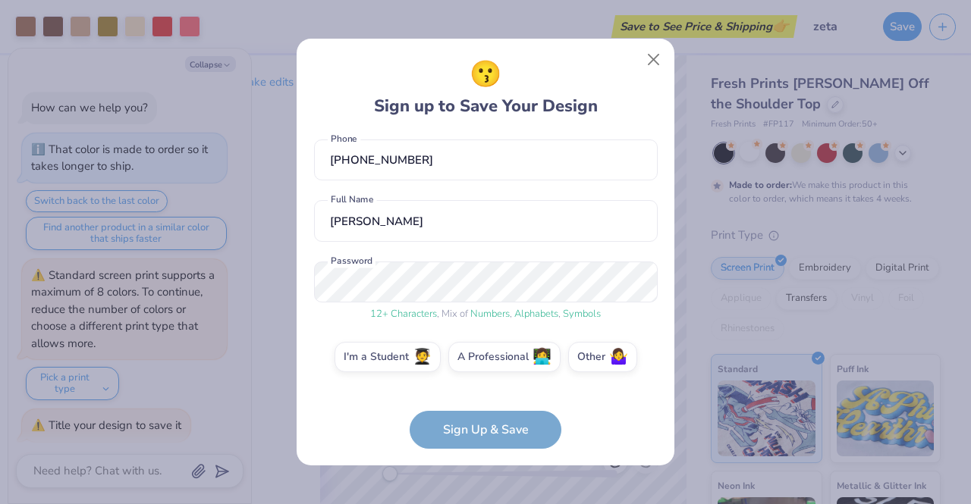
click at [479, 431] on form "ryleedelligatta@gmail.com Email (714) 598-7111 Phone Rylee Delligatta Full Name…" at bounding box center [486, 291] width 344 height 315
click at [375, 361] on label "I'm a Student 🧑‍🎓" at bounding box center [387, 355] width 106 height 30
click at [481, 427] on input "I'm a Student 🧑‍🎓" at bounding box center [486, 432] width 10 height 10
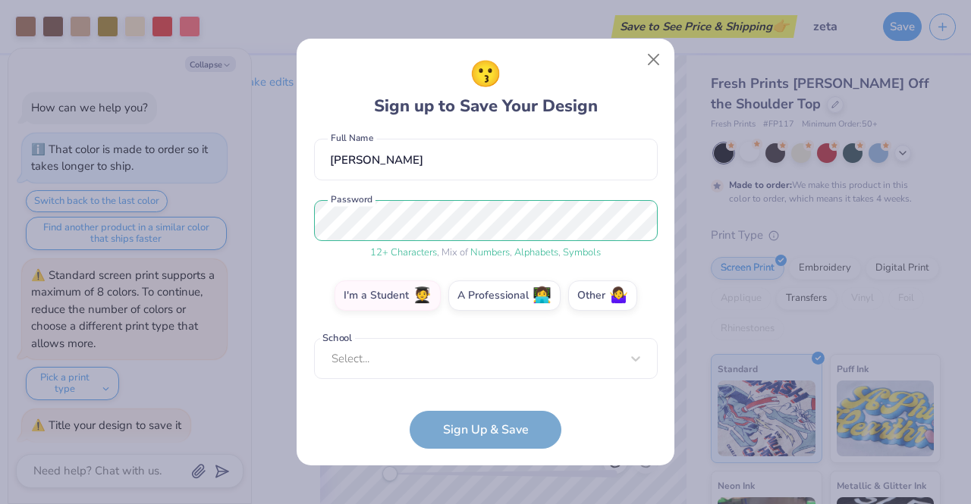
scroll to position [125, 0]
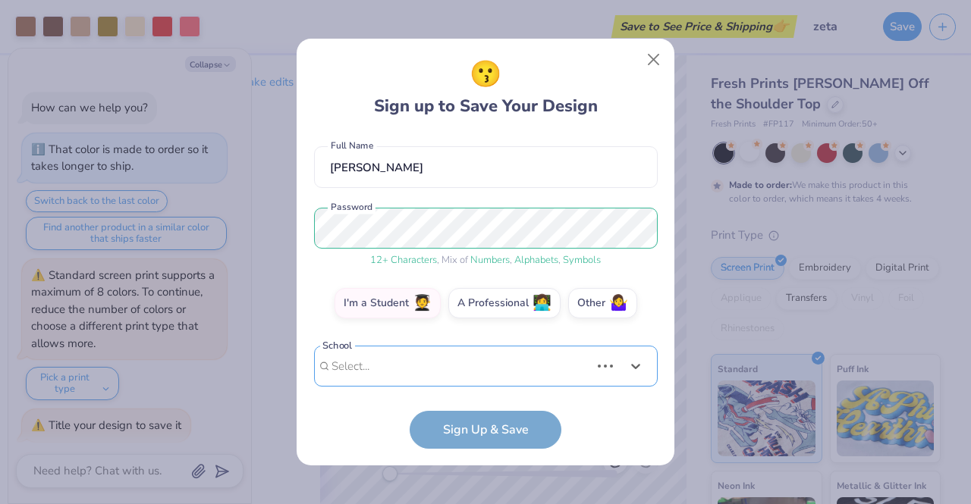
click at [364, 370] on div "Use Up and Down to choose options, press Enter to select the currently focused …" at bounding box center [486, 389] width 344 height 87
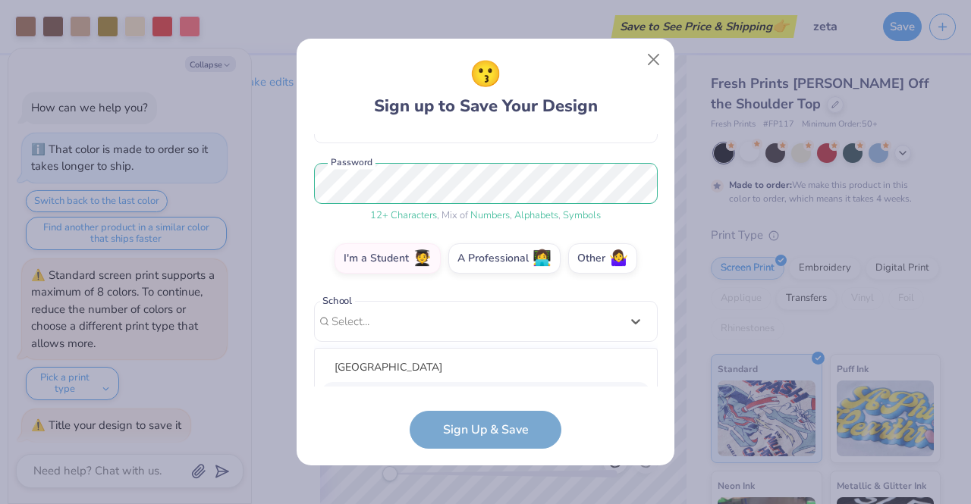
scroll to position [359, 0]
click at [390, 360] on div "Loading..." at bounding box center [486, 368] width 342 height 30
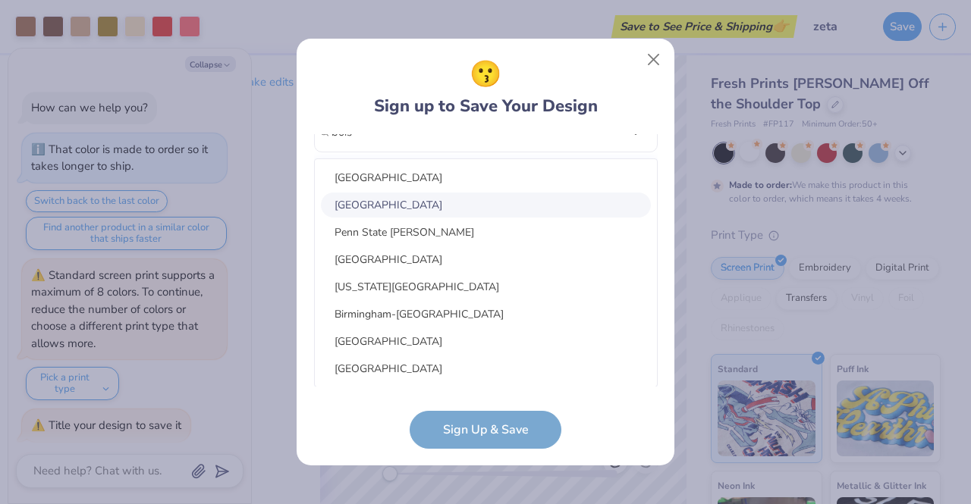
click at [389, 209] on div "Boise State University" at bounding box center [486, 205] width 330 height 25
type input "bois"
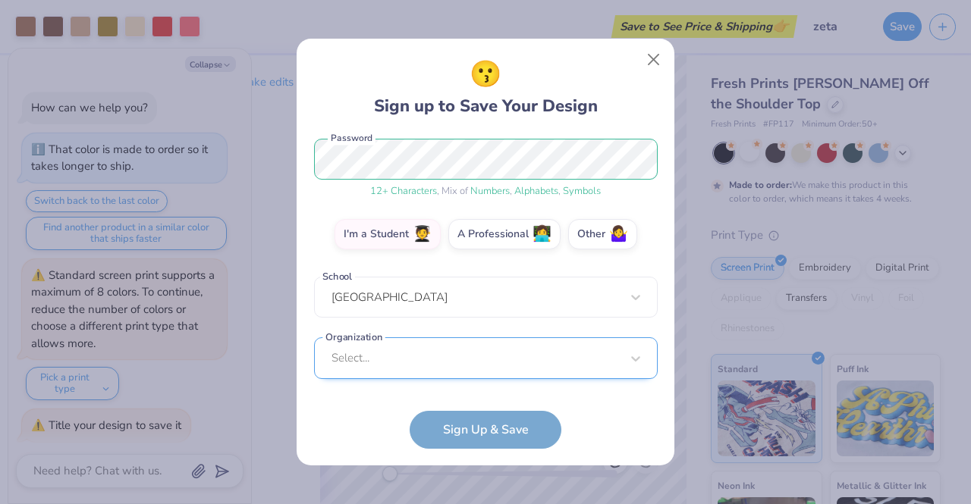
click at [419, 361] on div "Select..." at bounding box center [486, 358] width 344 height 42
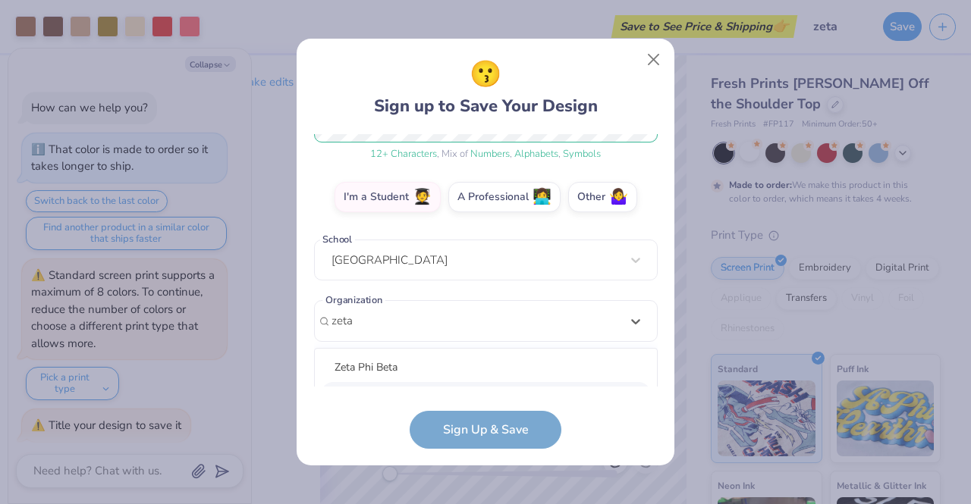
scroll to position [421, 0]
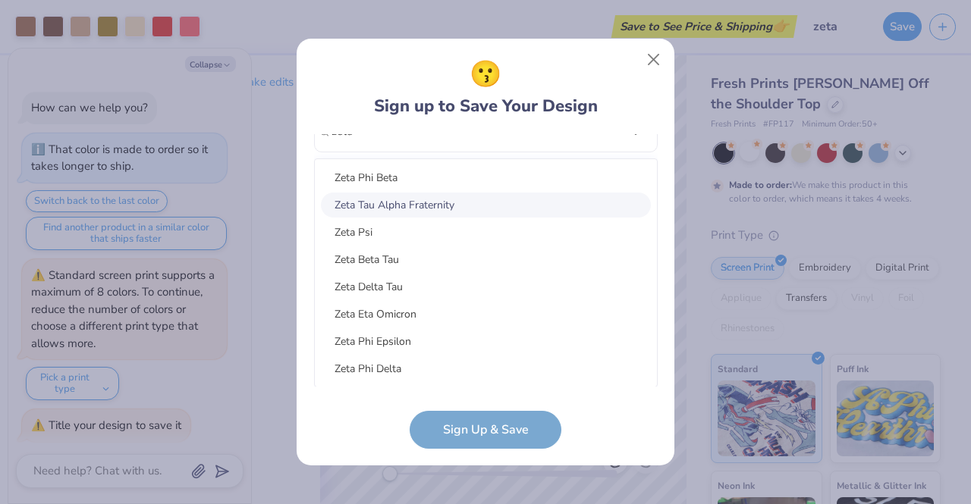
click at [380, 200] on div "Zeta Tau Alpha Fraternity" at bounding box center [486, 205] width 330 height 25
type input "zeta"
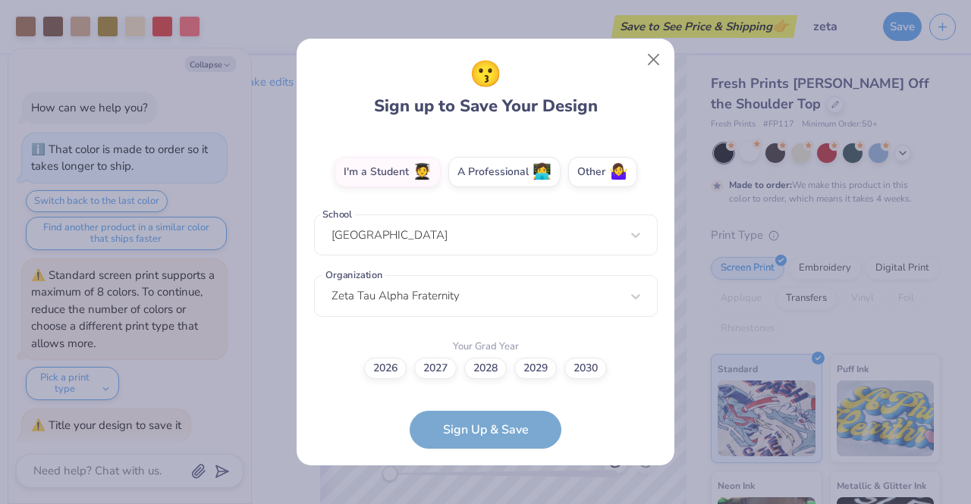
scroll to position [256, 0]
click at [485, 366] on label "2028" at bounding box center [485, 366] width 42 height 21
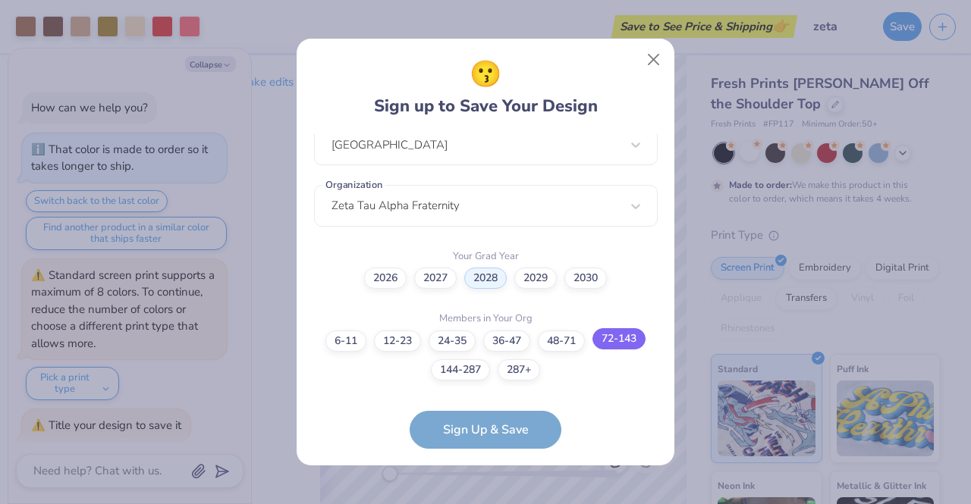
click at [618, 337] on label "72-143" at bounding box center [618, 338] width 53 height 21
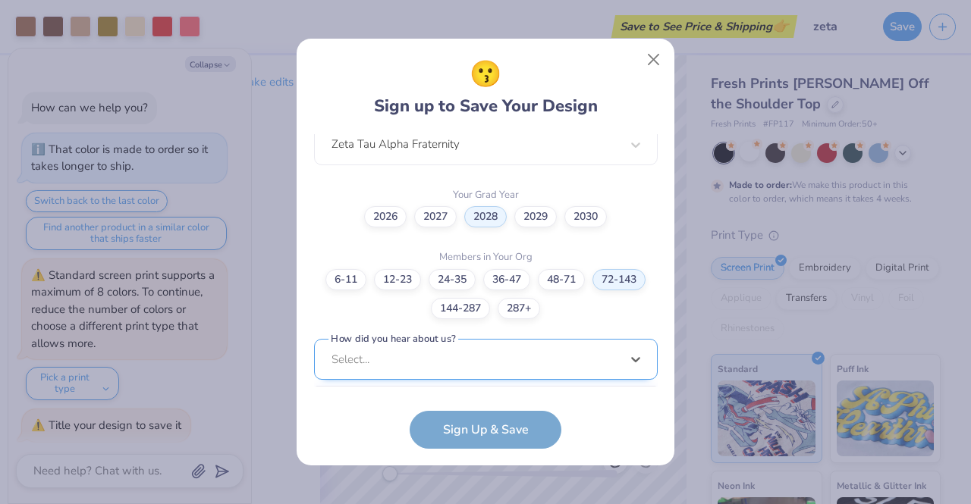
click at [463, 371] on div "option LinkedIn focused, 9 of 15. 15 results available. Use Up and Down to choo…" at bounding box center [486, 477] width 344 height 277
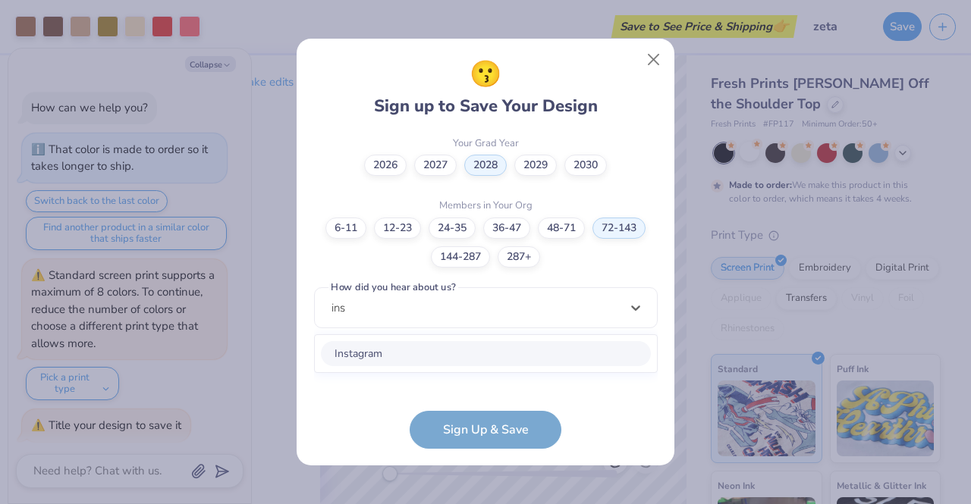
scroll to position [458, 0]
click at [379, 356] on div "Instagram" at bounding box center [486, 355] width 330 height 25
type input "ins"
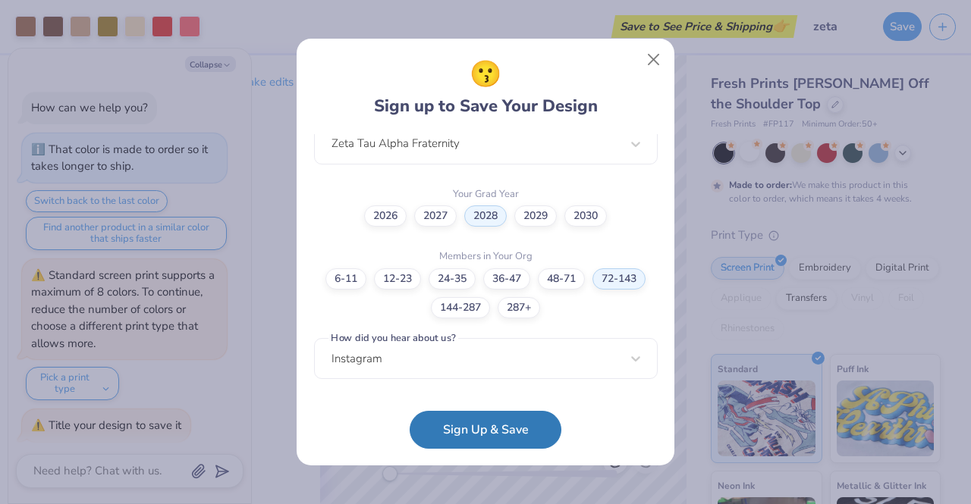
scroll to position [408, 0]
click at [467, 429] on button "Sign Up & Save" at bounding box center [485, 426] width 152 height 38
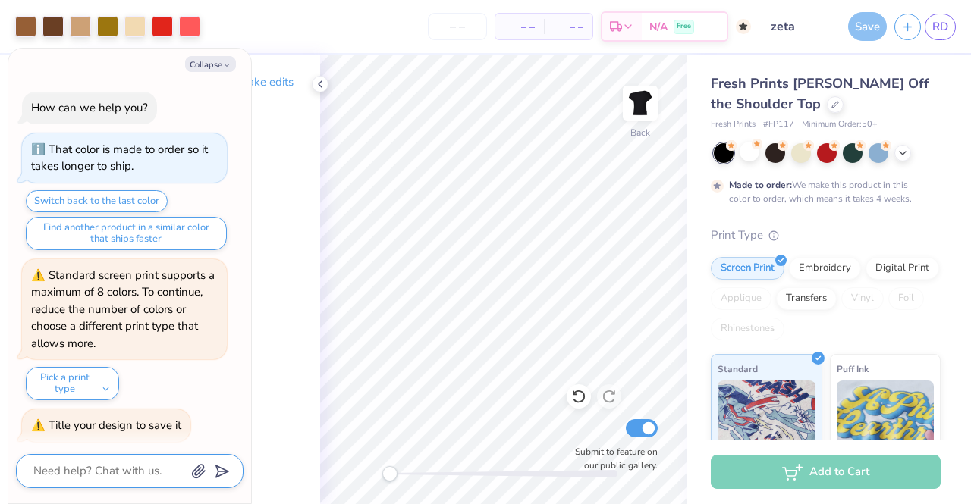
scroll to position [46, 0]
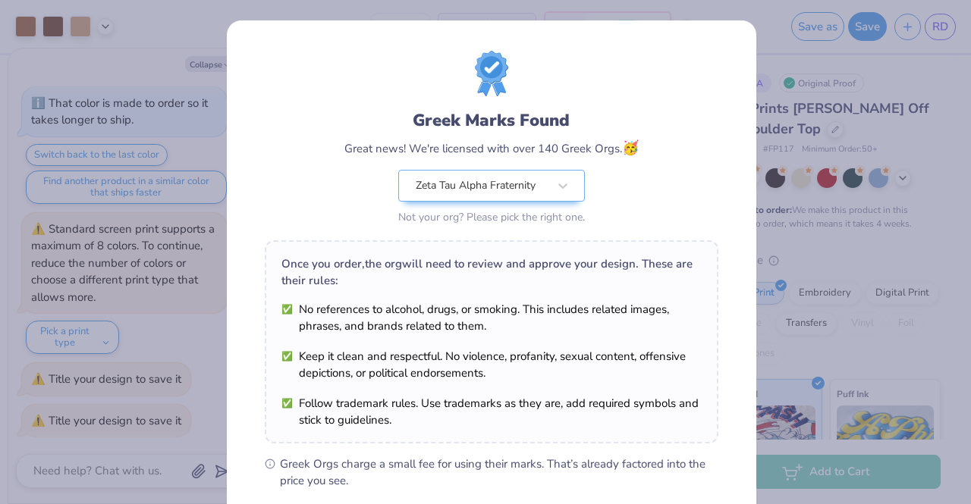
click at [936, 41] on div "Design Saved" at bounding box center [823, 46] width 269 height 69
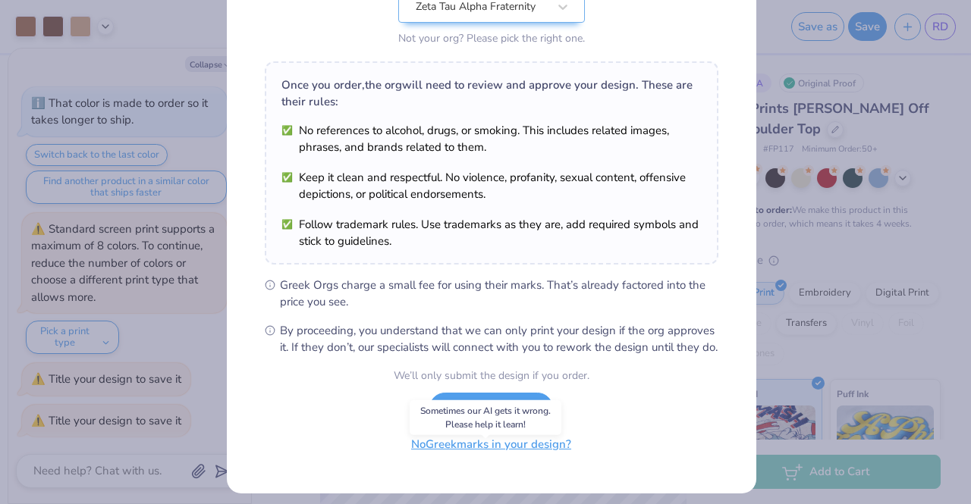
scroll to position [179, 0]
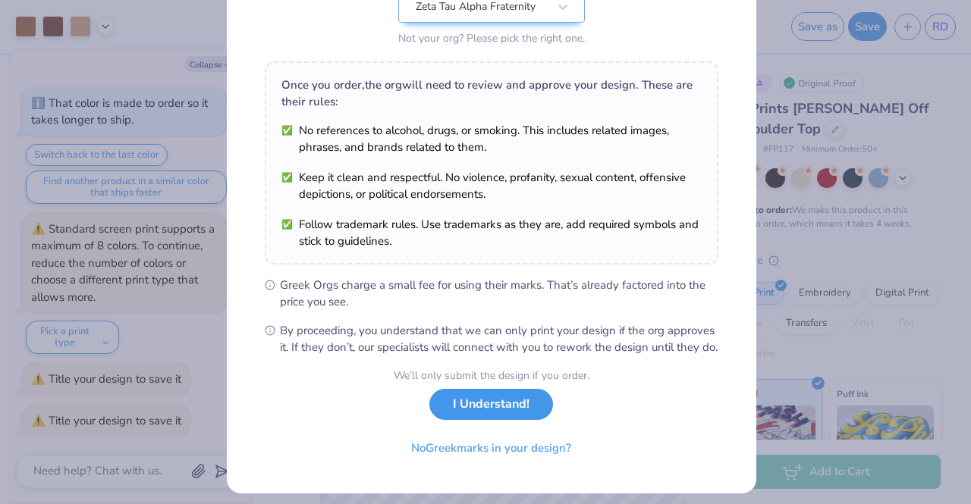
click at [491, 415] on button "I Understand!" at bounding box center [491, 404] width 124 height 31
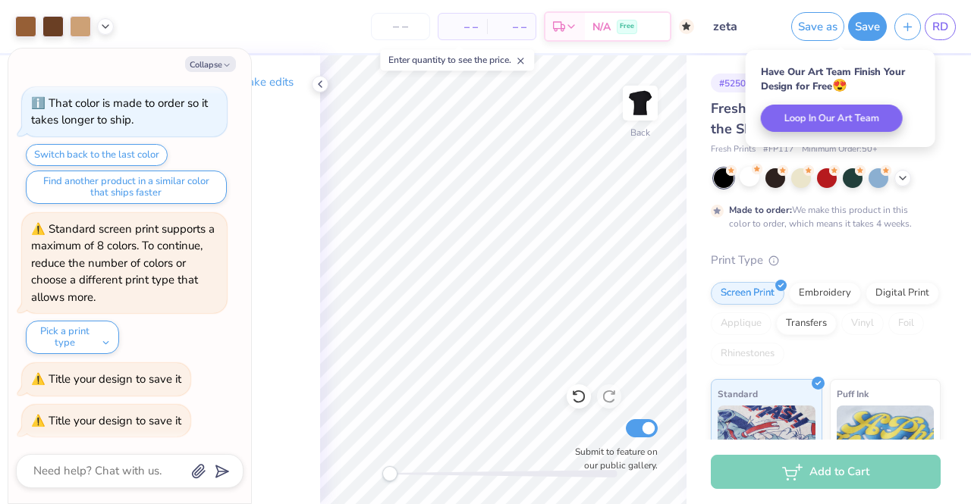
scroll to position [0, 0]
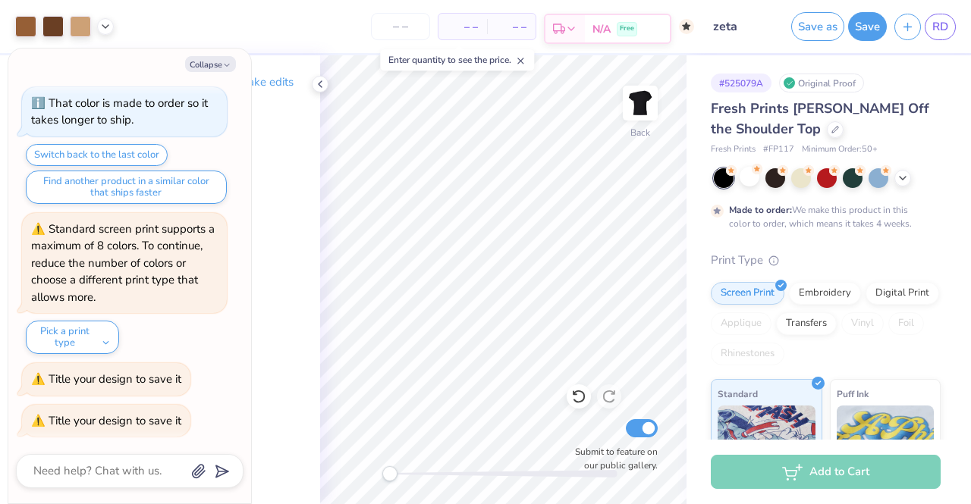
click at [635, 24] on div "Free" at bounding box center [627, 29] width 20 height 14
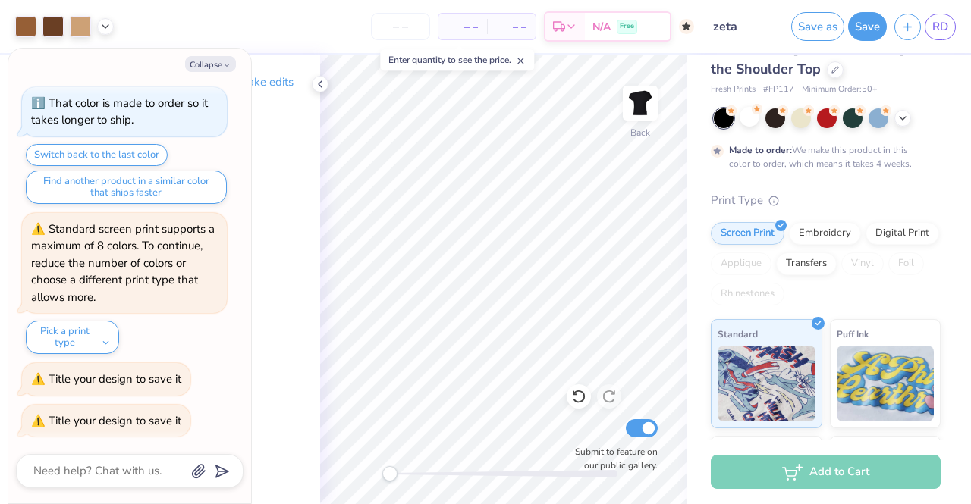
scroll to position [67, 0]
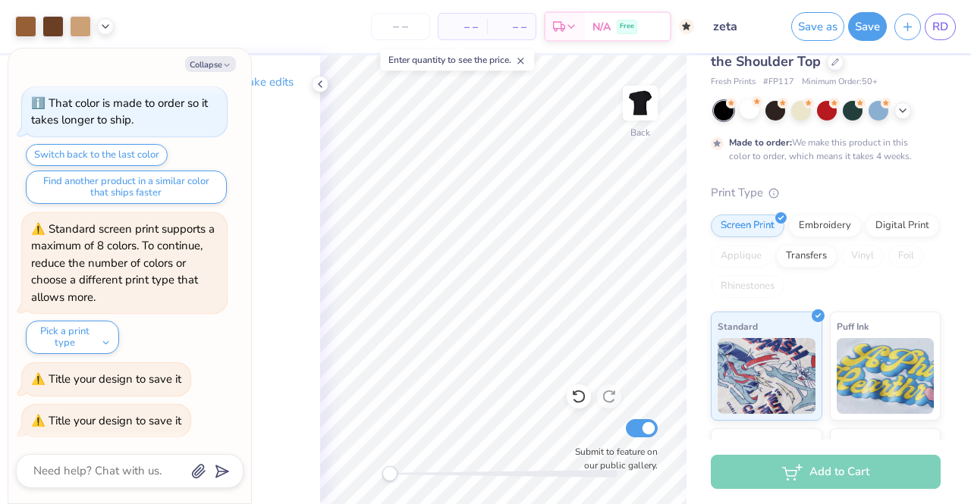
click at [791, 475] on div "Add to Cart" at bounding box center [826, 472] width 230 height 34
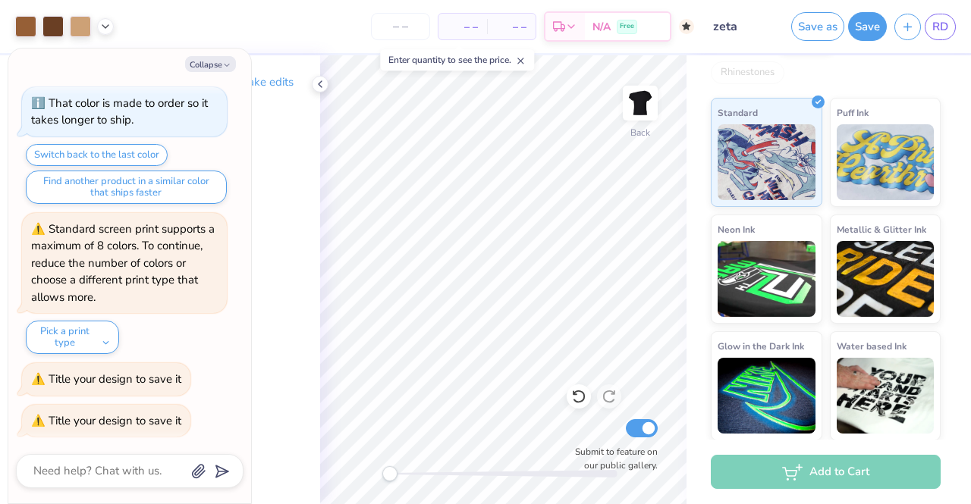
scroll to position [0, 0]
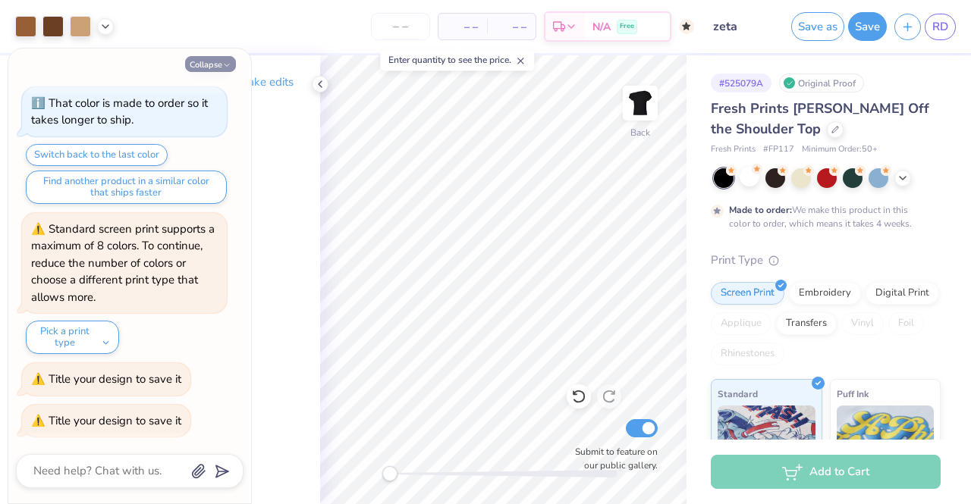
click at [208, 63] on button "Collapse" at bounding box center [210, 64] width 51 height 16
type textarea "x"
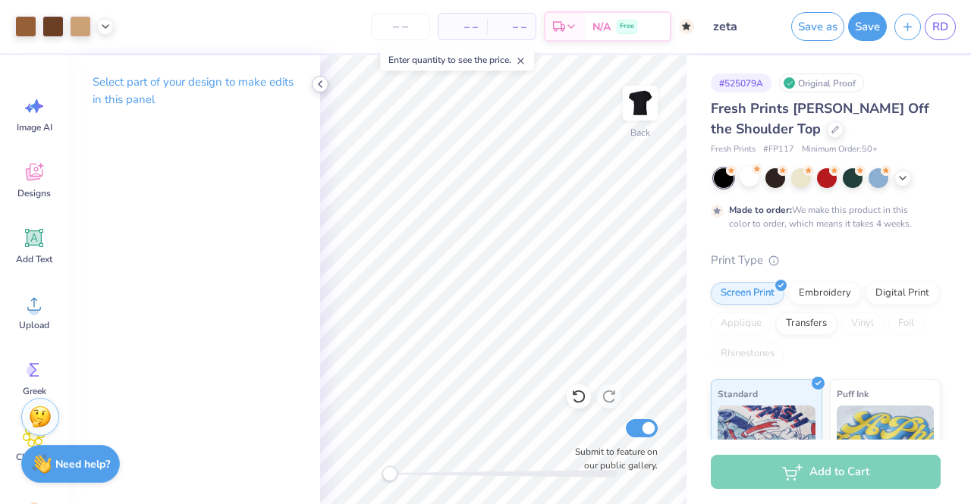
click at [318, 86] on icon at bounding box center [320, 84] width 12 height 12
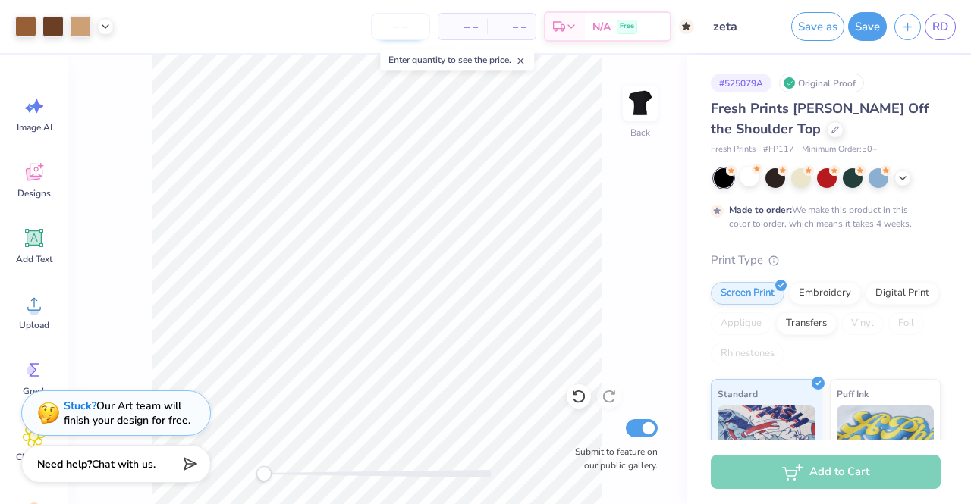
click at [416, 24] on input "number" at bounding box center [400, 26] width 59 height 27
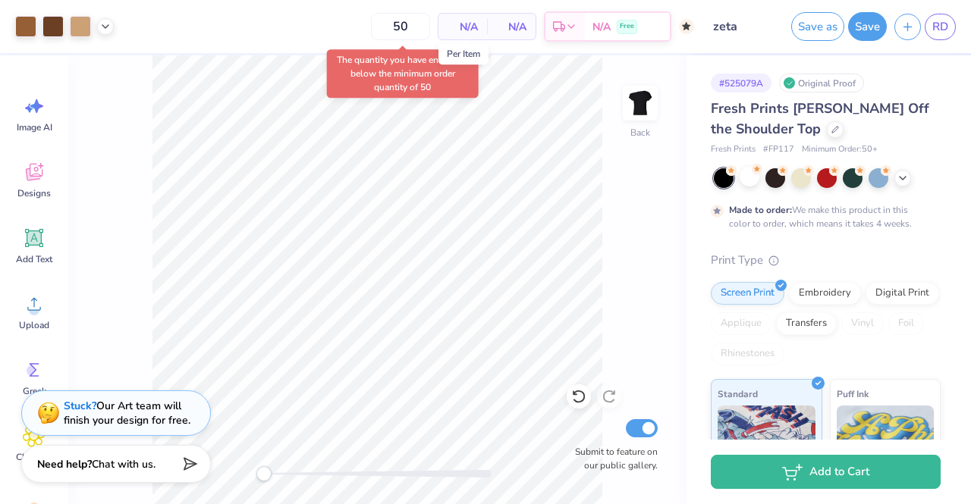
click at [476, 25] on span "N/A" at bounding box center [462, 27] width 30 height 16
click at [372, 27] on input "50" at bounding box center [342, 26] width 59 height 27
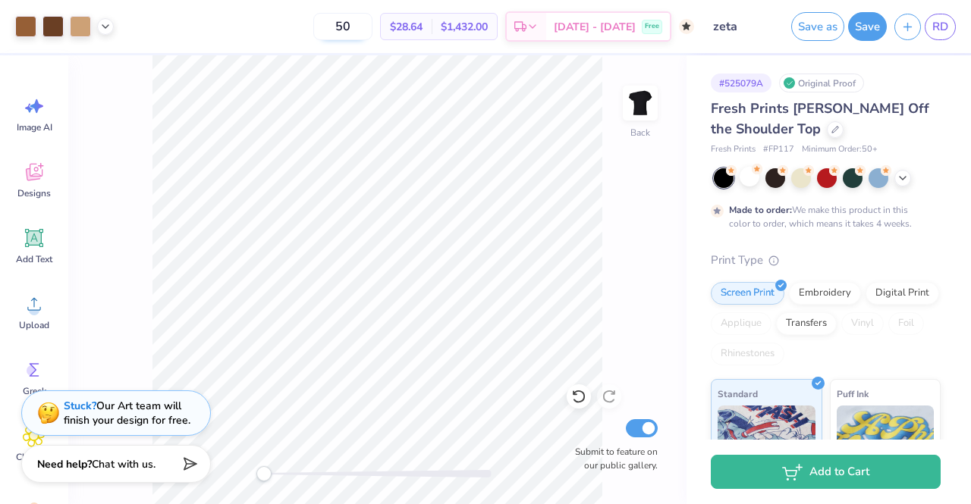
type input "5"
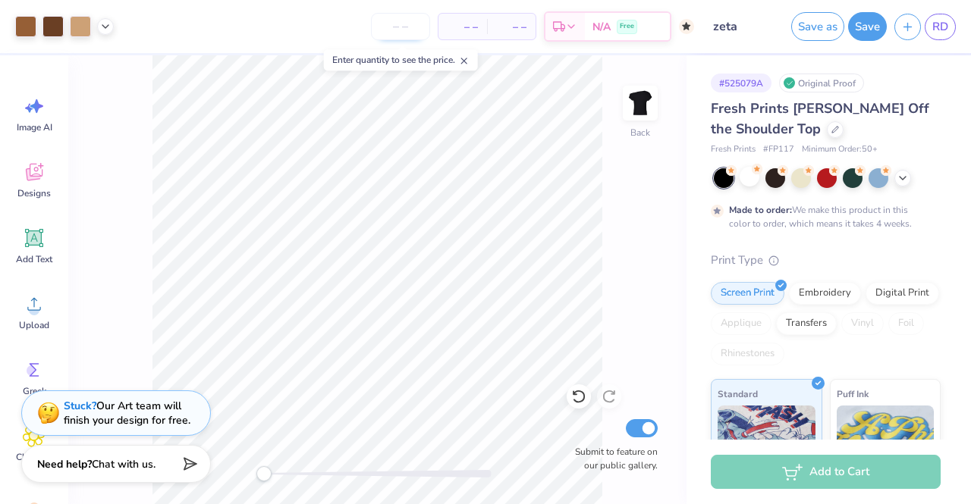
type input "1"
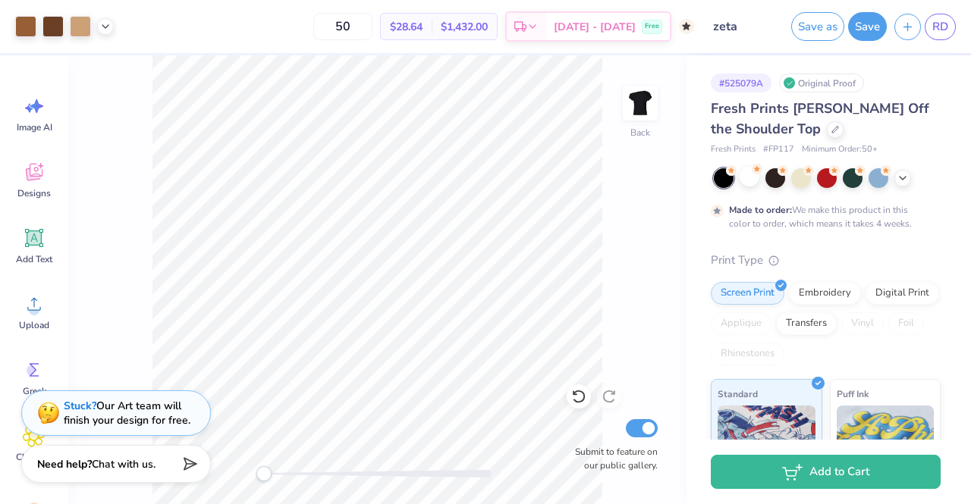
type input "5"
type input "1"
